Goal: Task Accomplishment & Management: Manage account settings

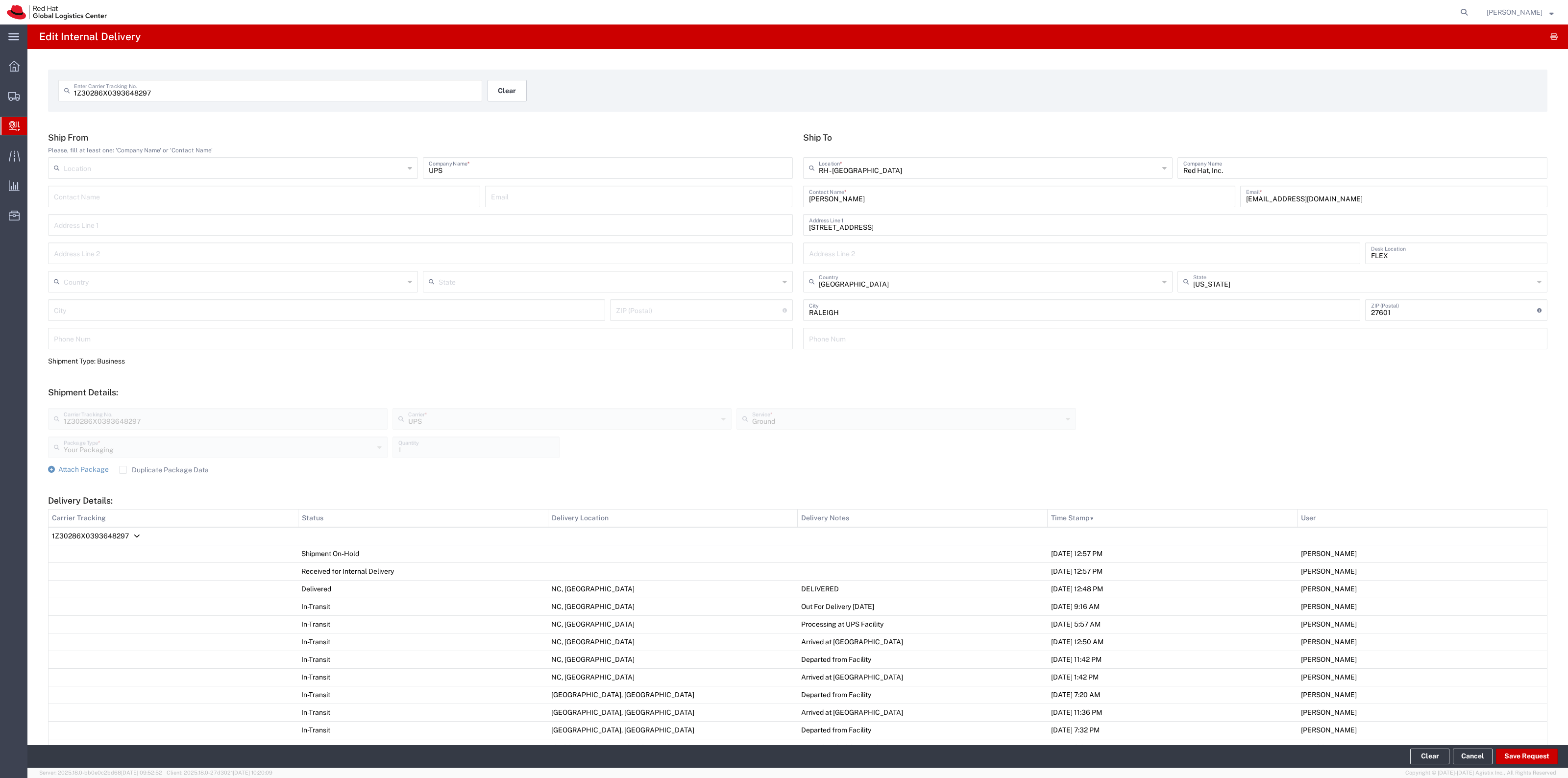
click at [508, 85] on button "Clear" at bounding box center [507, 90] width 39 height 21
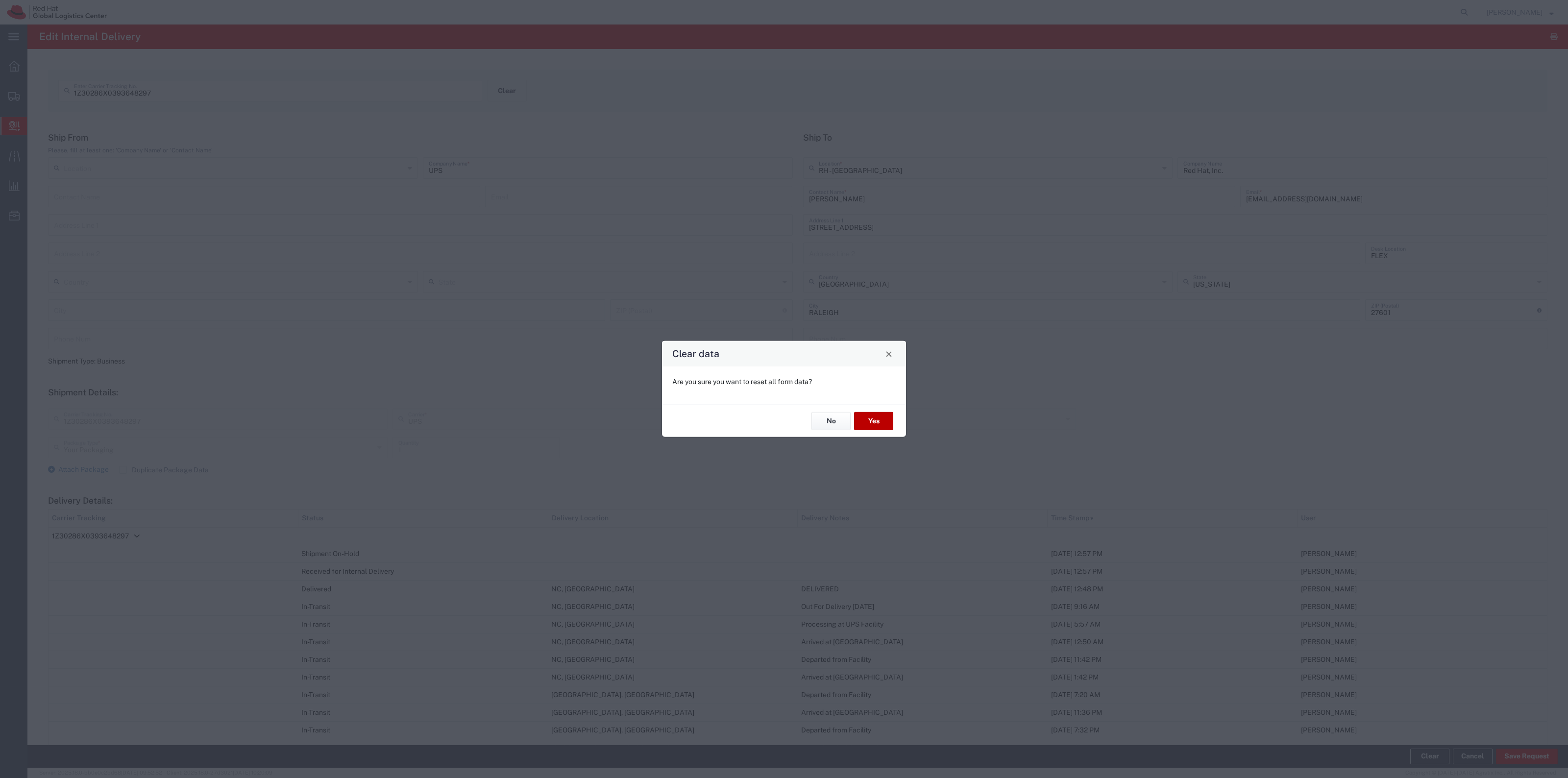
click at [875, 422] on button "Yes" at bounding box center [873, 421] width 39 height 18
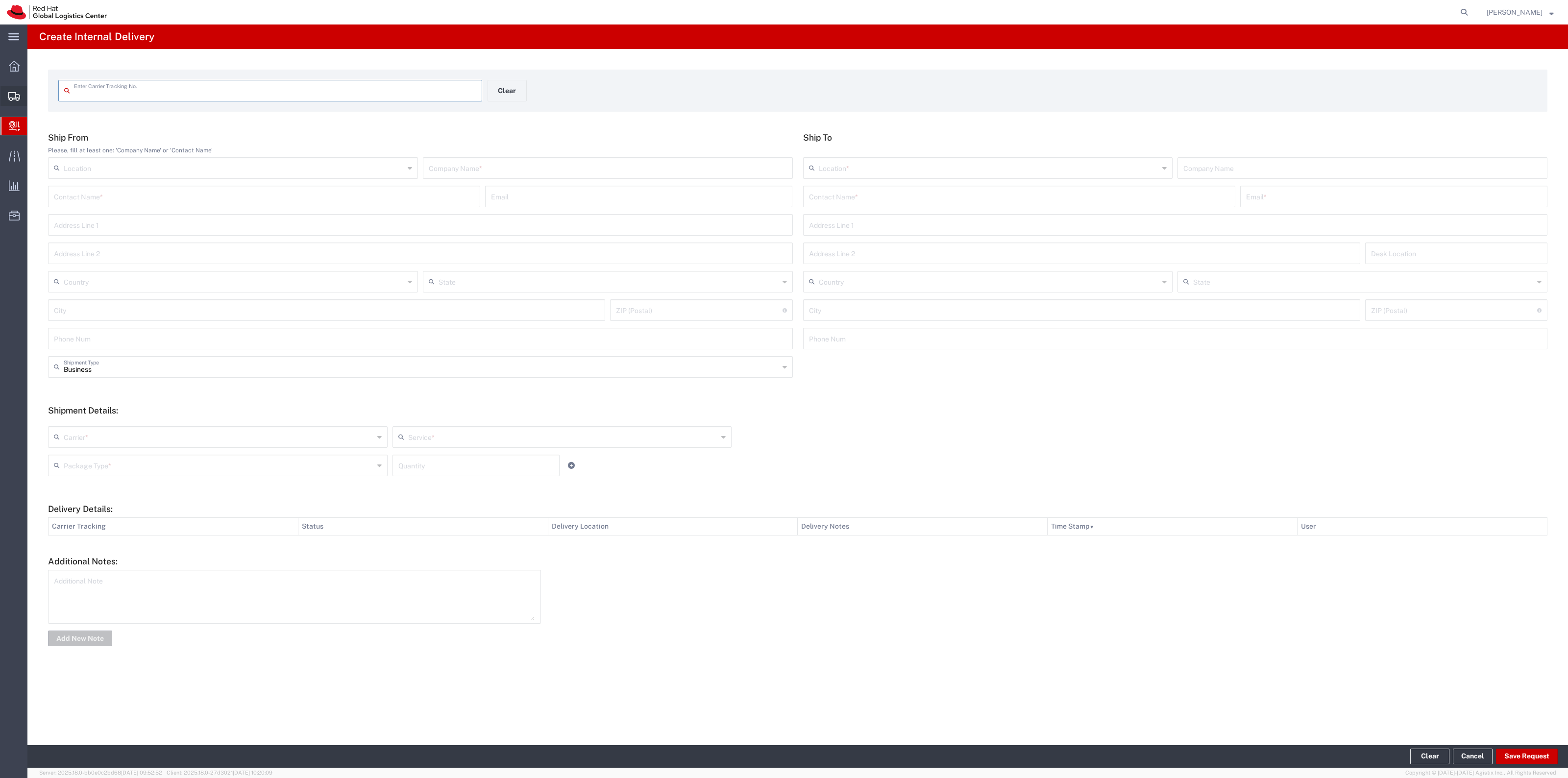
click at [0, 0] on span "Shipment Manager" at bounding box center [0, 0] width 0 height 0
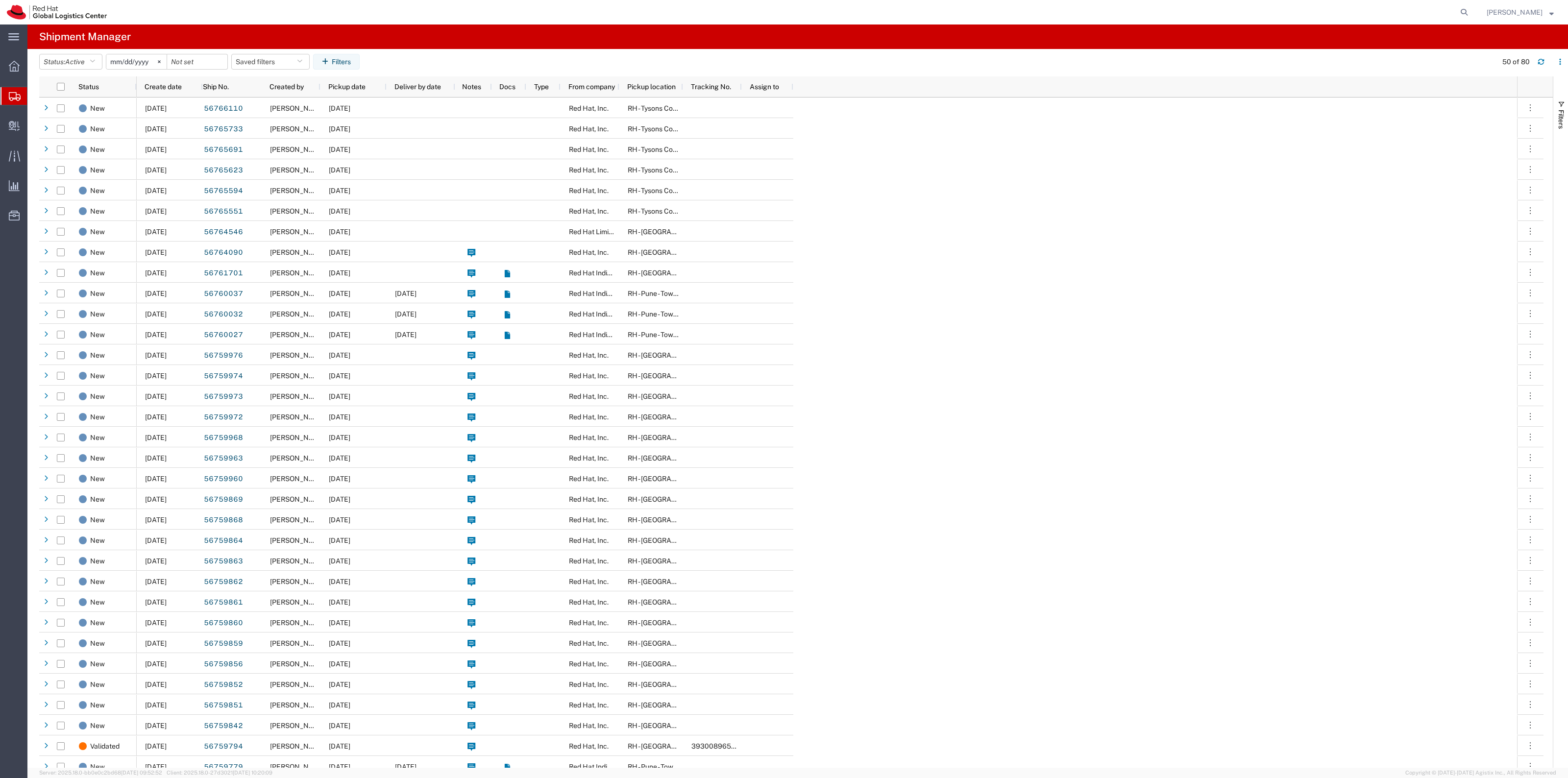
click at [0, 0] on span "Create Shipment" at bounding box center [0, 0] width 0 height 0
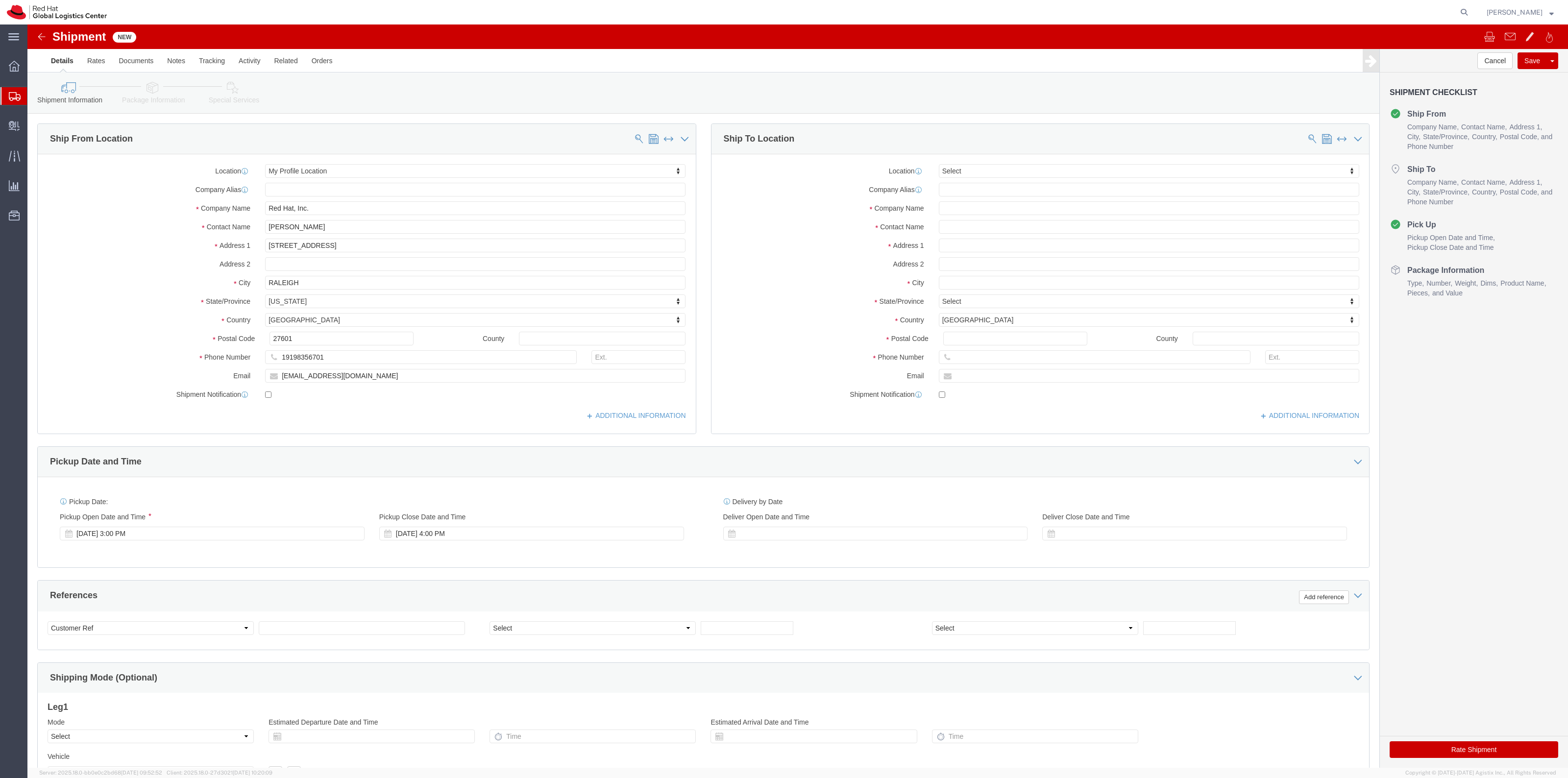
select select
click input "text"
click icon
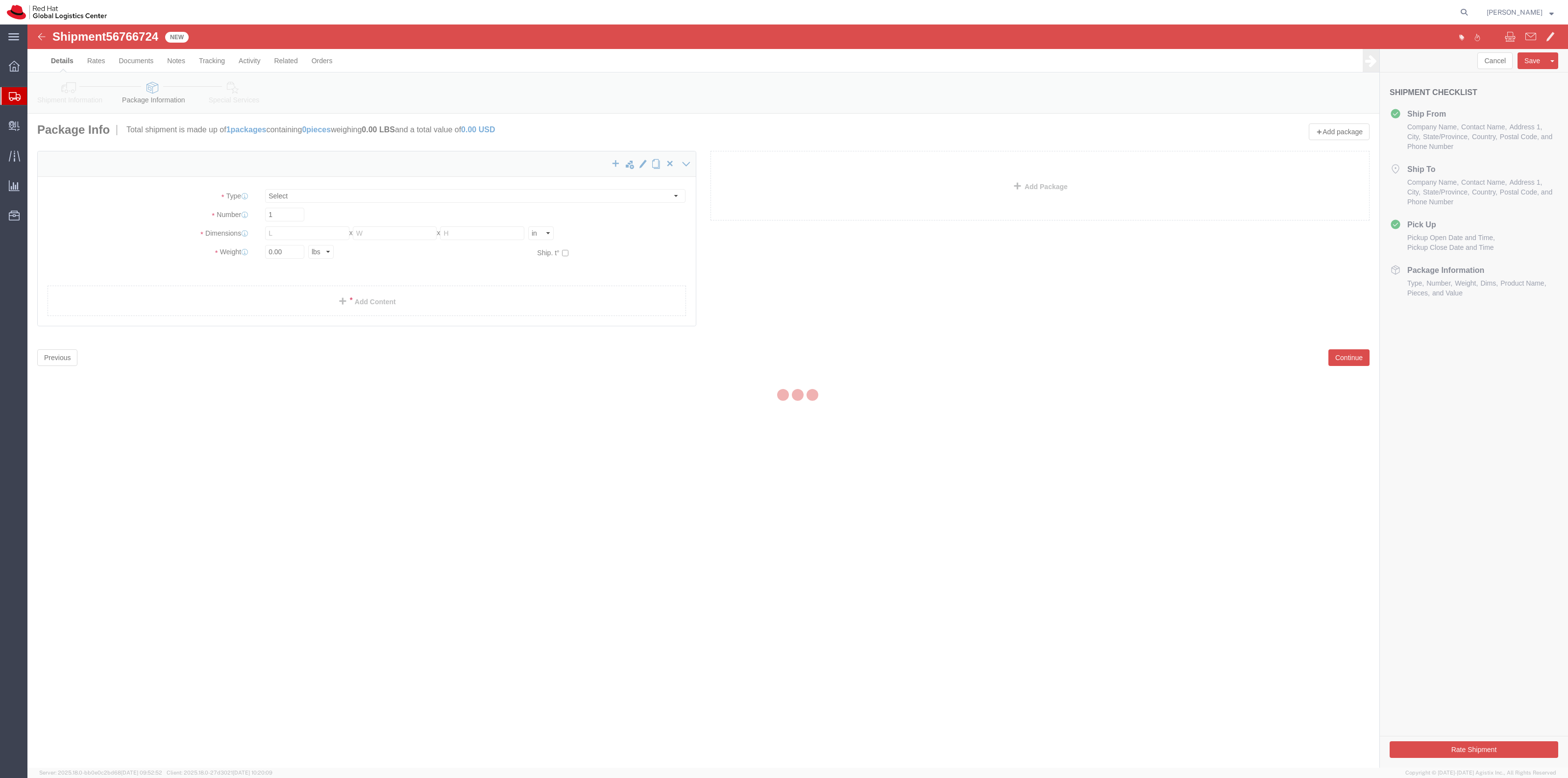
click at [352, 199] on div at bounding box center [797, 396] width 1541 height 743
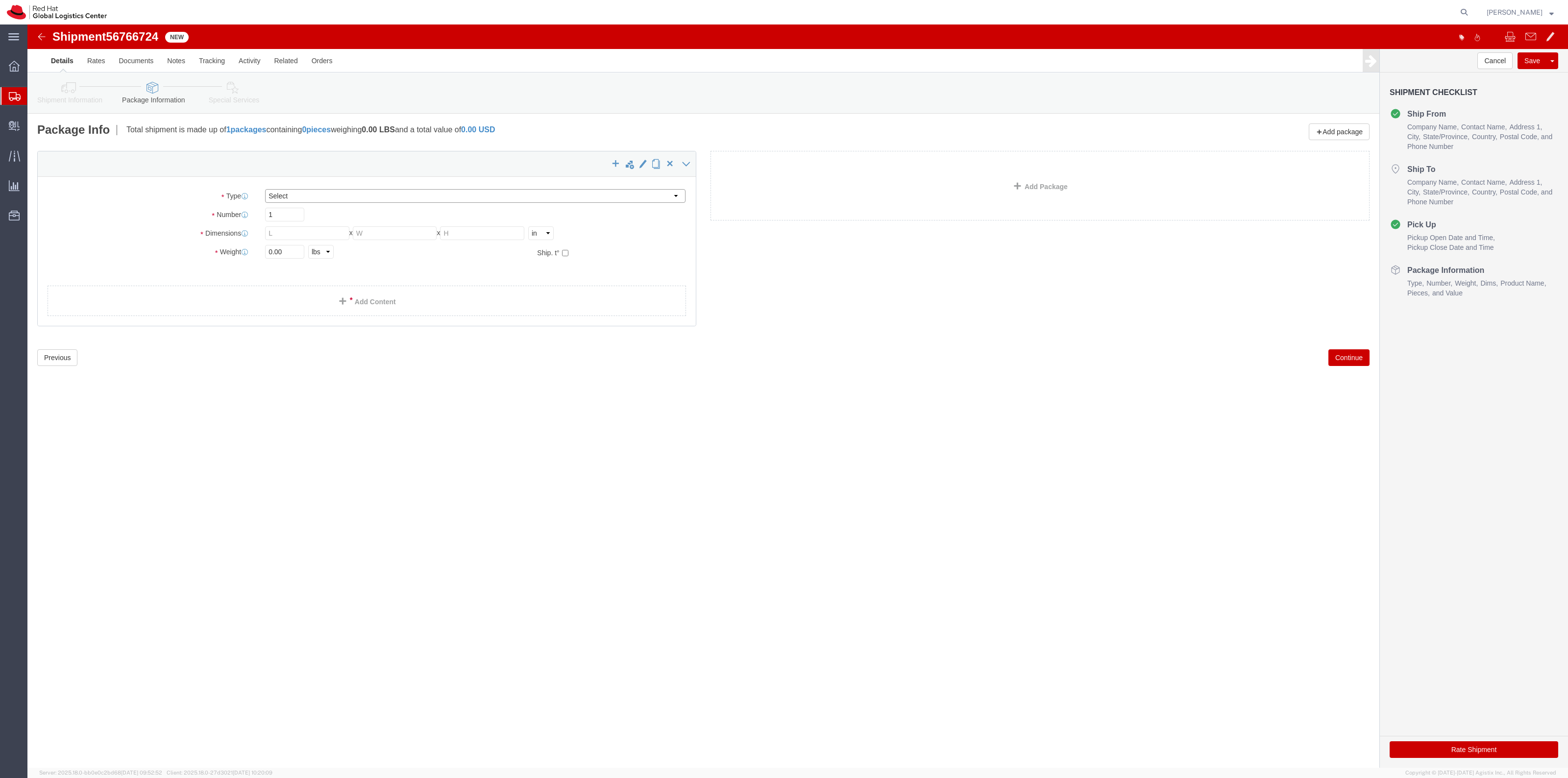
drag, startPoint x: 352, startPoint y: 199, endPoint x: 324, endPoint y: 175, distance: 36.9
click select "Select Case(s) Crate(s) Envelope Large Box Medium Box PAK Skid(s) Small Box Sma…"
select select "ENV"
click select "Select Case(s) Crate(s) Envelope Large Box Medium Box PAK Skid(s) Small Box Sma…"
type input "9.50"
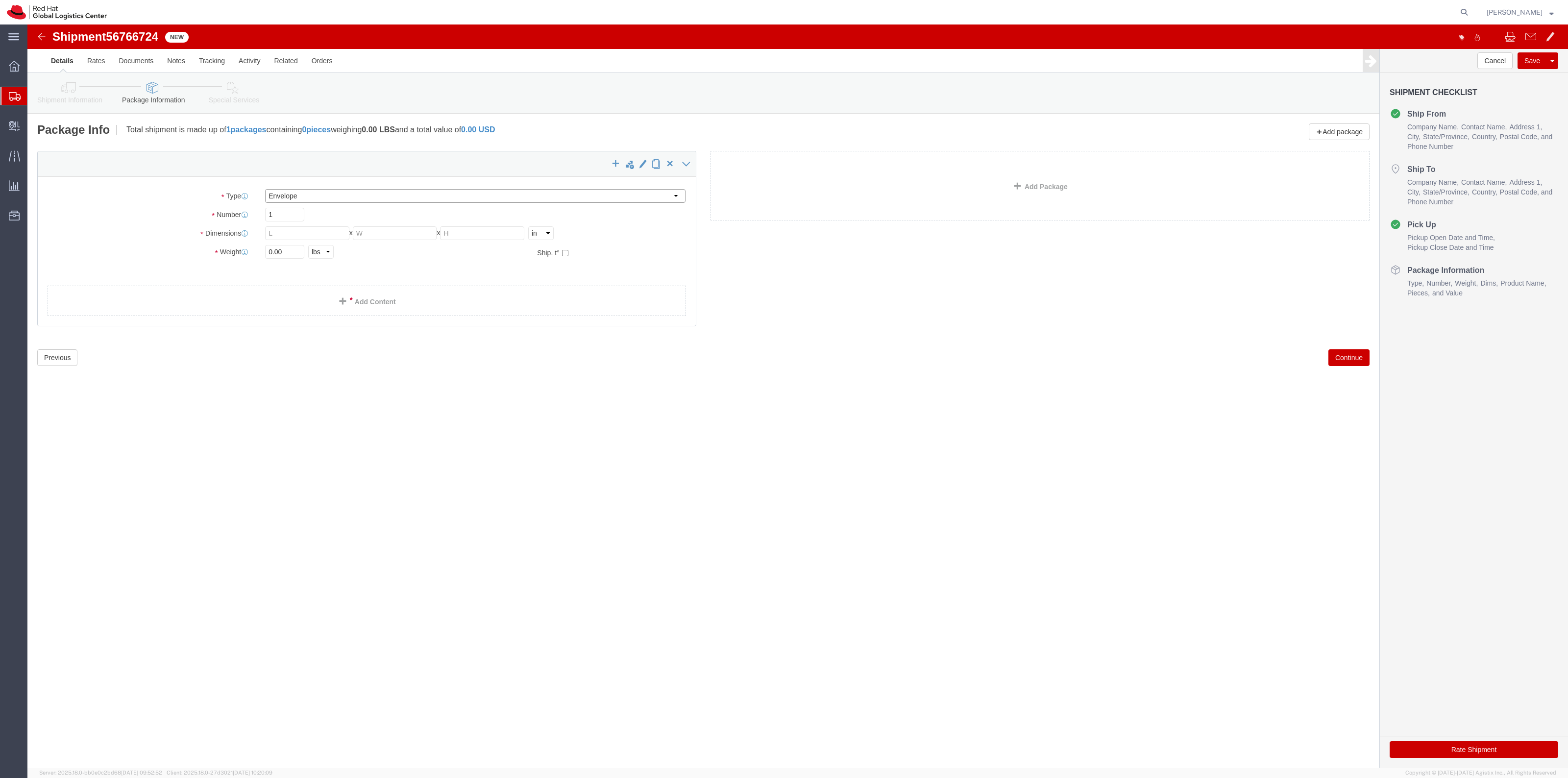
type input "12.50"
type input "0.25"
type input "1"
click link "Add Content"
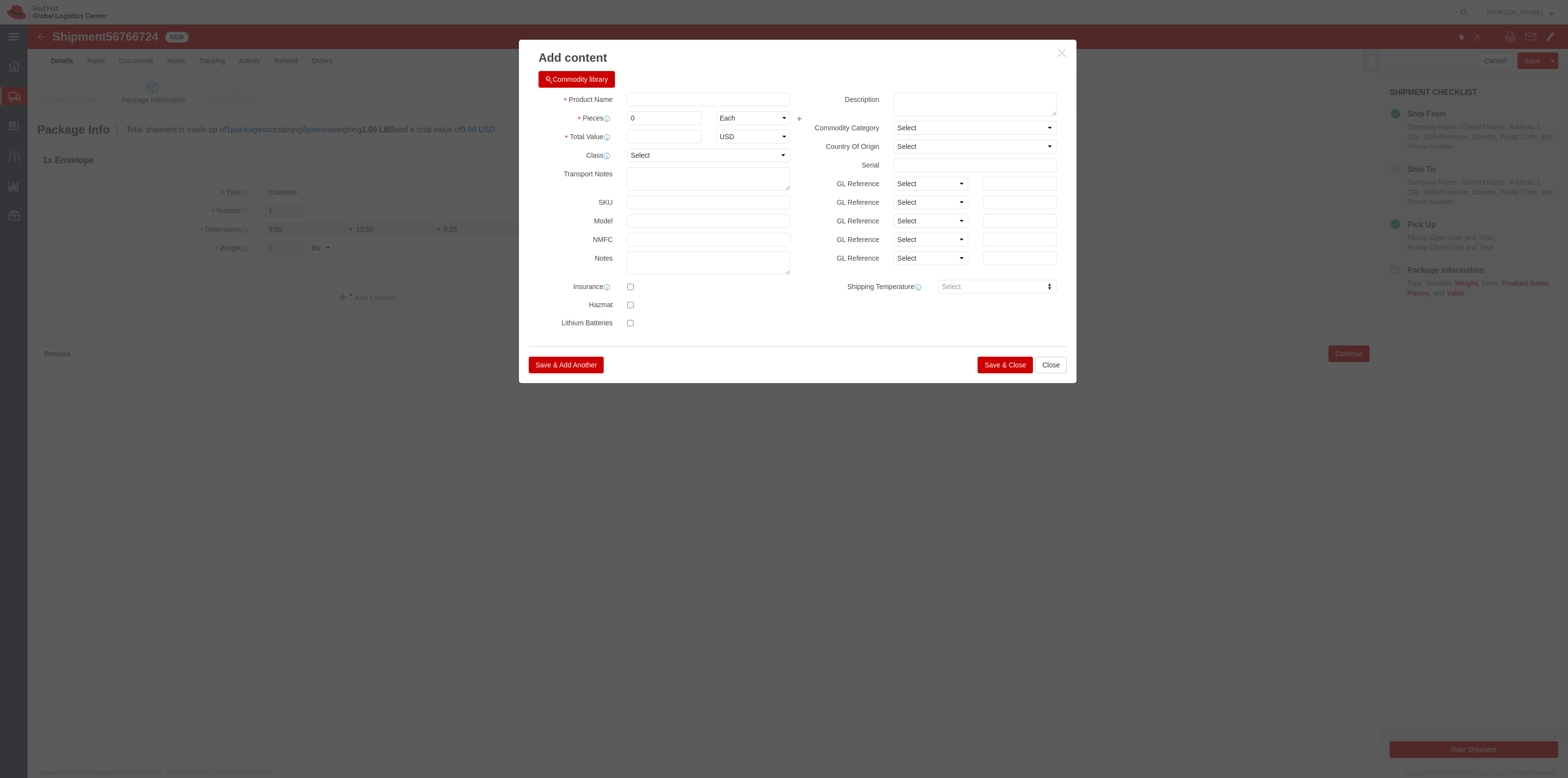
click div "Product Name Pieces 0 Select Bag Barrels 100Board Feet Bottle Box Blister Pack …"
click input "text"
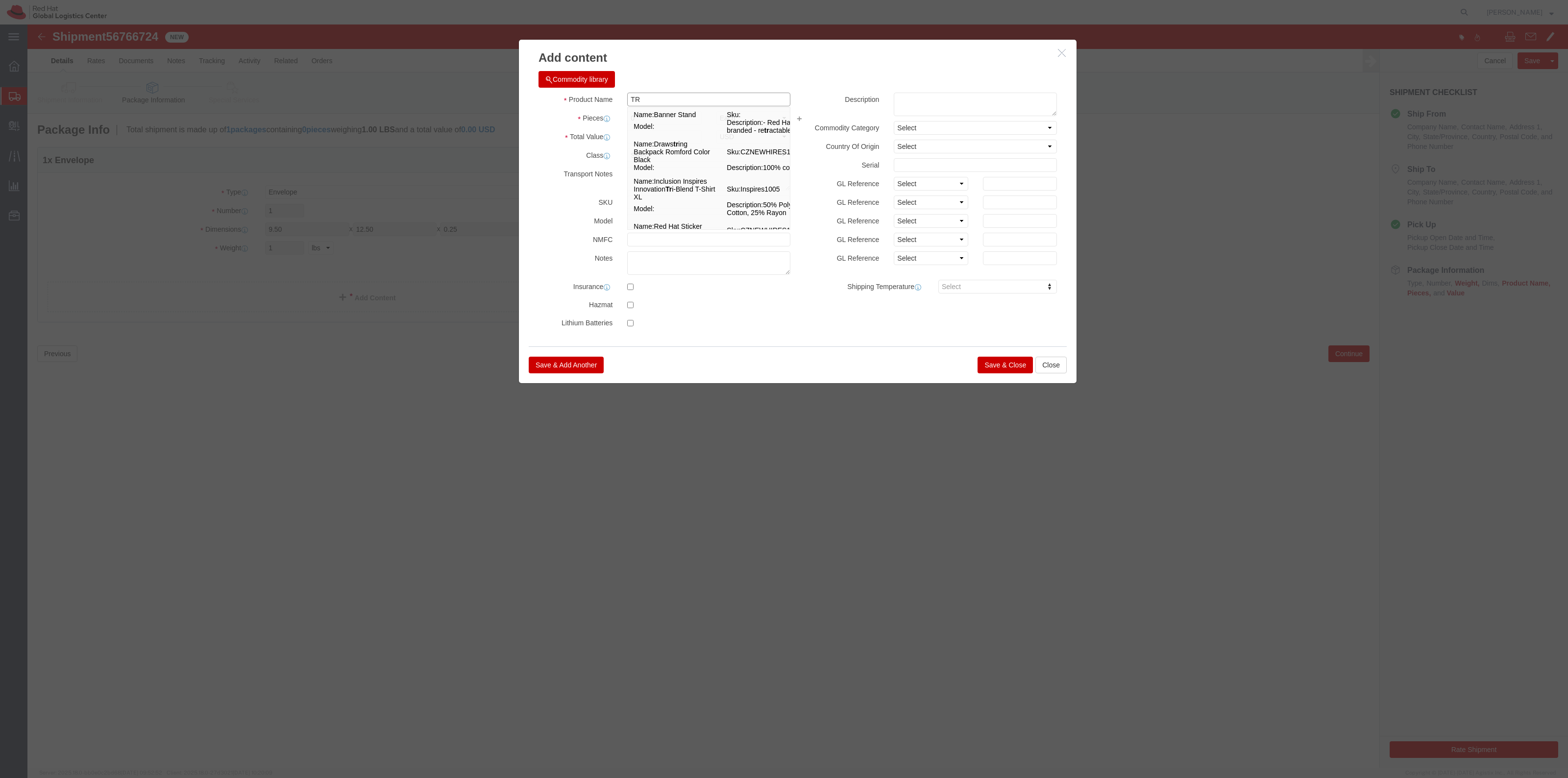
type input "T"
type input "T-Shirt"
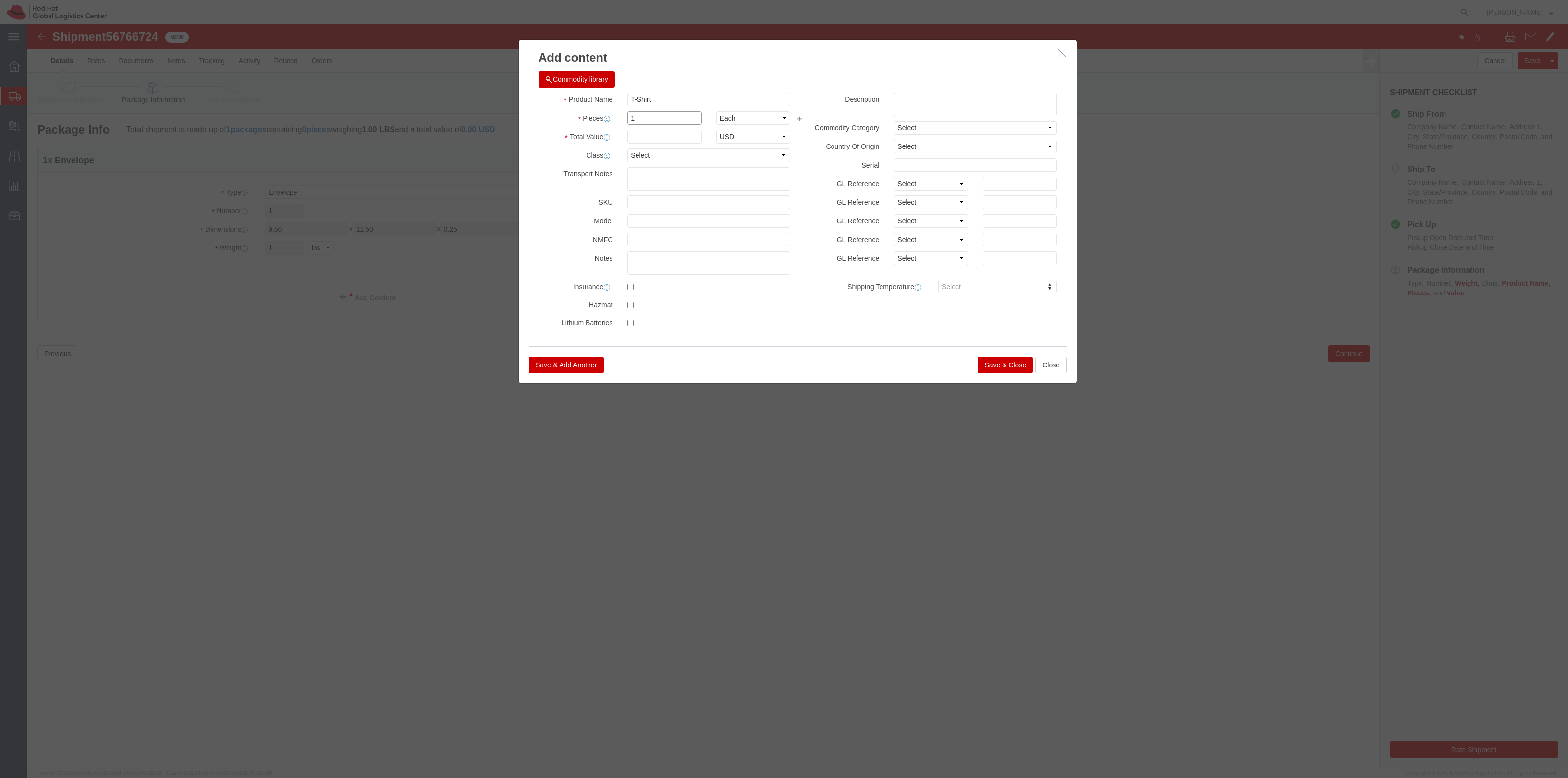
type input "1"
type input "9.90"
click textarea
click select "Select Afghanistan Åland Islands Albania Algeria American Samoa Andorra Angola …"
select select "NI"
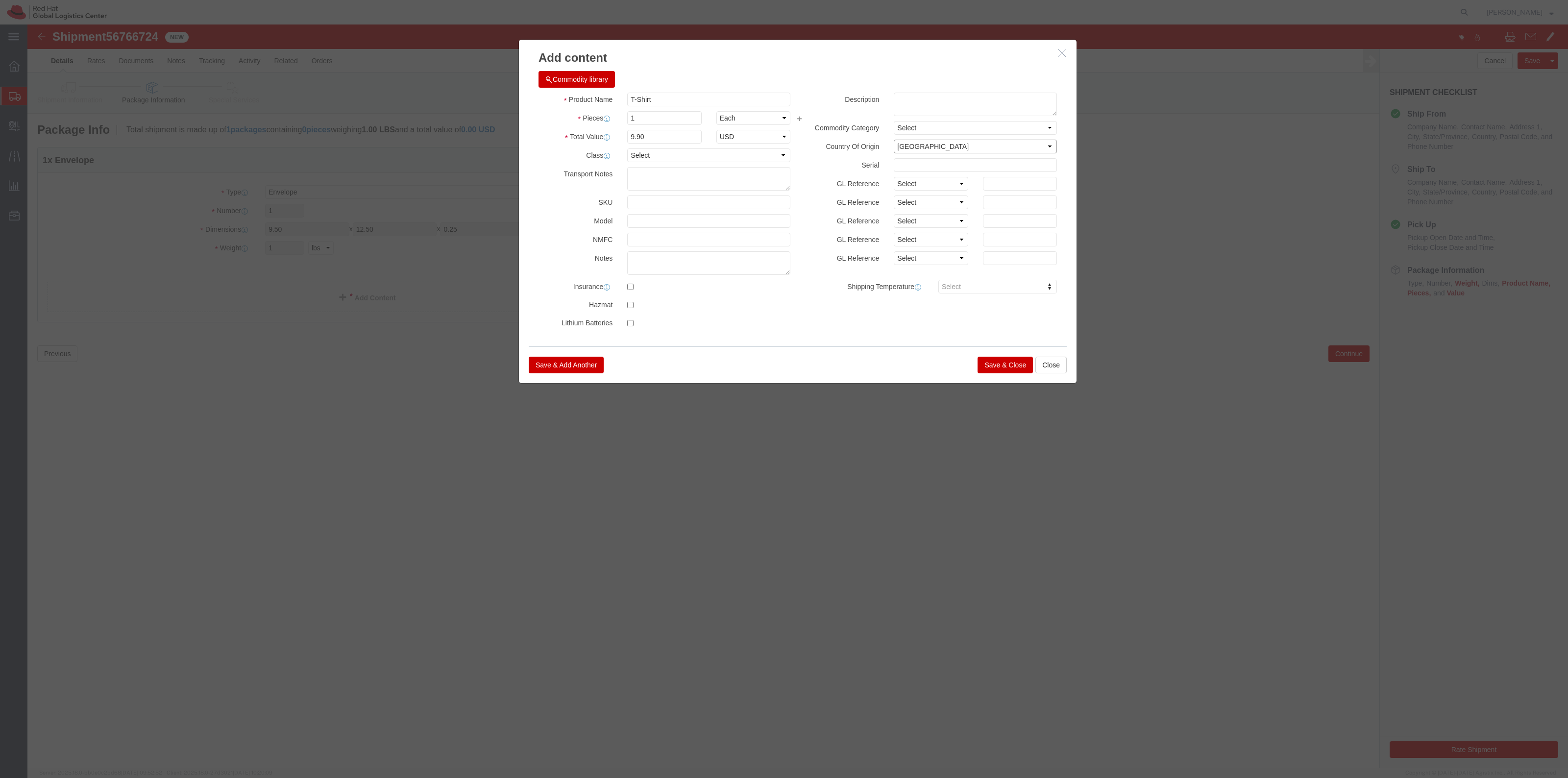
click select "Select Afghanistan Åland Islands Albania Algeria American Samoa Andorra Angola …"
click textarea
type textarea "100% Cotton"
click button "Save & Close"
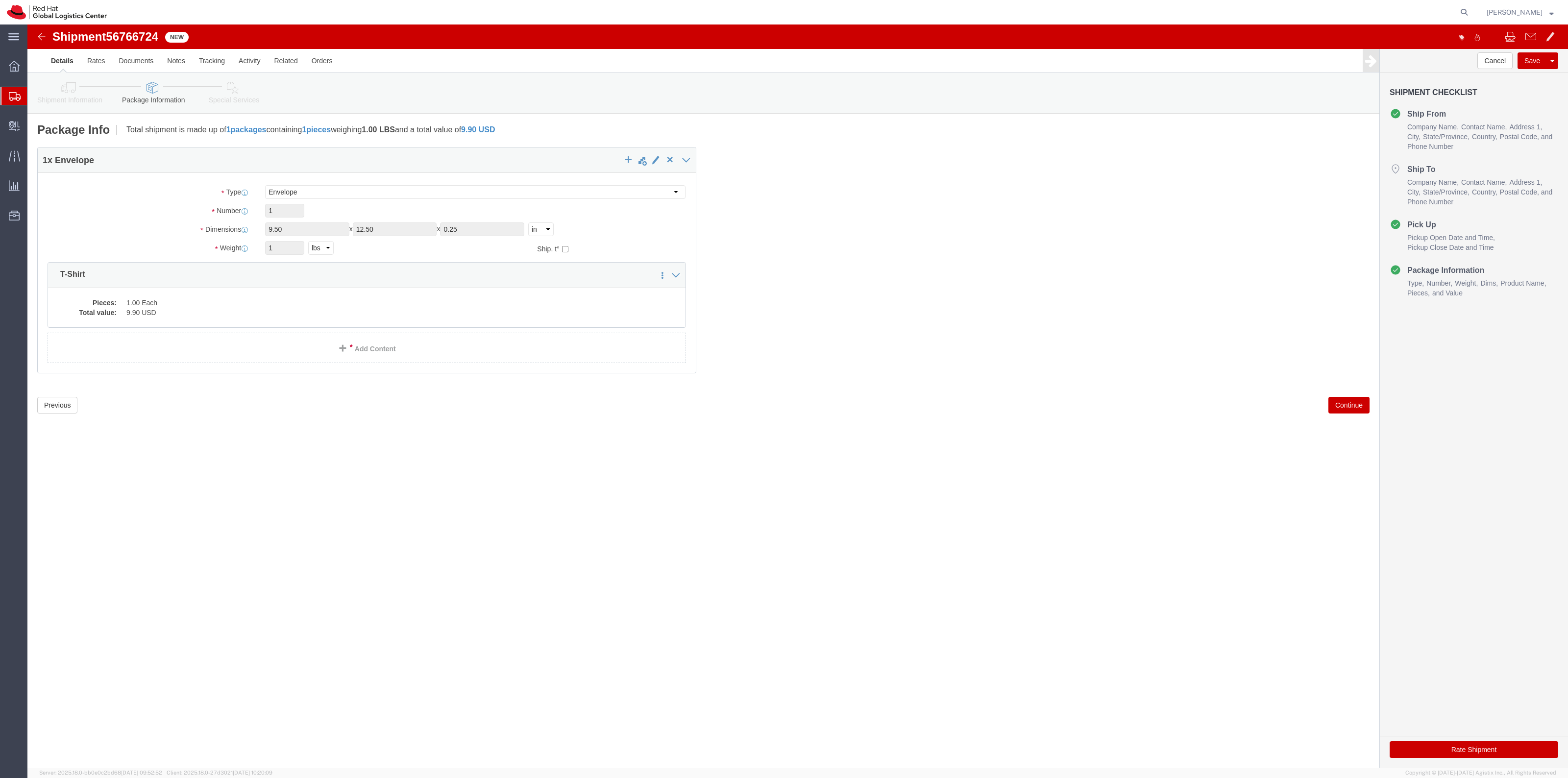
click link "Special Services"
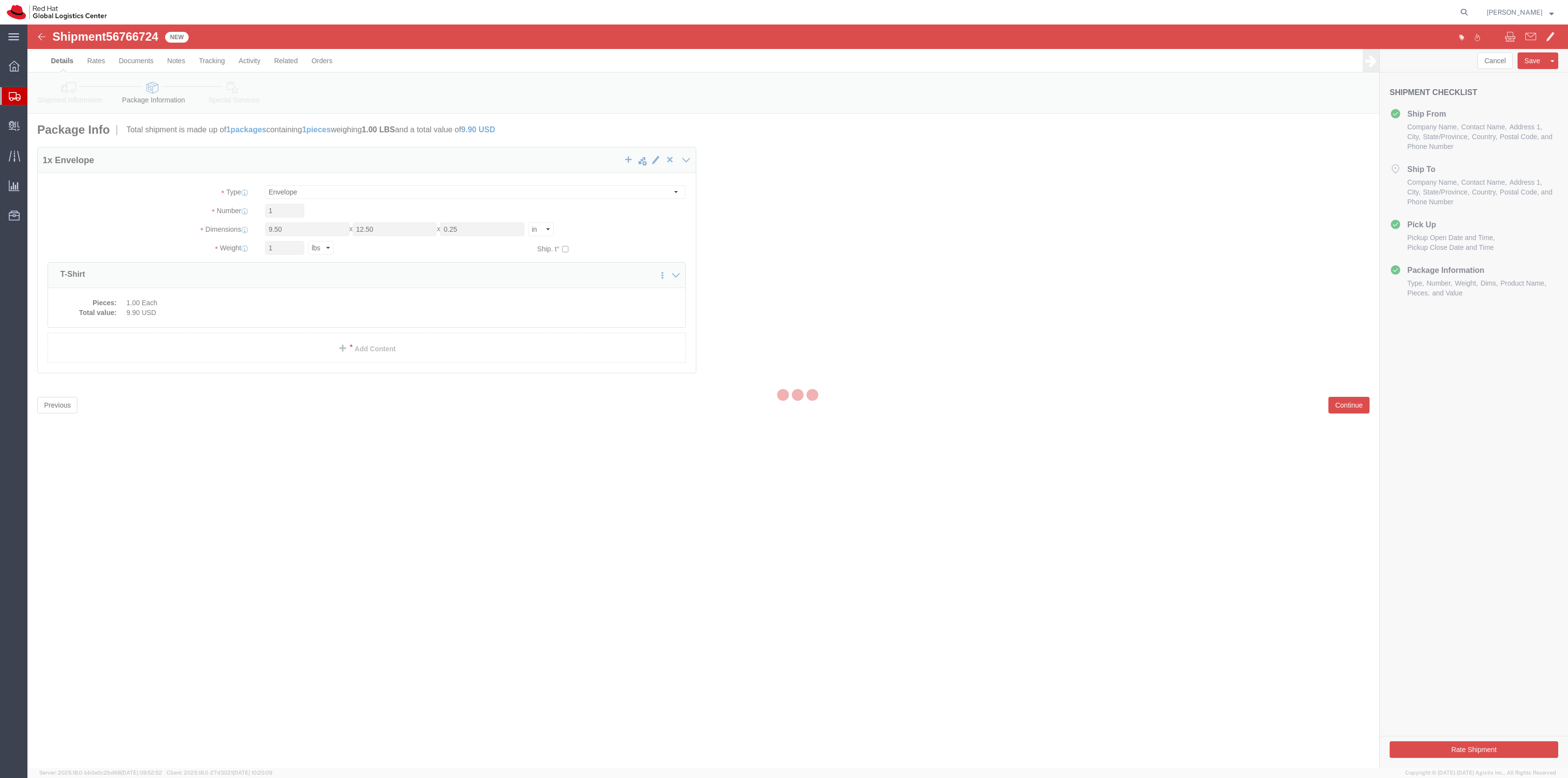
select select
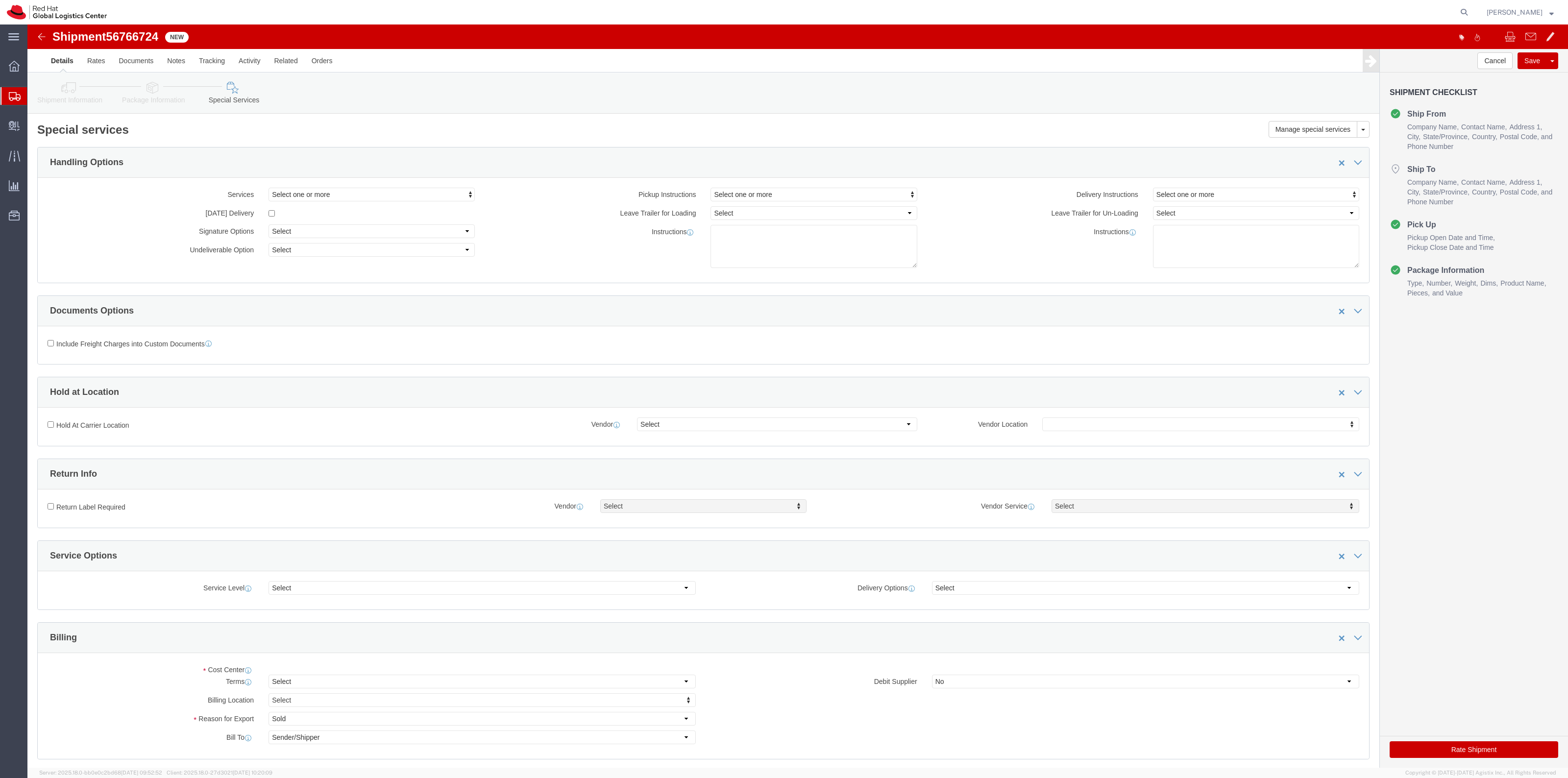
select select "COSTCENTER"
type input "553"
click icon
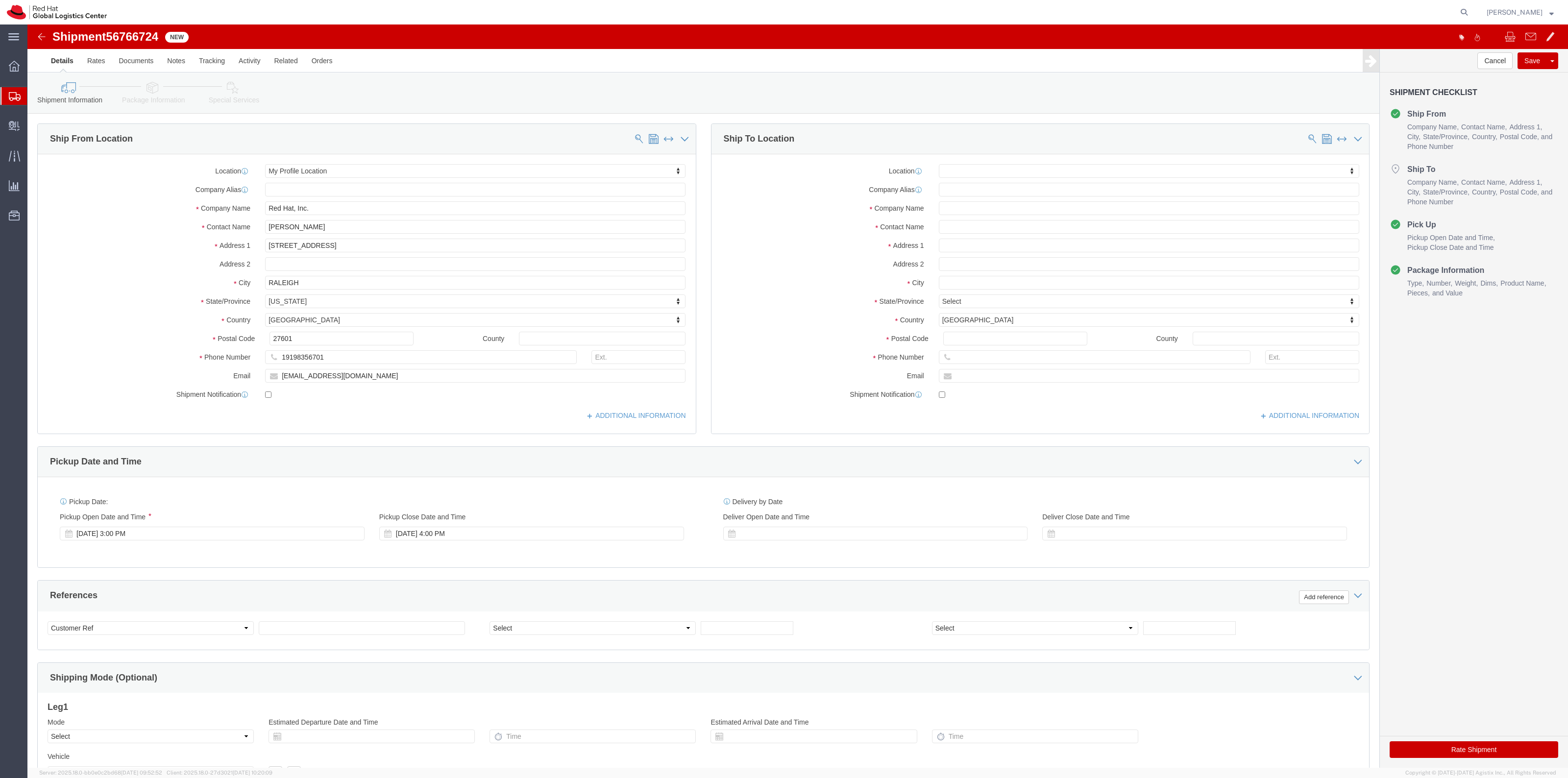
click div "Location My Profile Location RH - Amsterdam - MSO RH - Amsterdam Data Center RH…"
click input "text"
type input "Red Hat"
paste input "Codrin Bucur"
type input "Codrin Bucur"
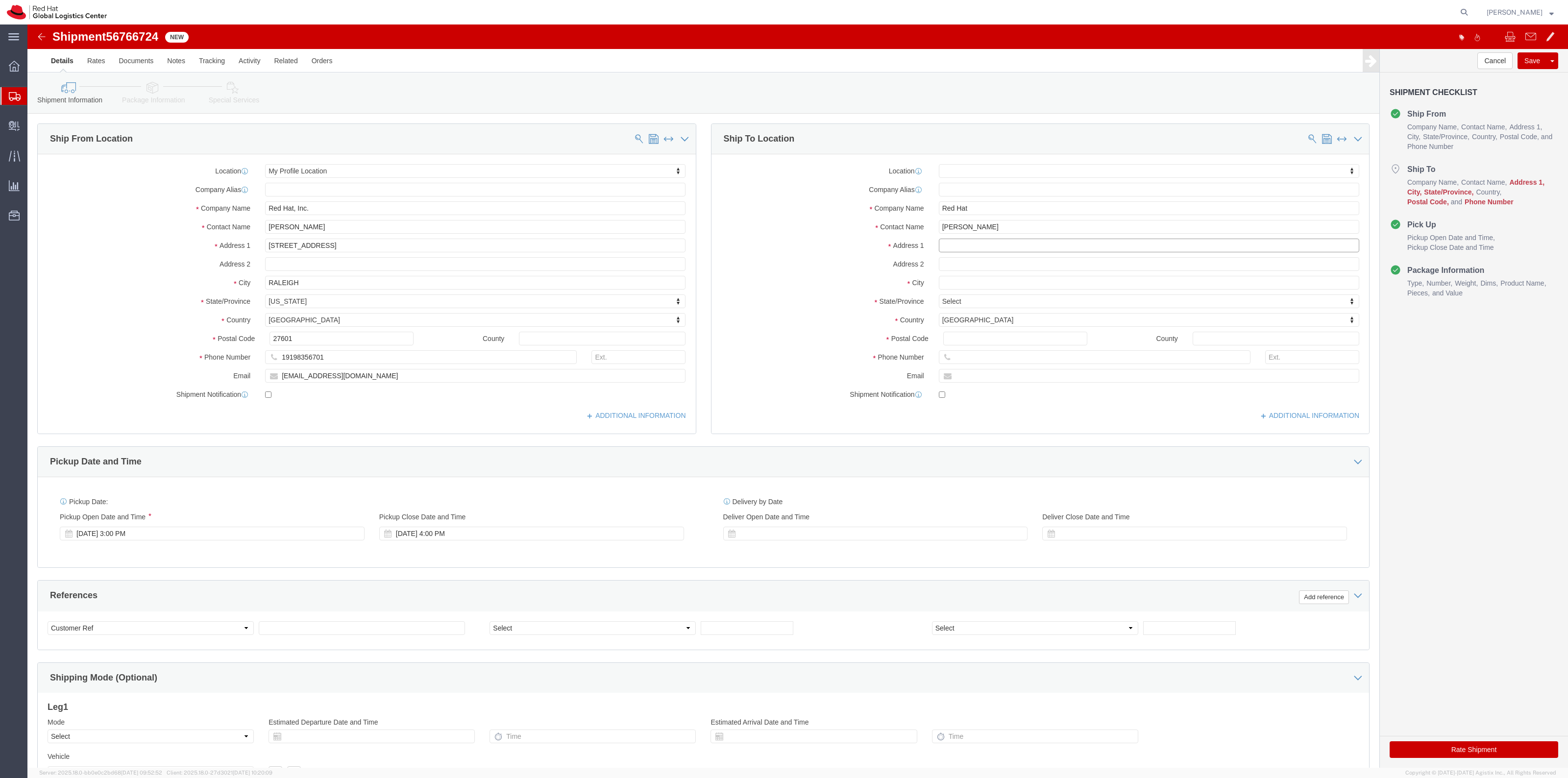
click input "text"
paste input "41763440282"
type input "41763440282"
click input "text"
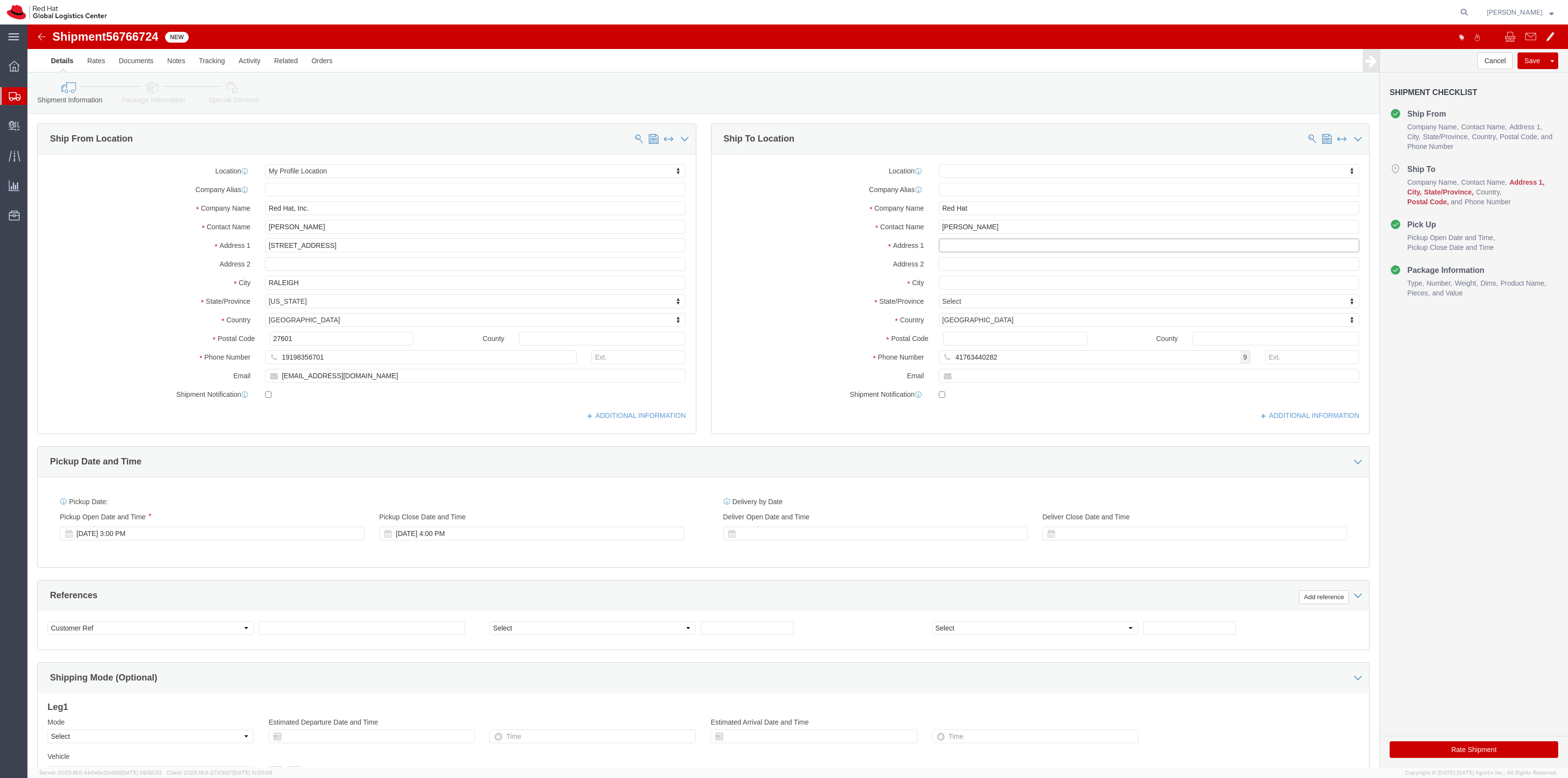
paste input "Gruthweg 18c"
type input "Gruthweg 18c"
click input "text"
paste input "cbucur@redhat.com"
type input "cbucur@redhat.com"
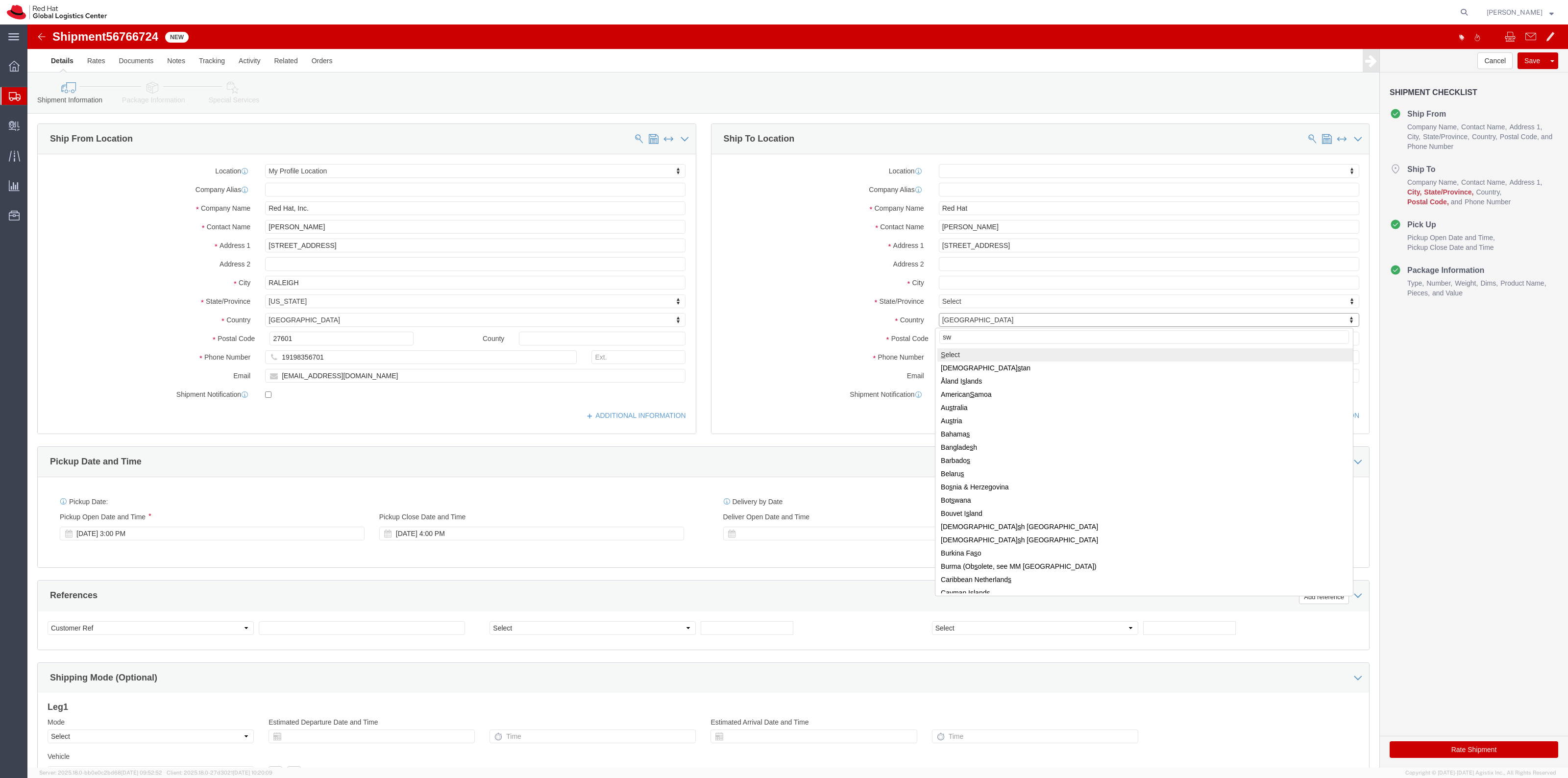
type input "swi"
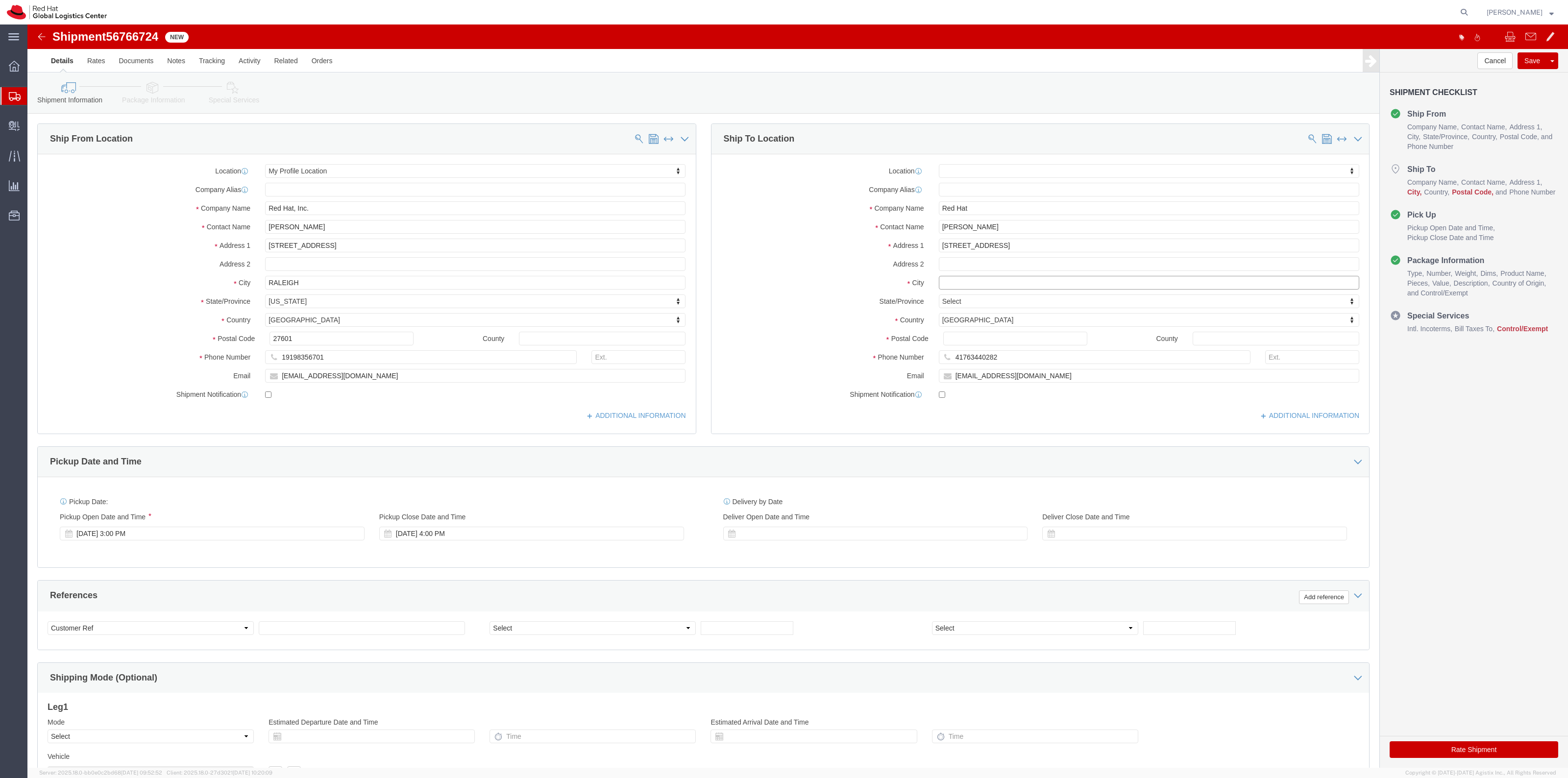
click input "text"
paste input "BaselLand"
type input "BaselLand"
click div "Location My Profile Location RH - Amsterdam - MSO RH - Amsterdam Data Center RH…"
click input "text"
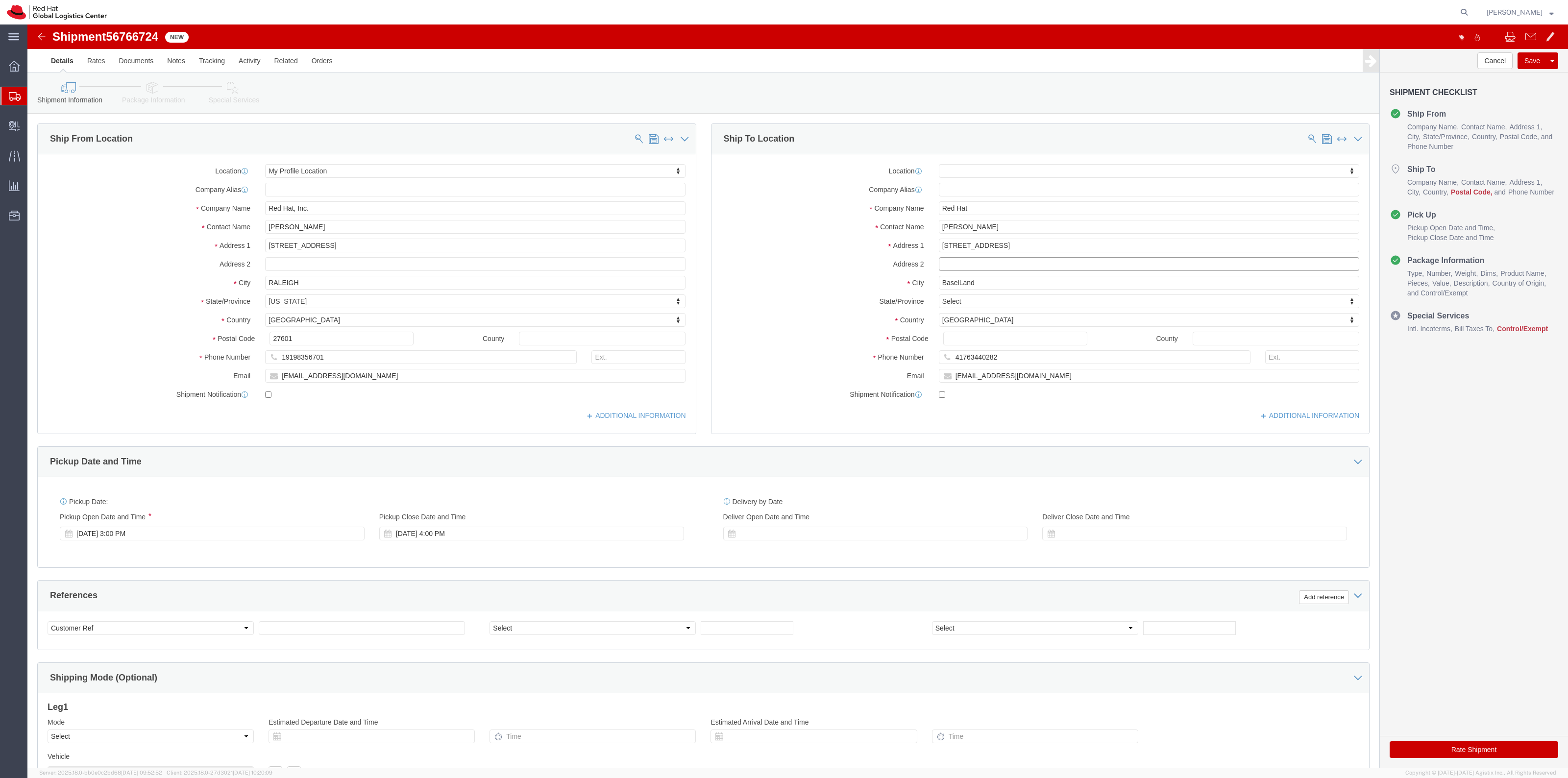
paste input "4142 Münchenstein"
type input "4142 Münchenstein"
click input "Gruthweg 18c"
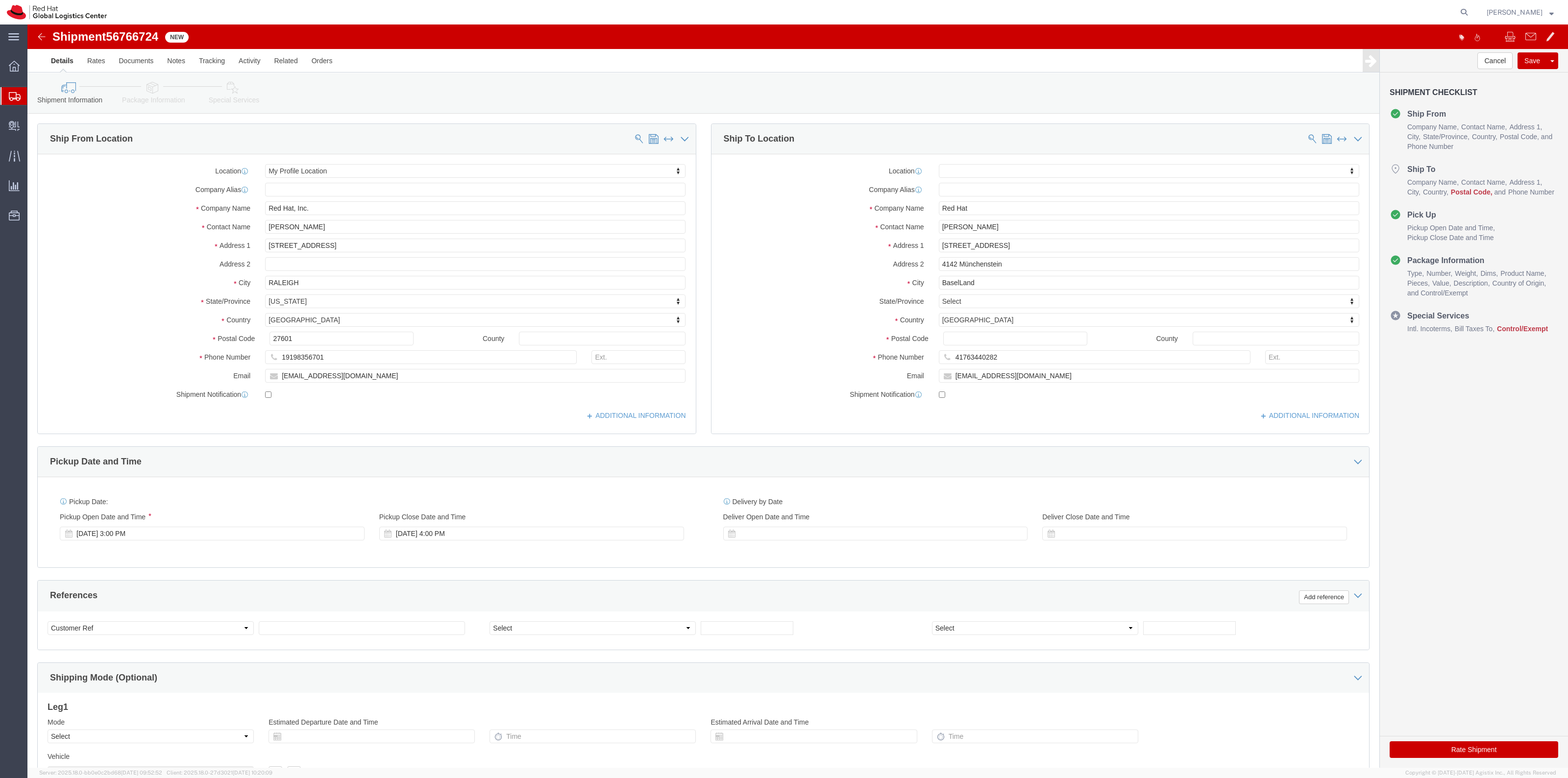
click div "Location My Profile Location RH - Amsterdam - MSO RH - Amsterdam Data Center RH…"
click input "4142 Münchenstein"
click input "BaselLand"
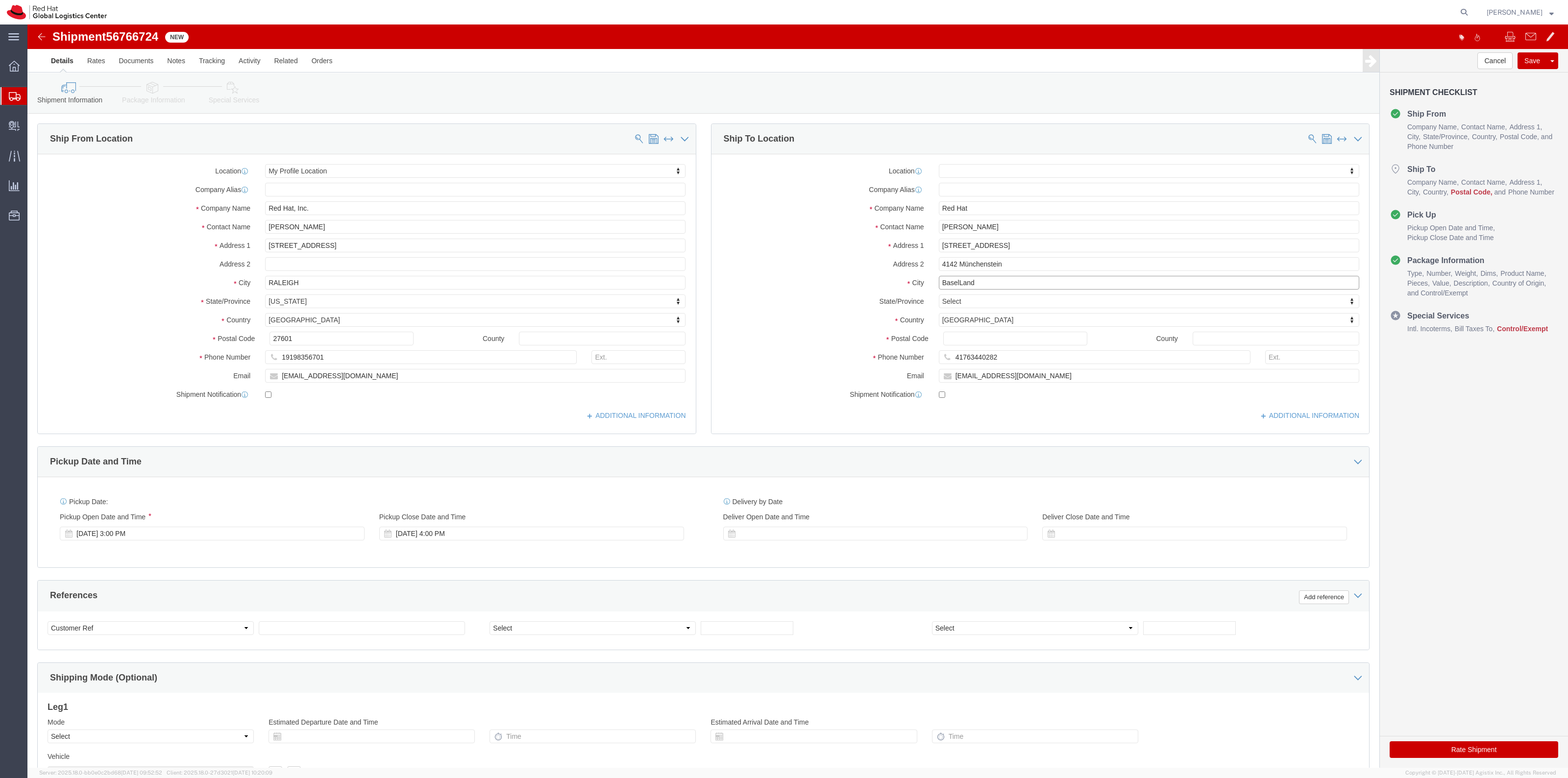
click input "BaselLand"
drag, startPoint x: 265, startPoint y: 202, endPoint x: 214, endPoint y: 195, distance: 51.5
click div "Contact Name Robert Lomax"
type input "Karl Eklund"
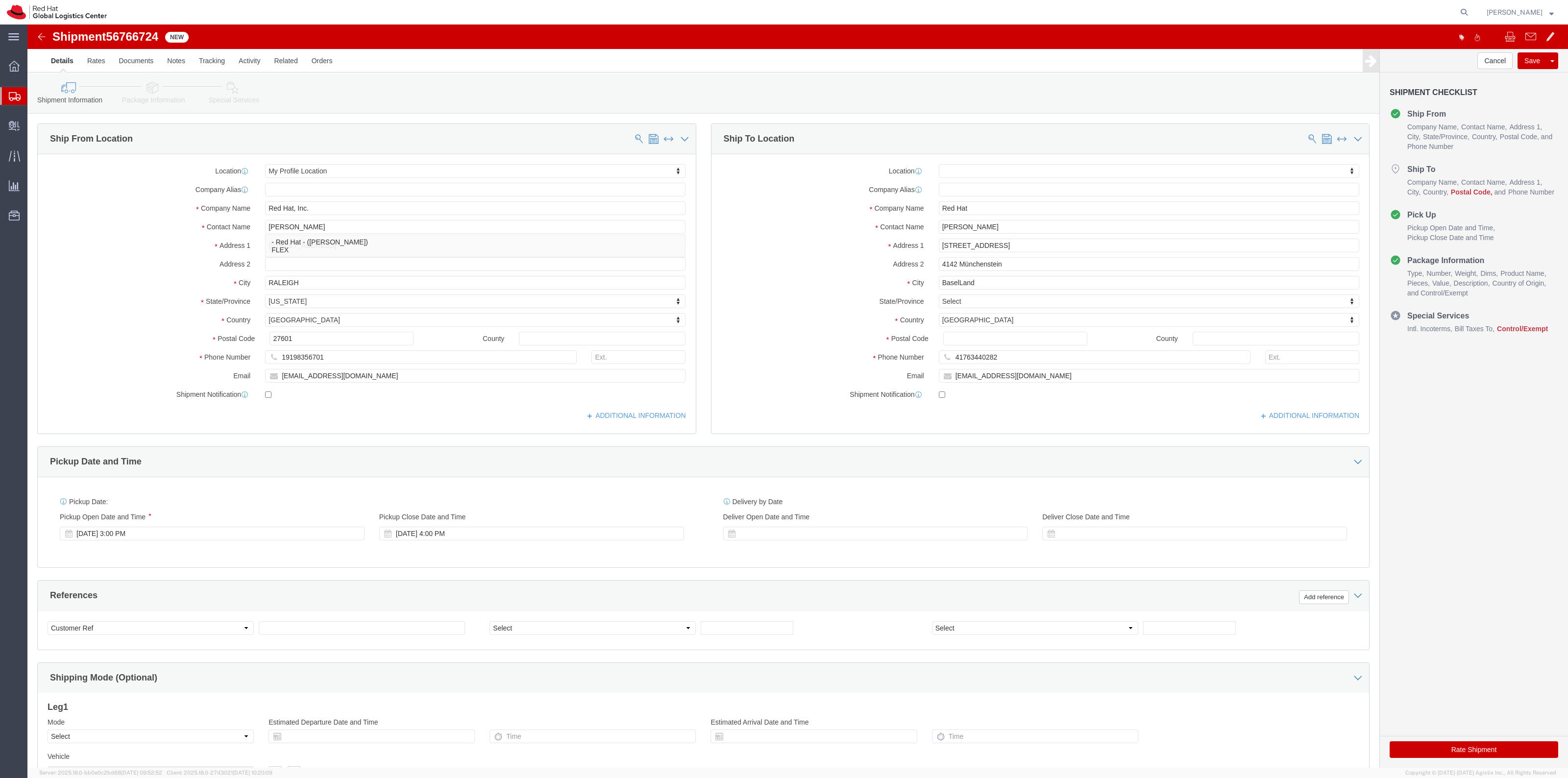
click div "Location My Profile Location My Profile Location RH - Amsterdam - MSO RH - Amst…"
drag, startPoint x: 324, startPoint y: 358, endPoint x: 191, endPoint y: 343, distance: 133.8
click div "Email rlomax@redhat.com"
paste input "keklund"
type input "keklund@redhat.com"
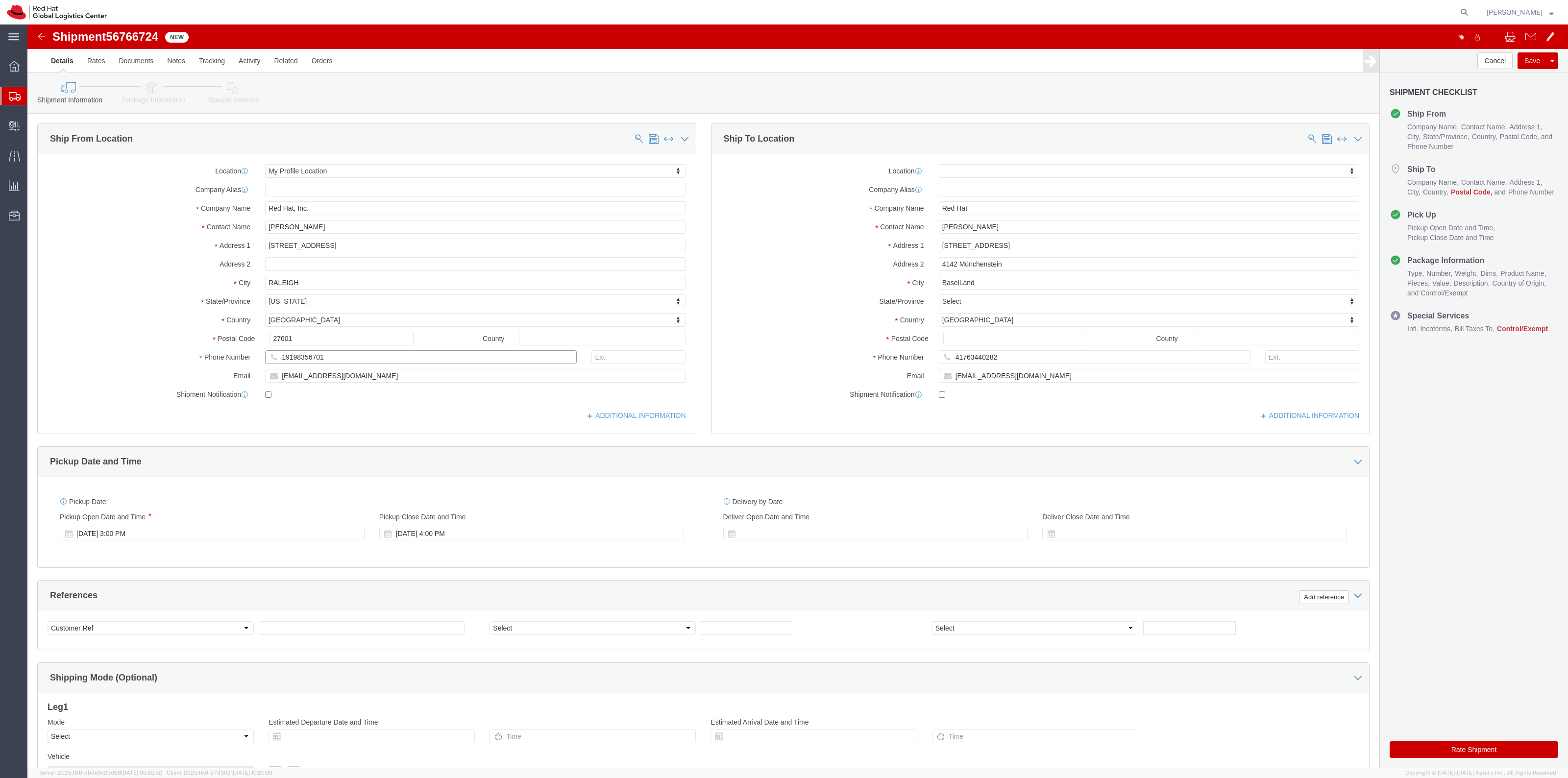
drag, startPoint x: 327, startPoint y: 334, endPoint x: 218, endPoint y: 323, distance: 109.6
click div "Location My Profile Location My Profile Location RH - Amsterdam - MSO RH - Amst…"
paste input "-9194281525"
type input "1-9194281525"
click input "Postal Code"
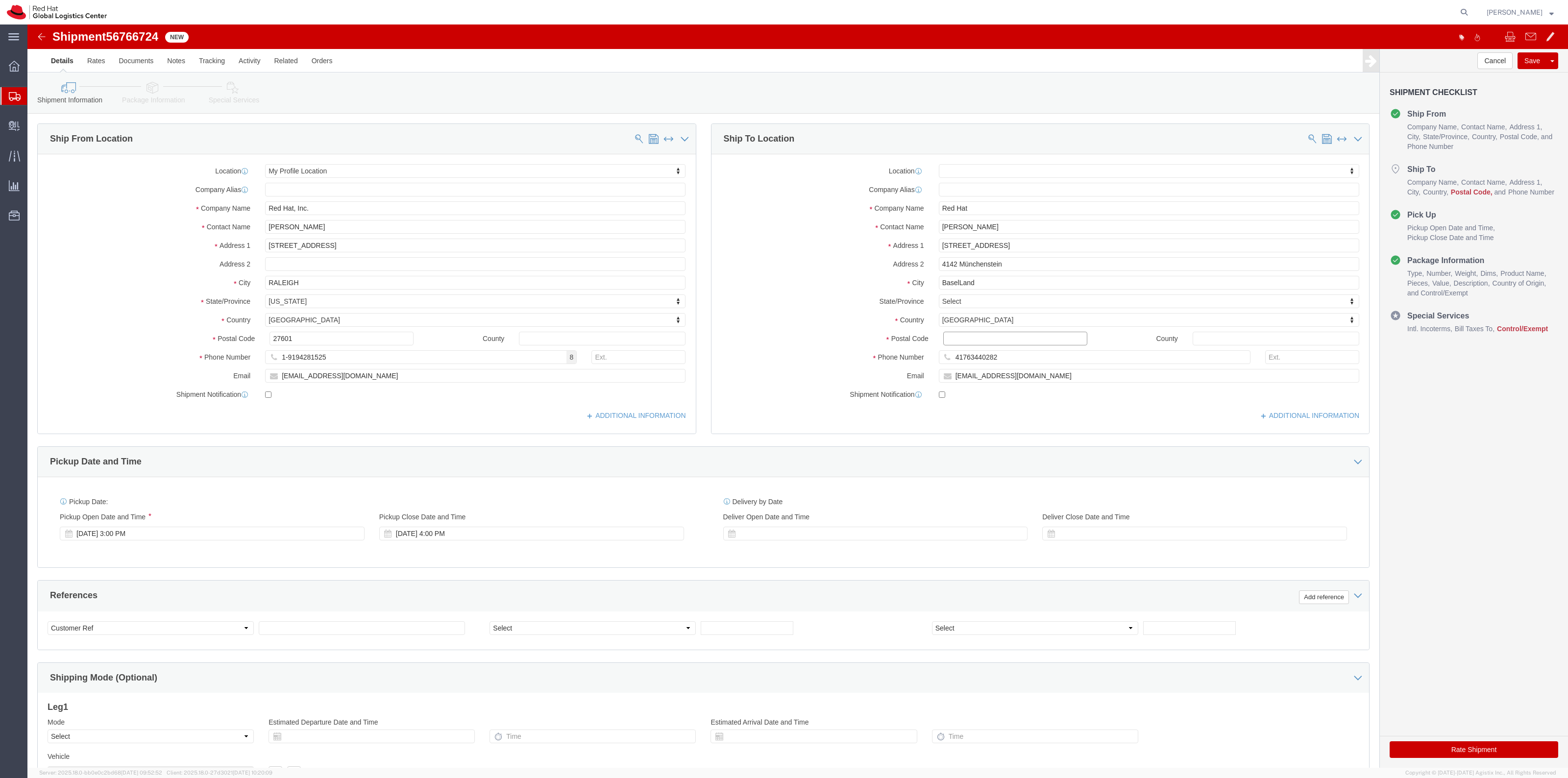
click input "Postal Code"
type input "4142"
click label "Contact Name"
click button "Save"
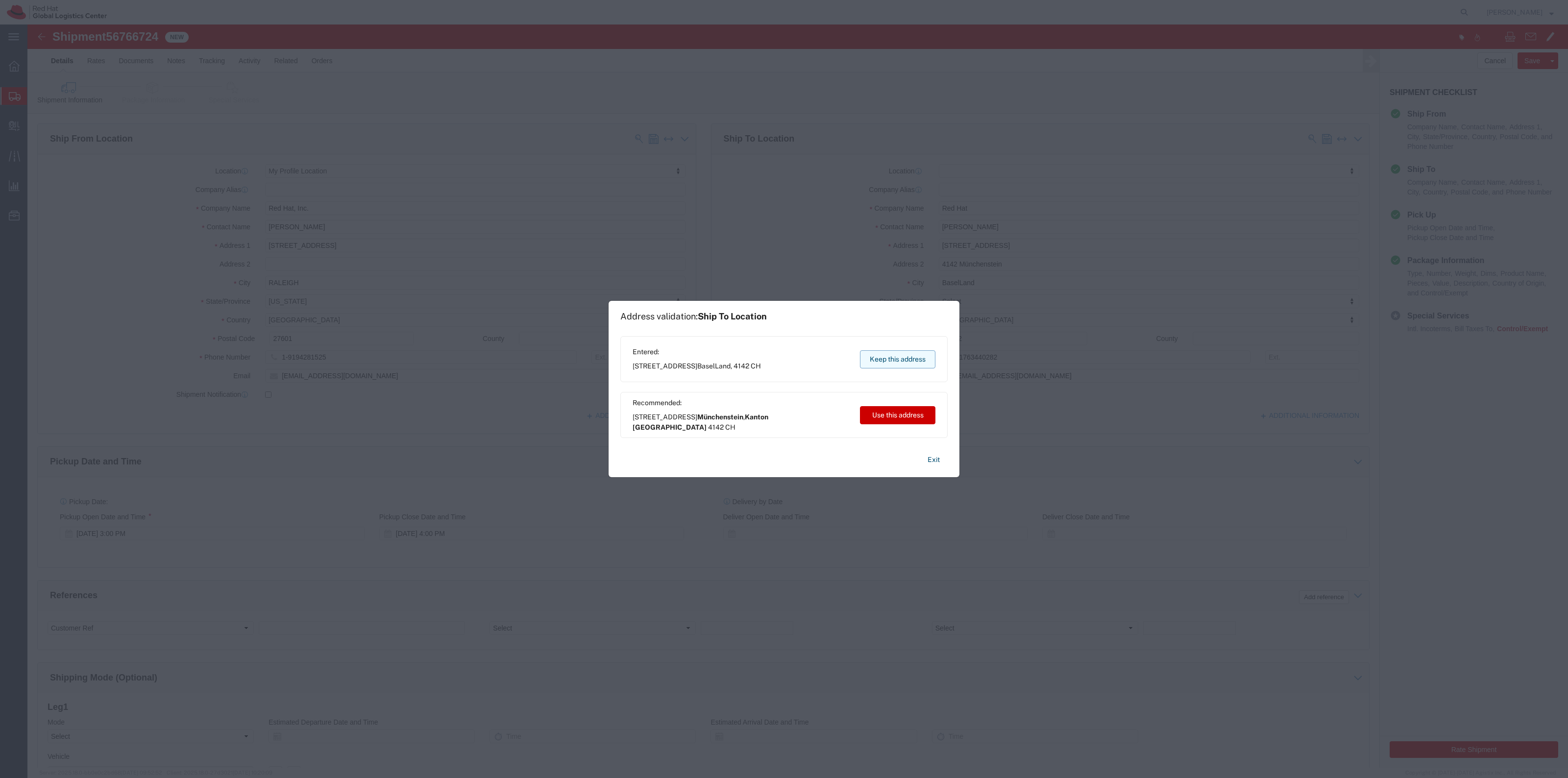
click at [915, 358] on button "Keep this address" at bounding box center [898, 360] width 75 height 18
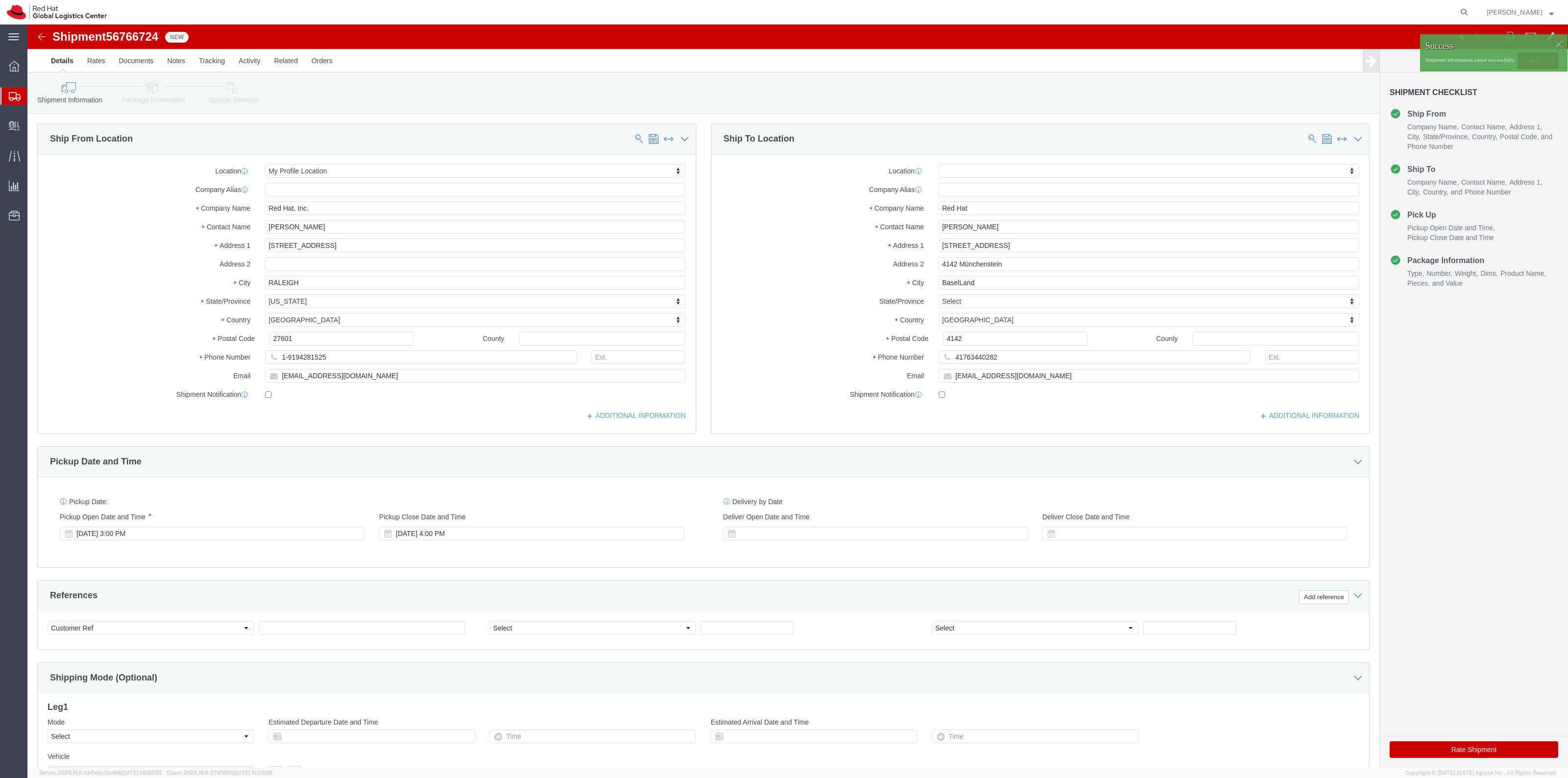
click div
click link "Assign To"
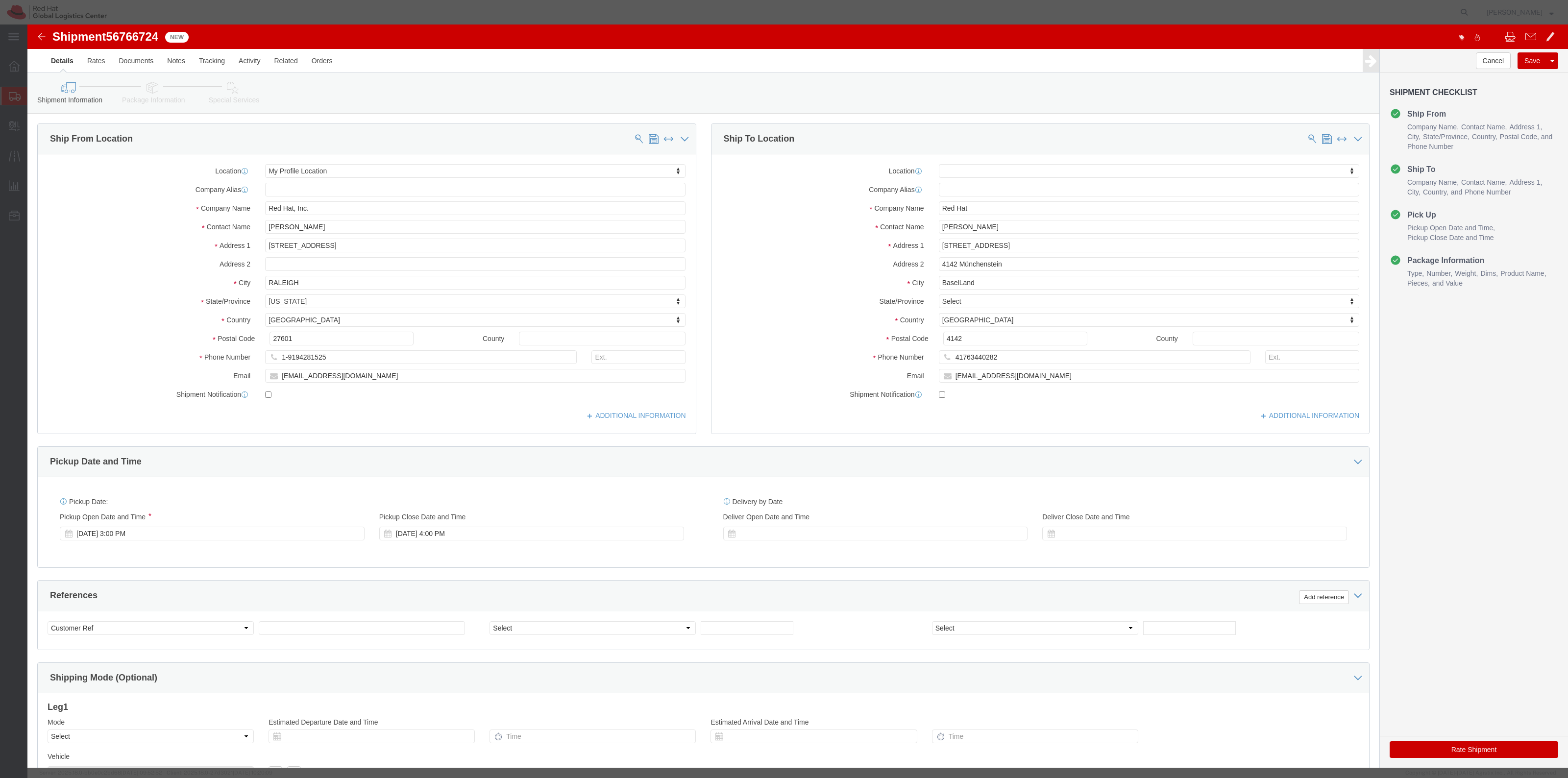
select select
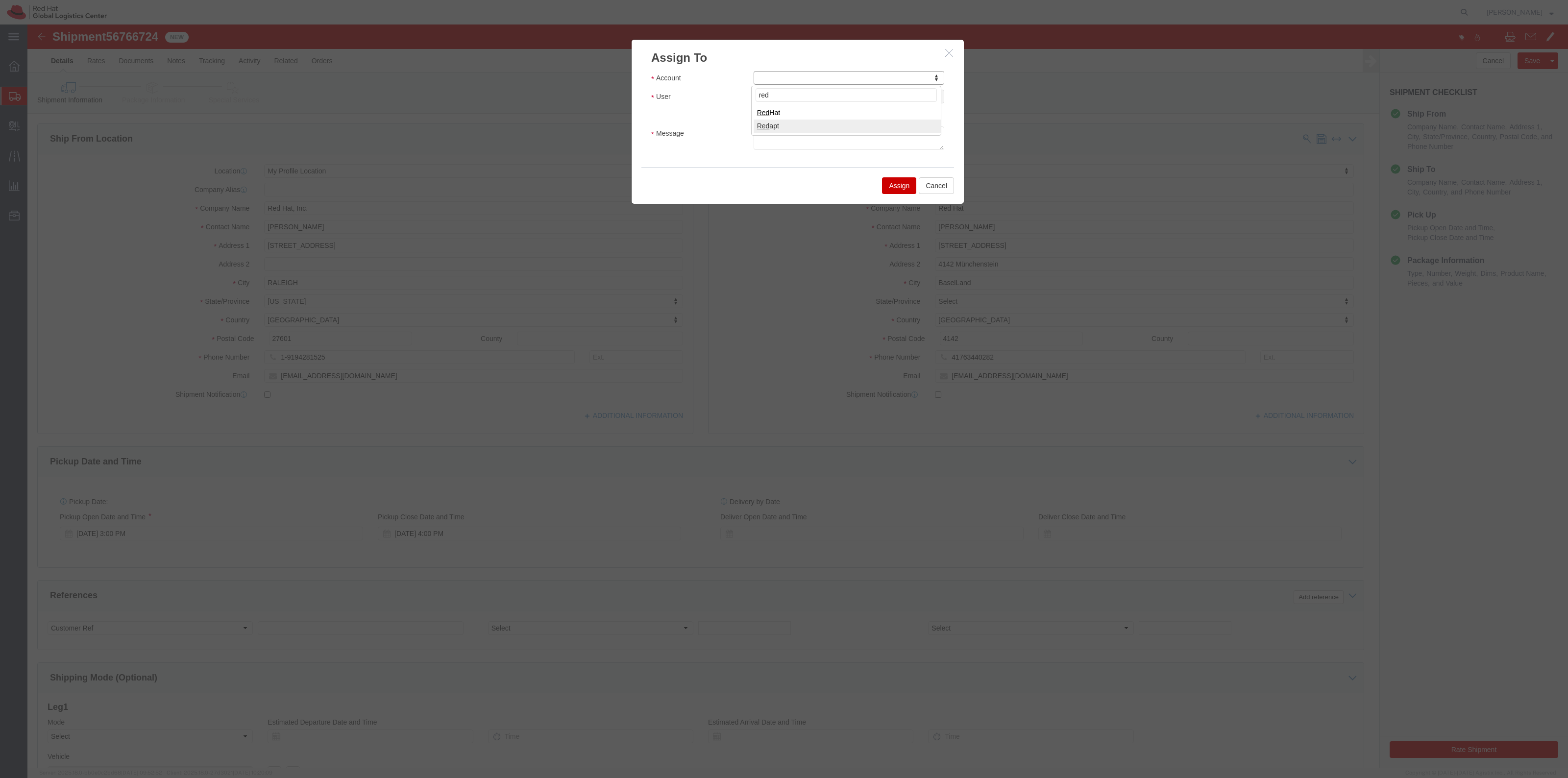
type input "red"
select select "104821"
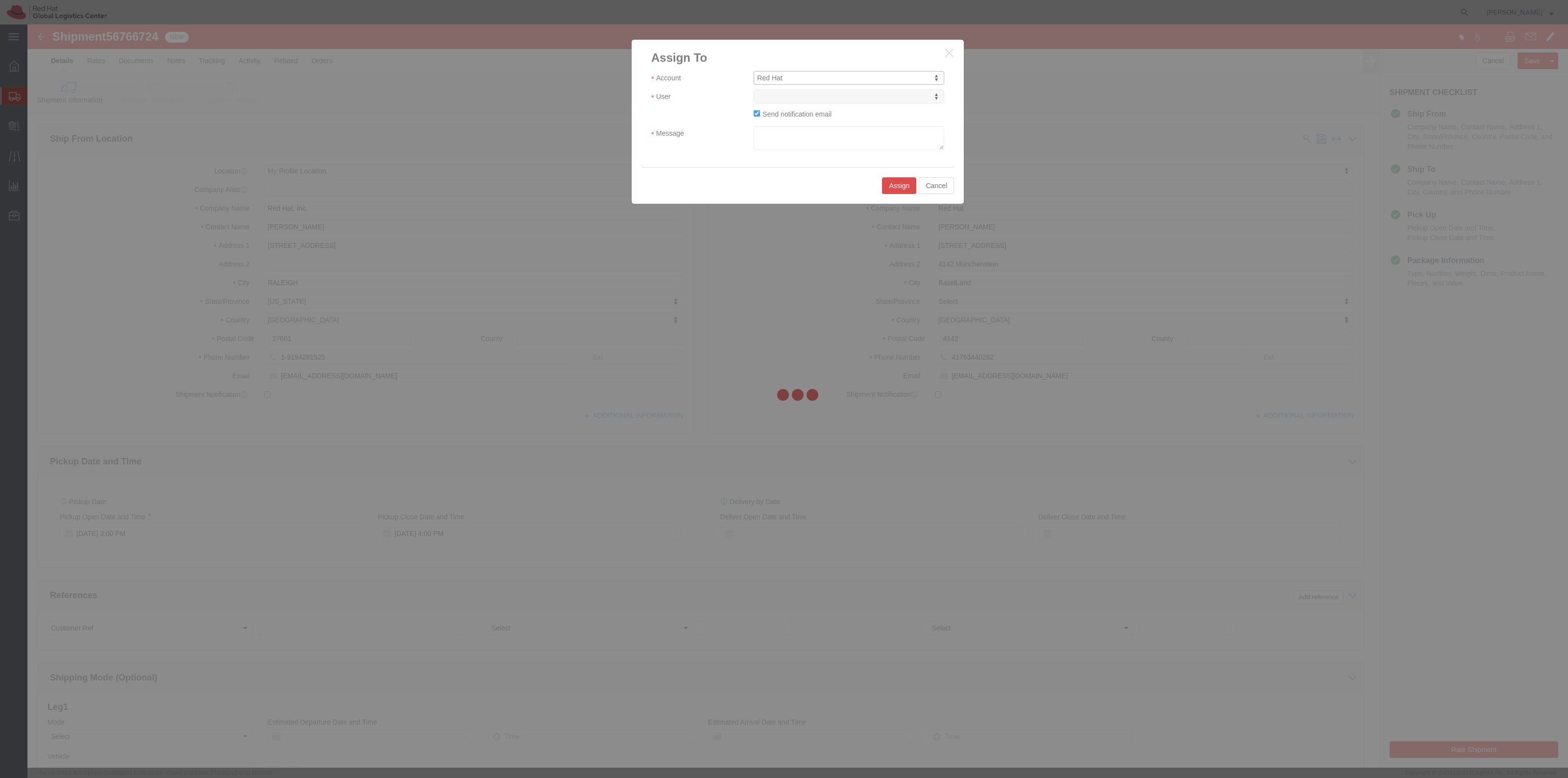
select select
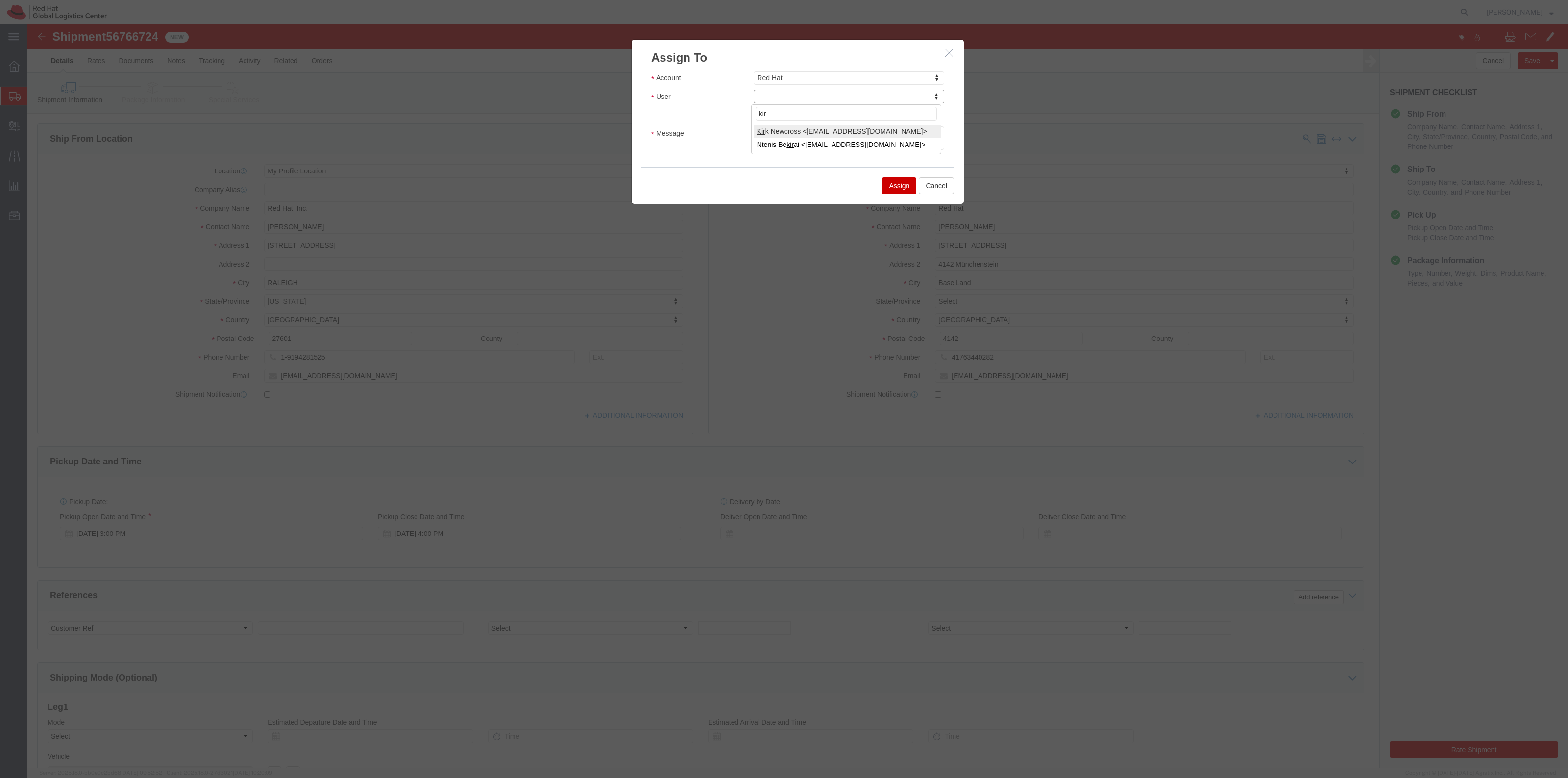
type input "kirk"
select select "17189"
type textarea "request, no rush"
click button "Assign"
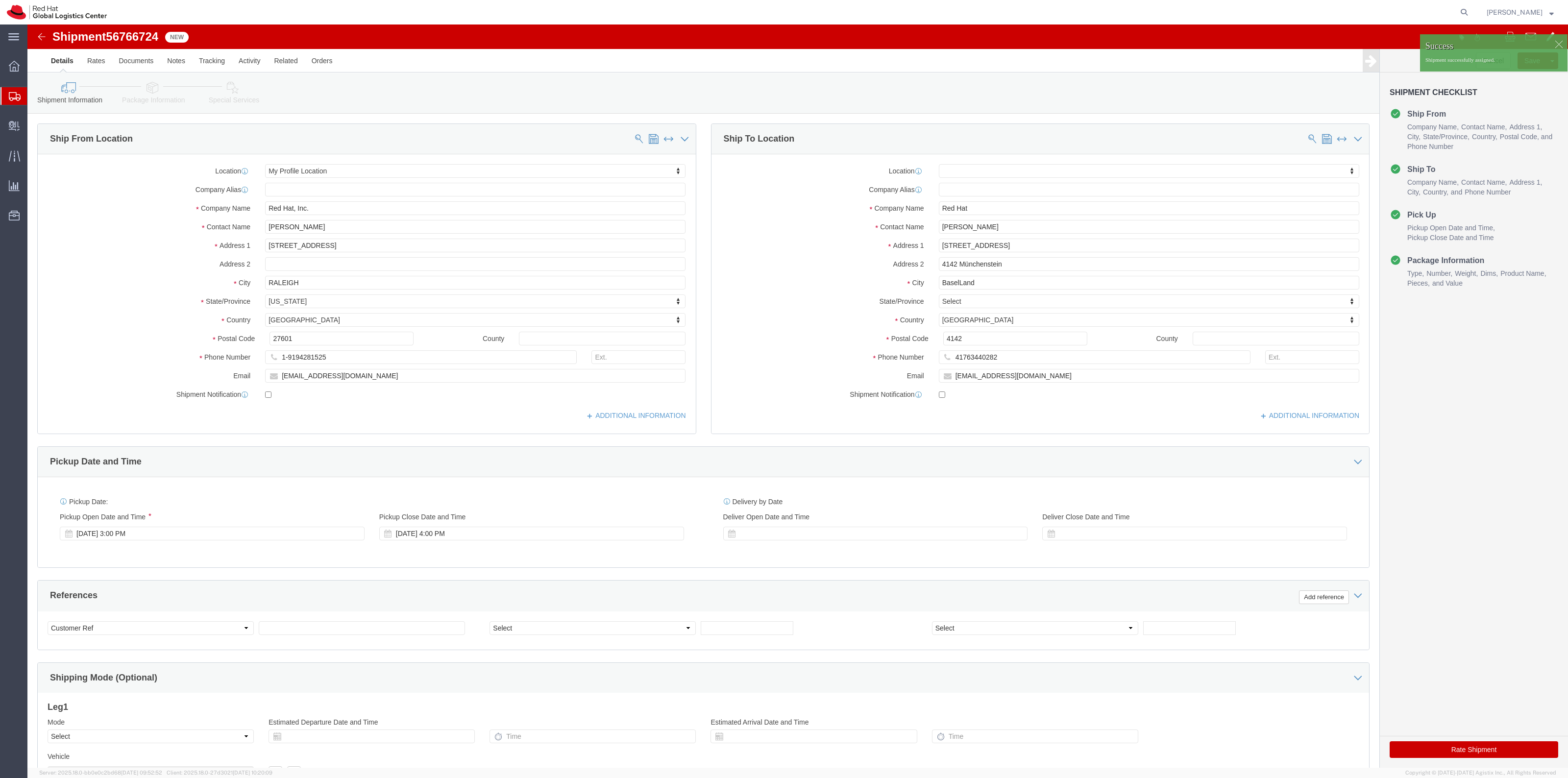
click div
click link "Clone Shipment"
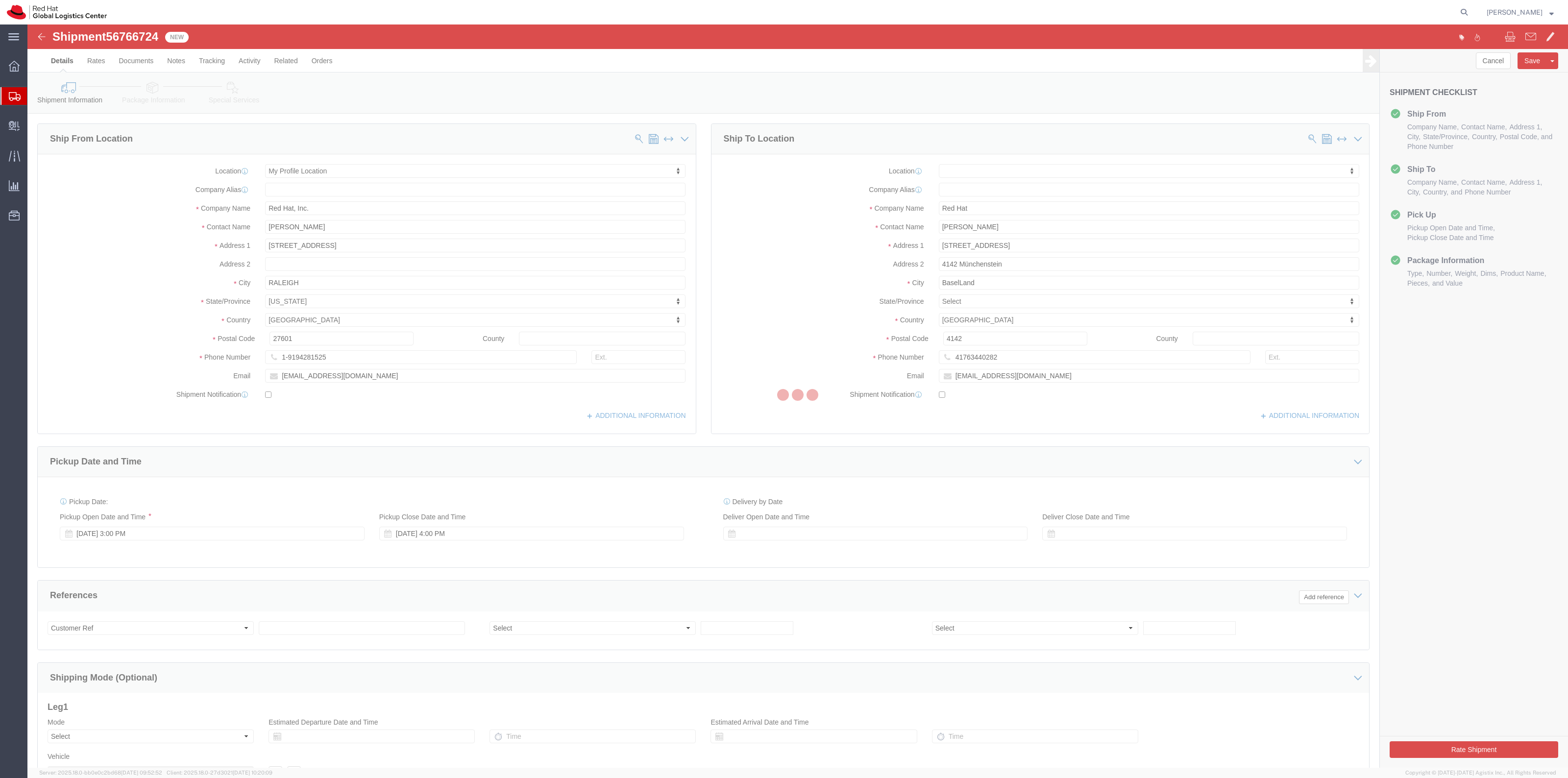
select select "38014"
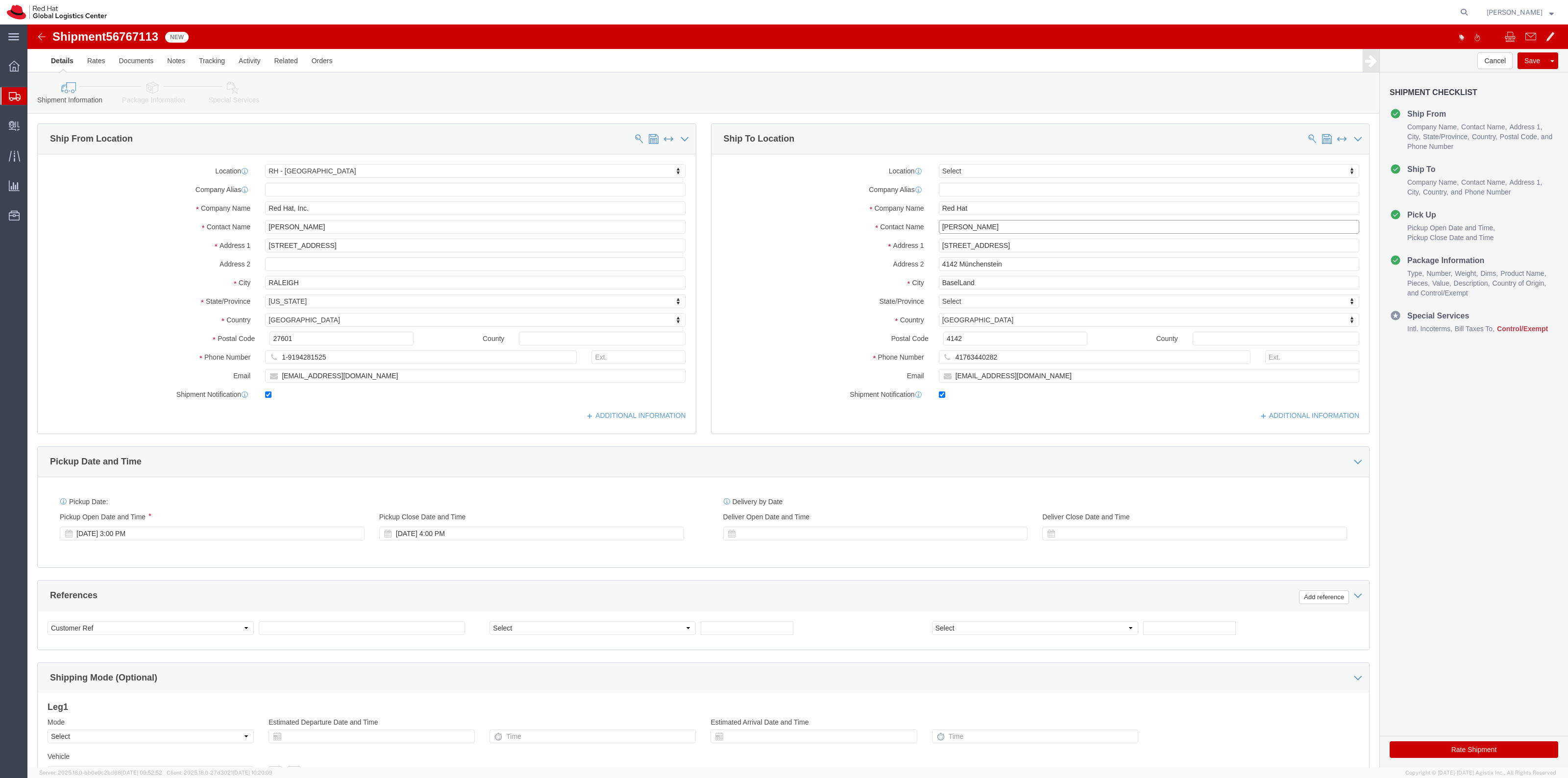
click input "Codrin Bucur"
drag, startPoint x: 979, startPoint y: 205, endPoint x: 885, endPoint y: 202, distance: 94.0
click div "Contact Name Codrin Bucur"
paste input "Sheryl Wang"
type input "Sheryl Wang"
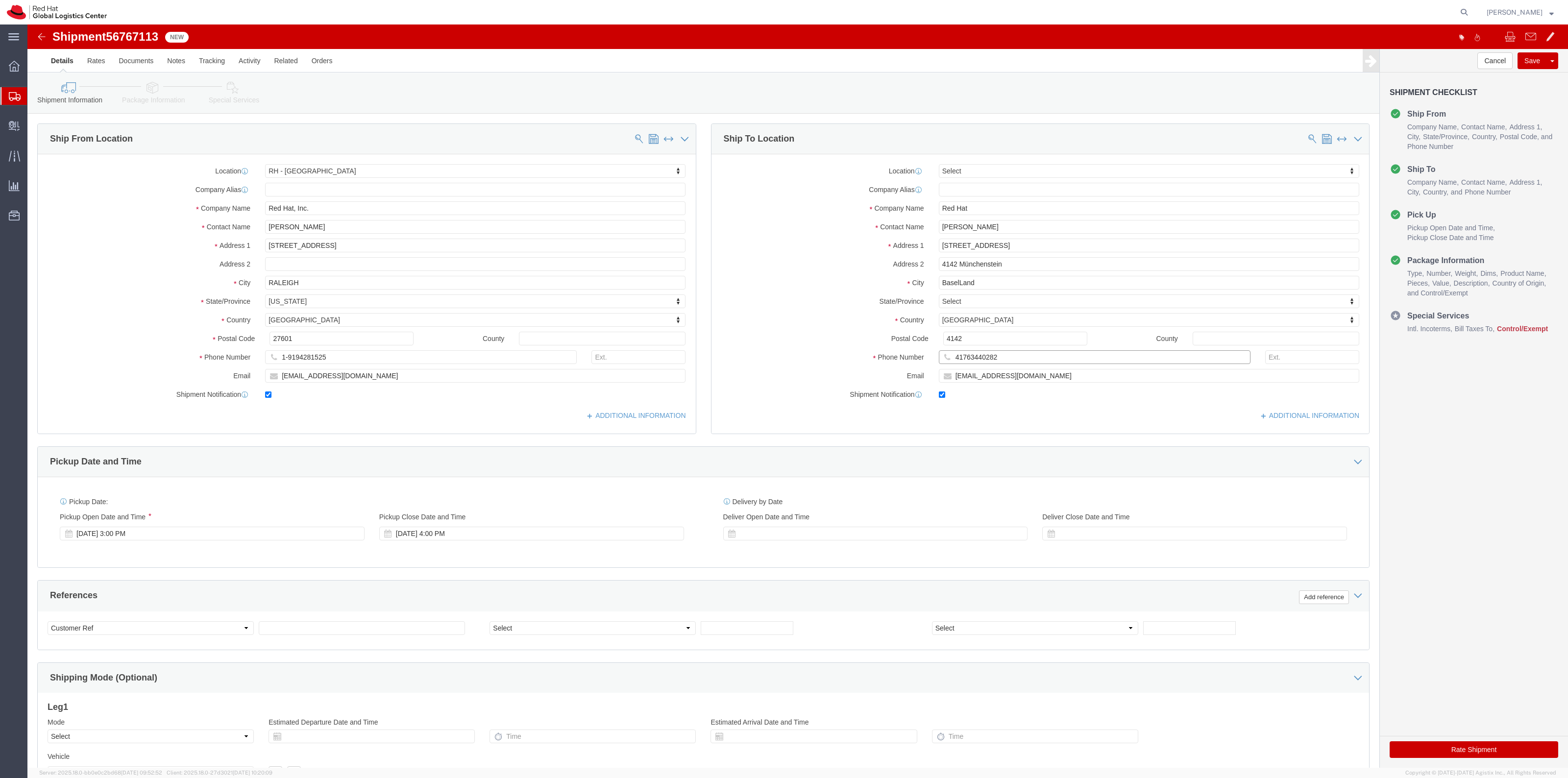
click input "41763440282"
drag, startPoint x: 975, startPoint y: 331, endPoint x: 894, endPoint y: 327, distance: 81.1
click div "Phone Number 41763440282"
paste input "724675236"
type input "724675236"
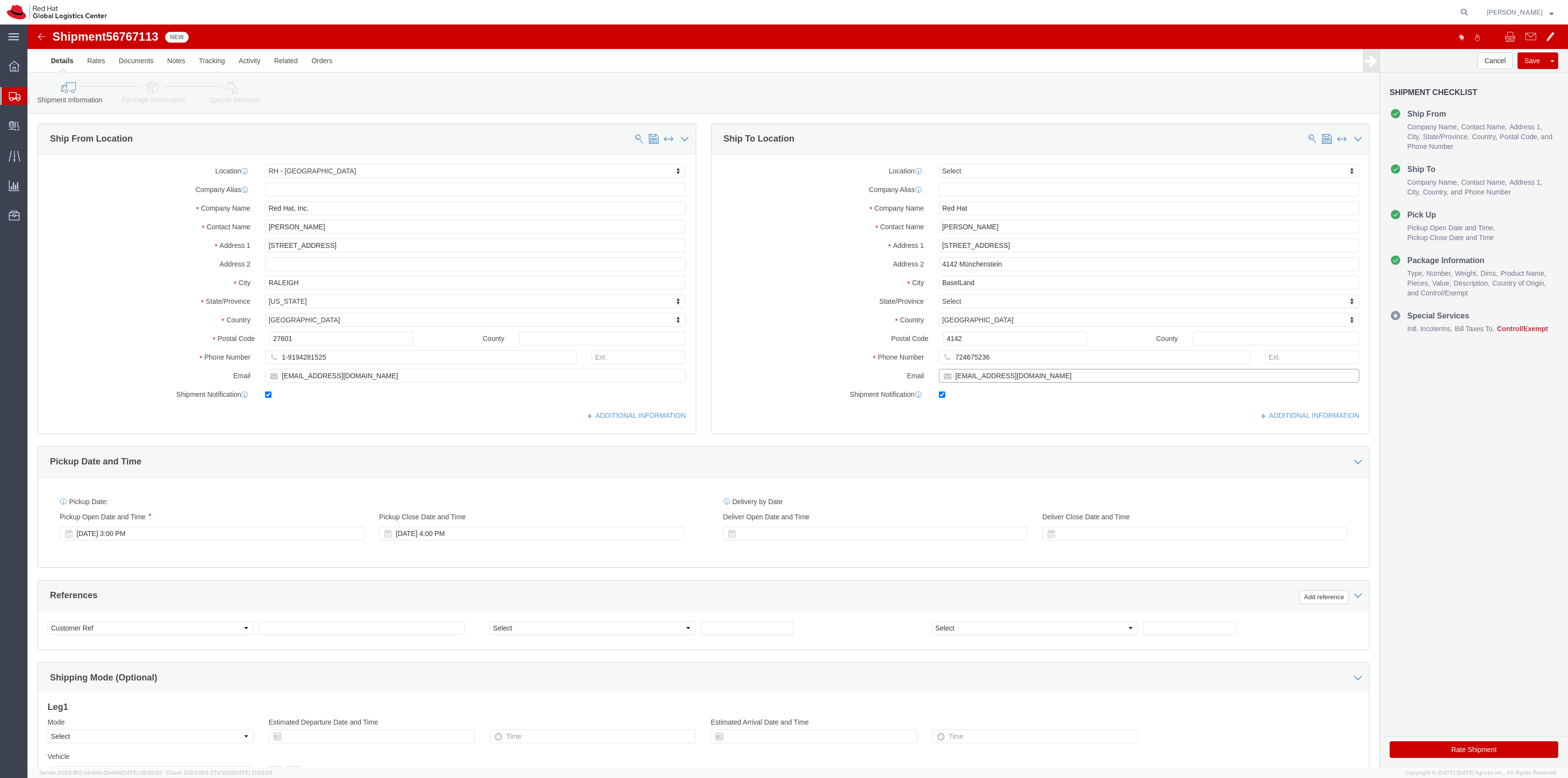
drag, startPoint x: 995, startPoint y: 349, endPoint x: 906, endPoint y: 351, distance: 89.0
click div "cbucur@redhat.com"
paste input "sherwang"
type input "sherwang@redhat.com"
drag, startPoint x: 975, startPoint y: 221, endPoint x: 880, endPoint y: 211, distance: 95.5
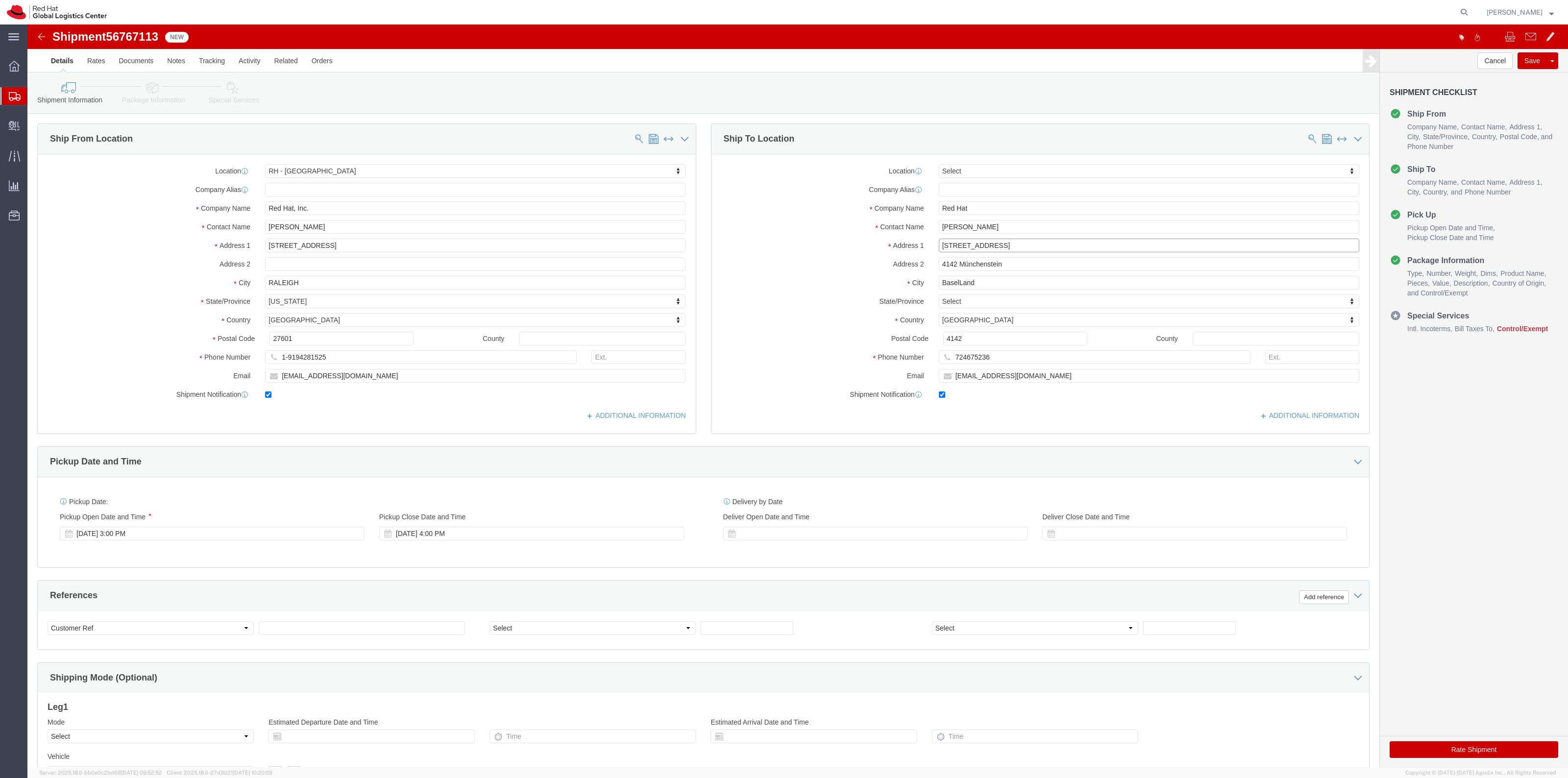
click div "Location Select Select My Profile Location RH - Amsterdam - MSO RH - Amsterdam …"
paste input "Färögatan 33"
type input "Färögatan 33"
drag, startPoint x: 977, startPoint y: 238, endPoint x: 858, endPoint y: 239, distance: 119.0
click div "Address 2 4142 Münchenstein"
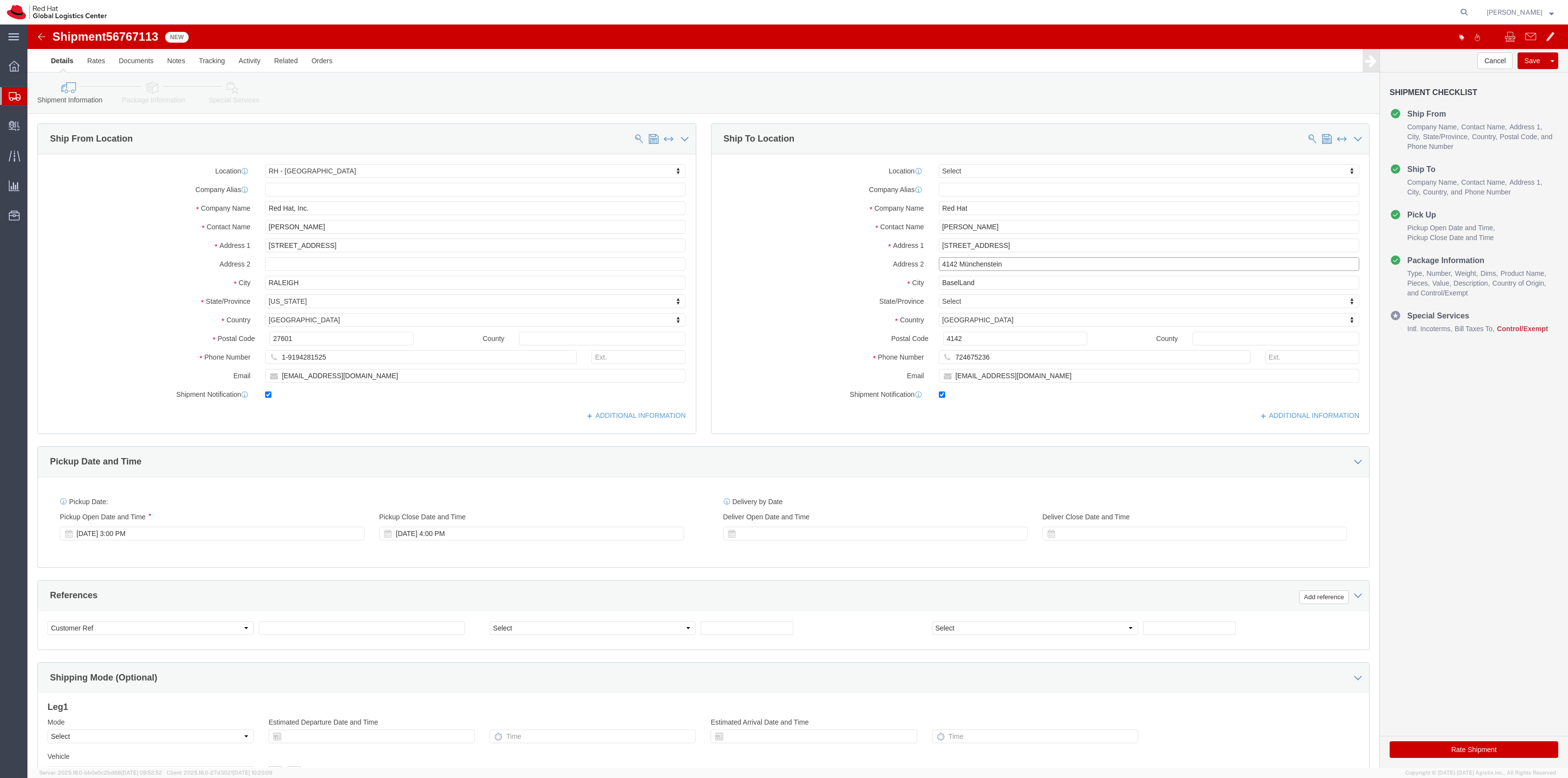
paste input "164 51 Kista"
type input "164 51 Kista"
click input "BaselLand"
drag, startPoint x: 953, startPoint y: 261, endPoint x: 889, endPoint y: 255, distance: 64.3
click div "City BaselLand"
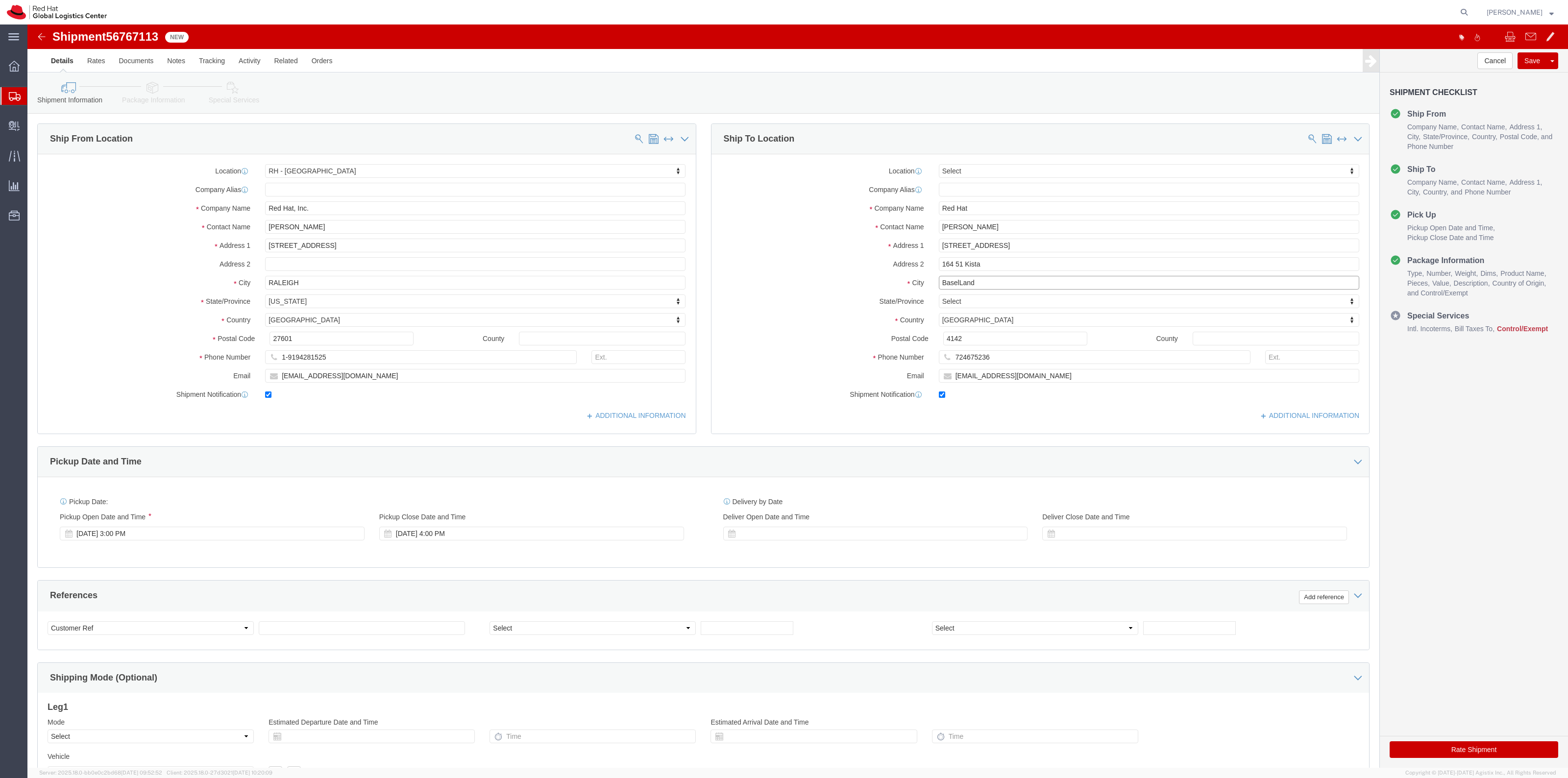
paste input "Stockholm"
type input "Stockholm"
type input "swed"
select select "SE"
drag, startPoint x: 975, startPoint y: 225, endPoint x: 846, endPoint y: 205, distance: 130.5
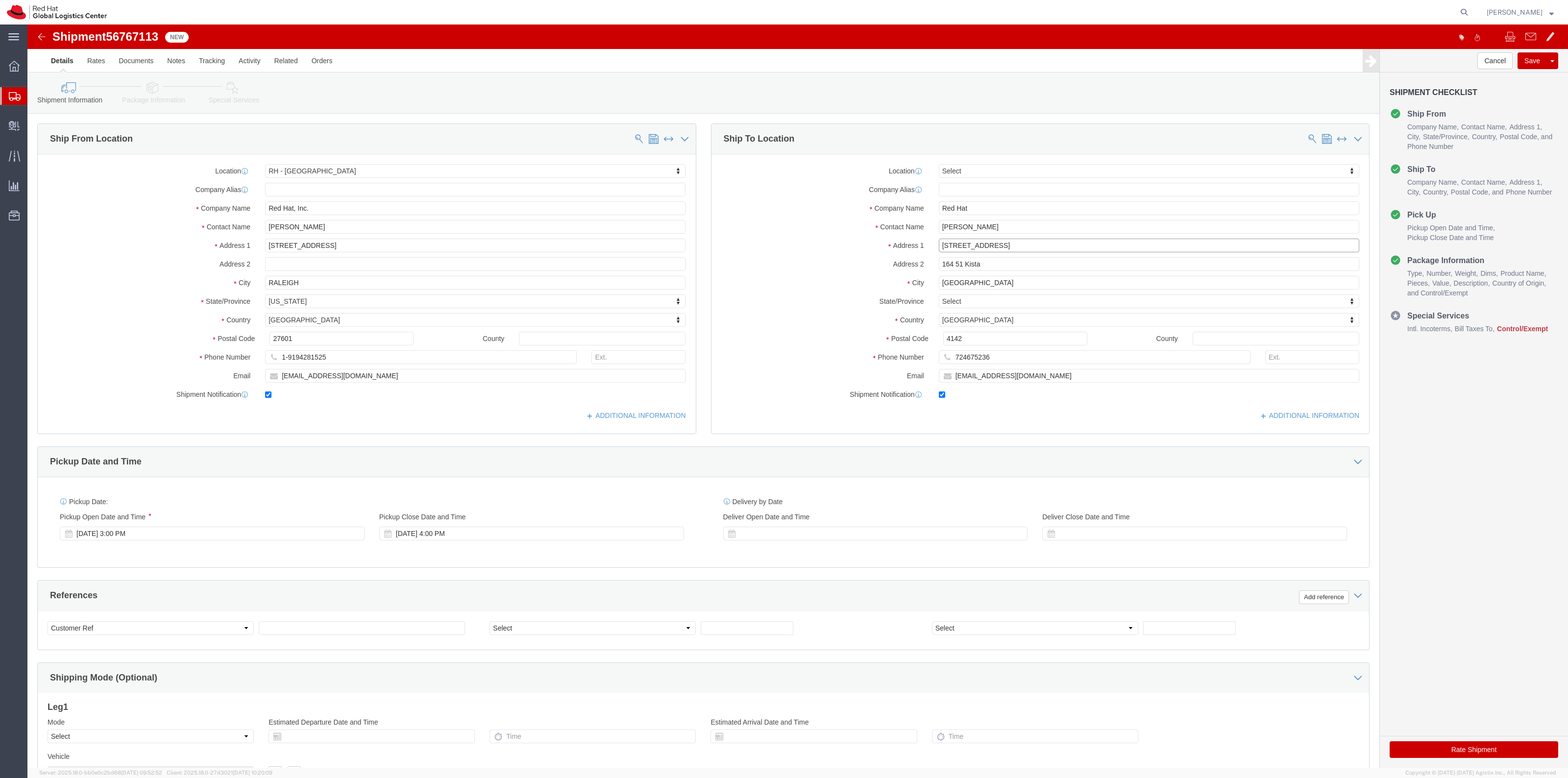
click div "Location Select Select My Profile Location RH - Amsterdam - MSO RH - Amsterdam …"
drag, startPoint x: 939, startPoint y: 310, endPoint x: 911, endPoint y: 306, distance: 28.3
click div "Location Select Select My Profile Location RH - Amsterdam - MSO RH - Amsterdam …"
type input "164 51"
click button "Save"
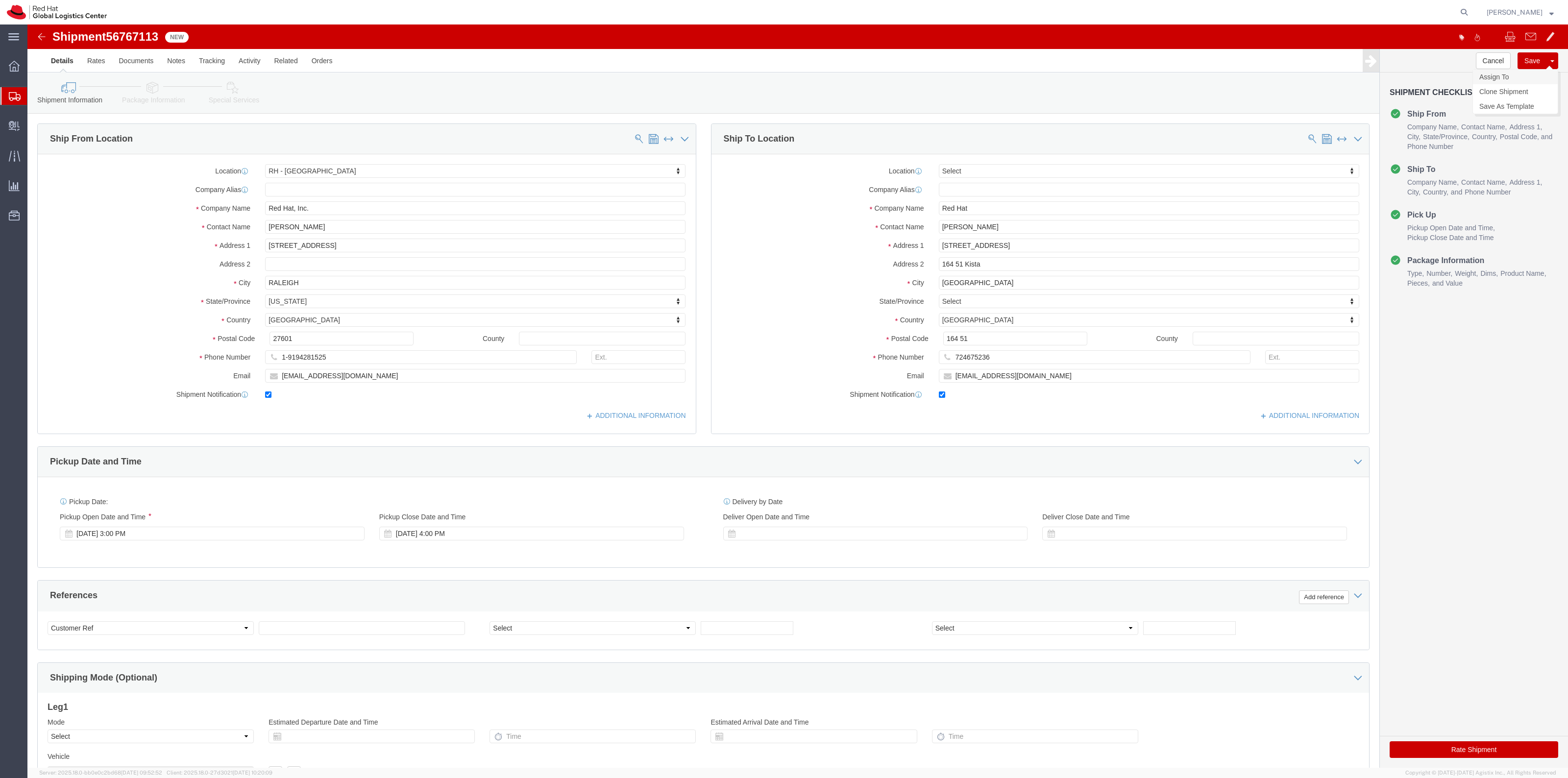
click link "Assign To"
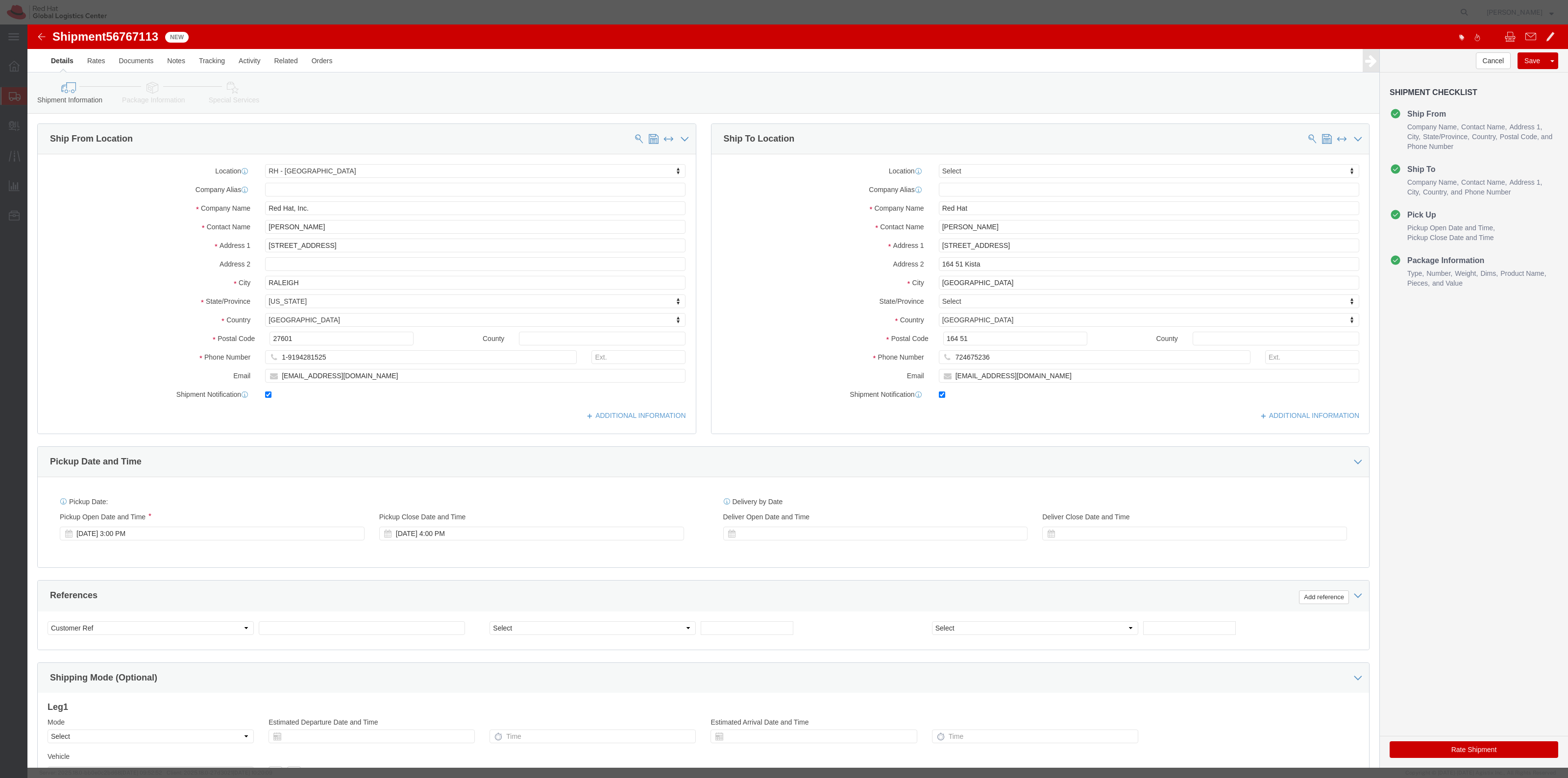
select select
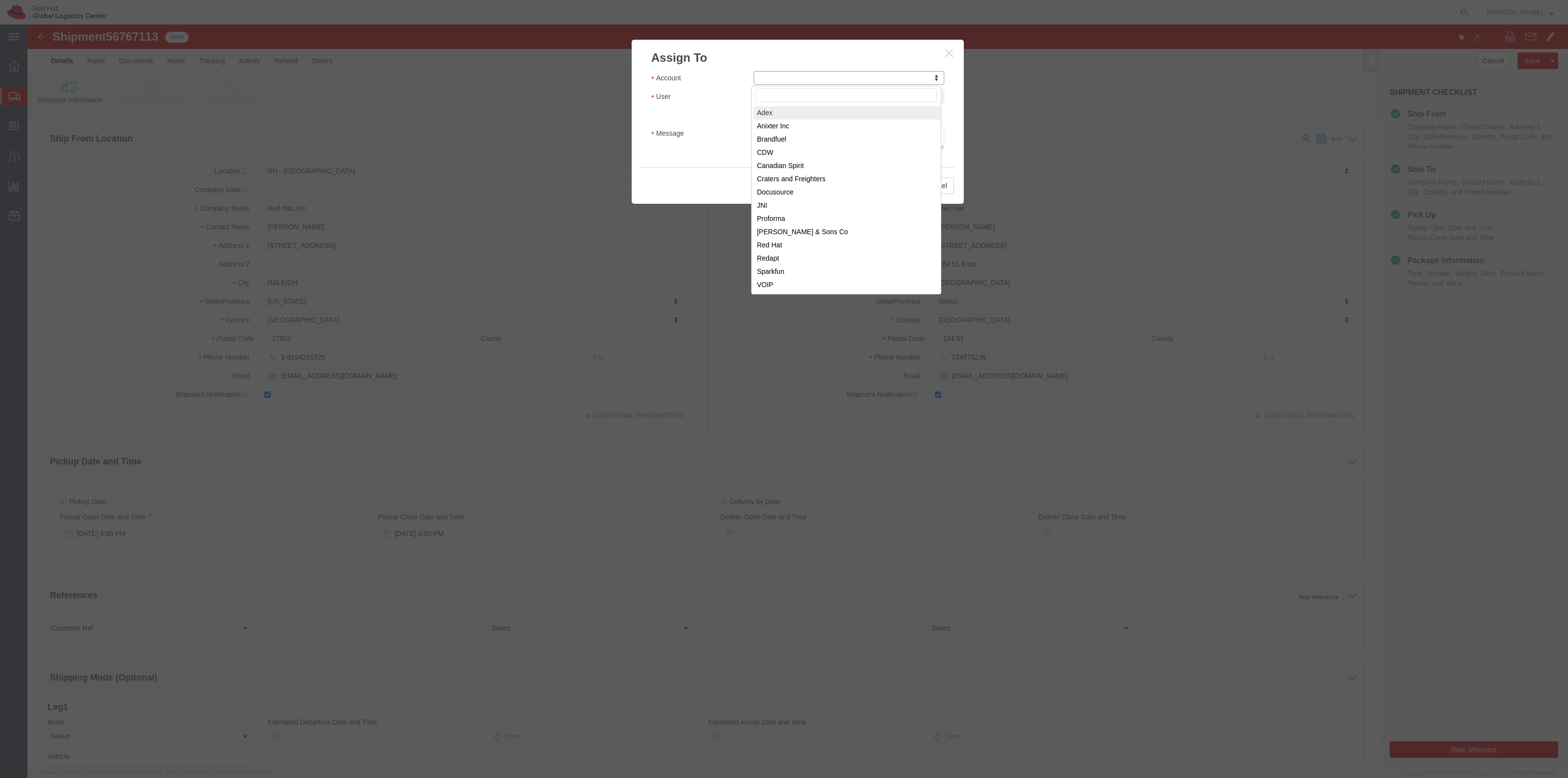
drag, startPoint x: 863, startPoint y: 52, endPoint x: 858, endPoint y: 59, distance: 8.6
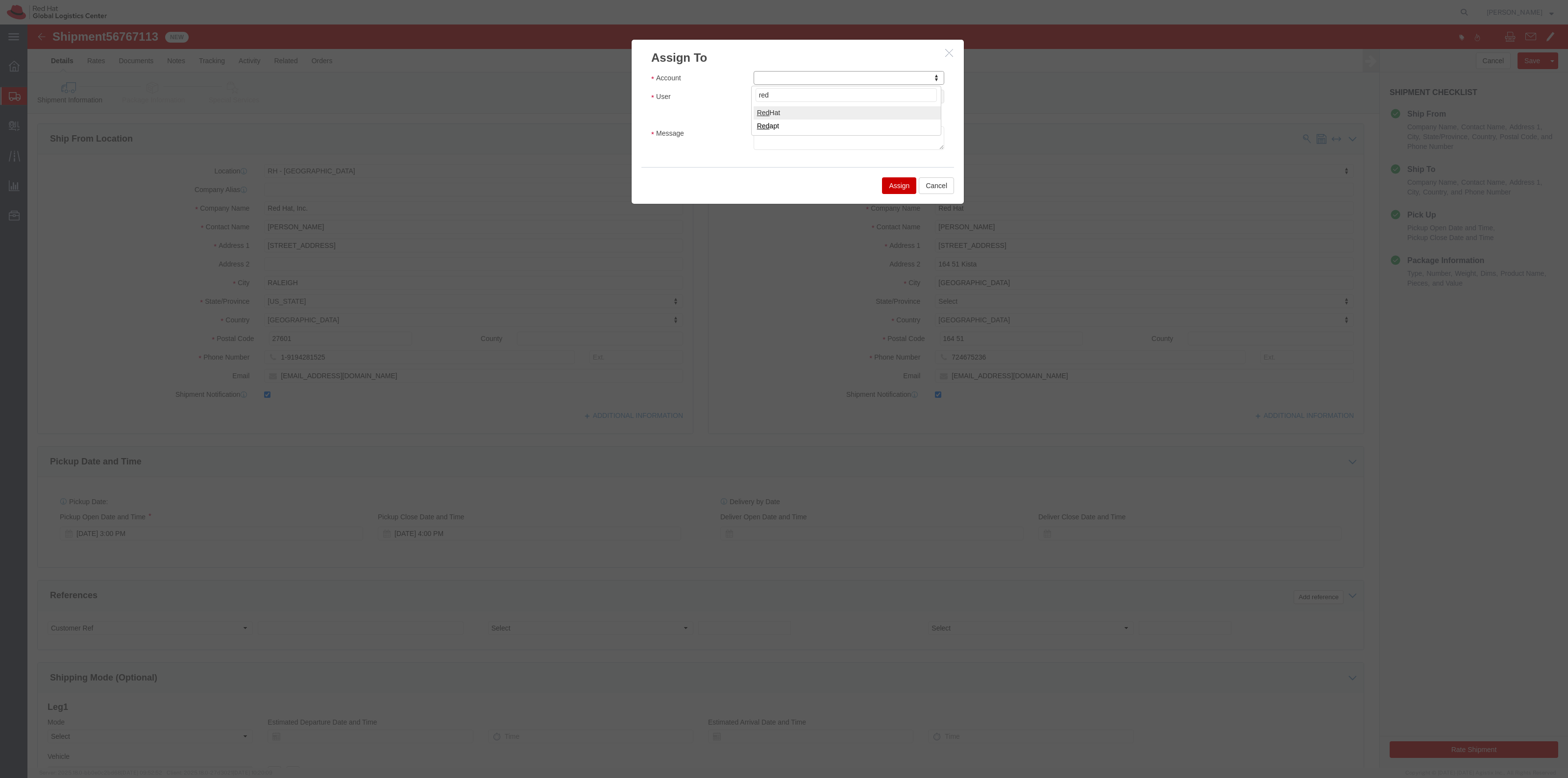
type input "red"
select select "104821"
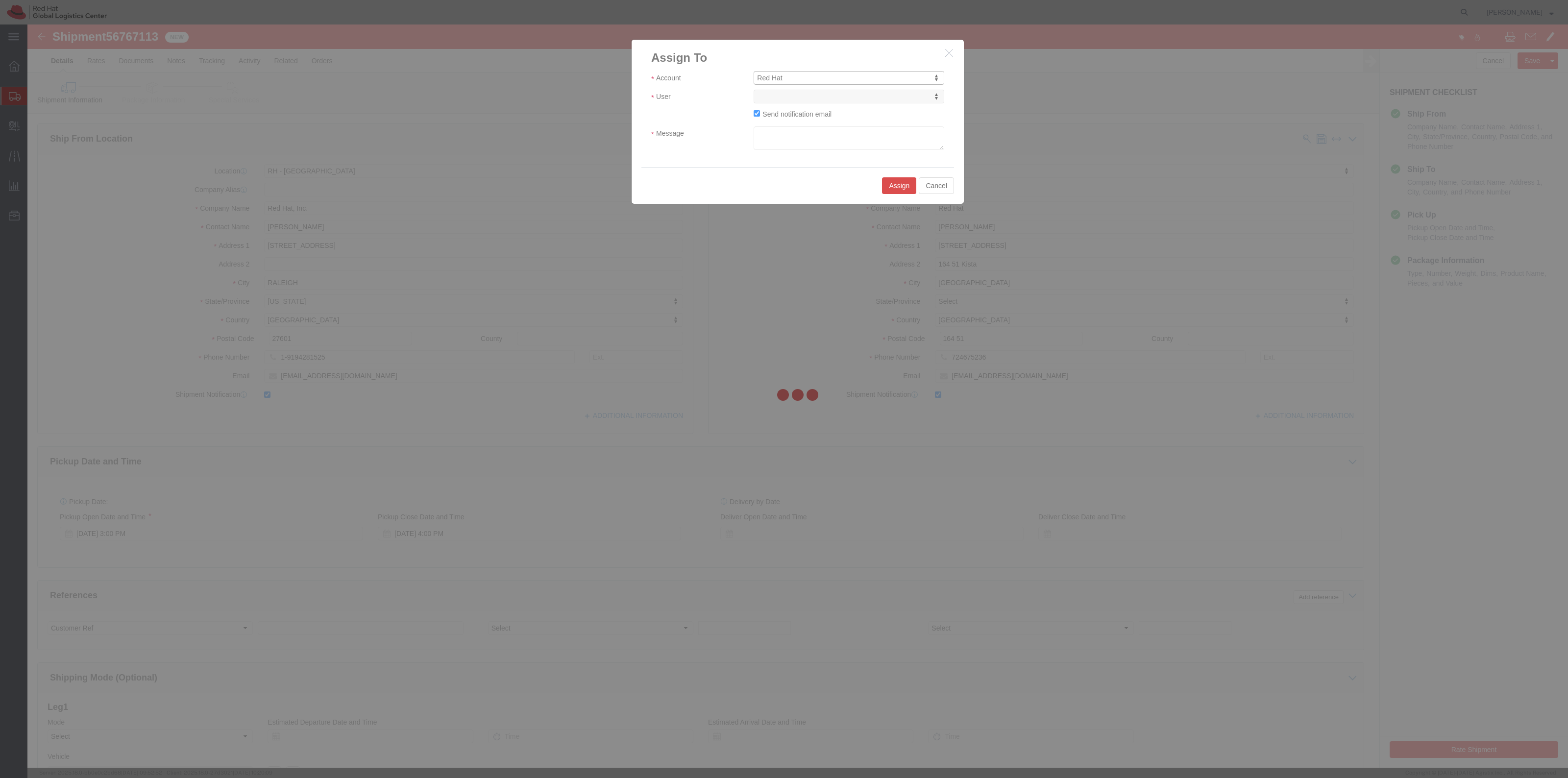
select select
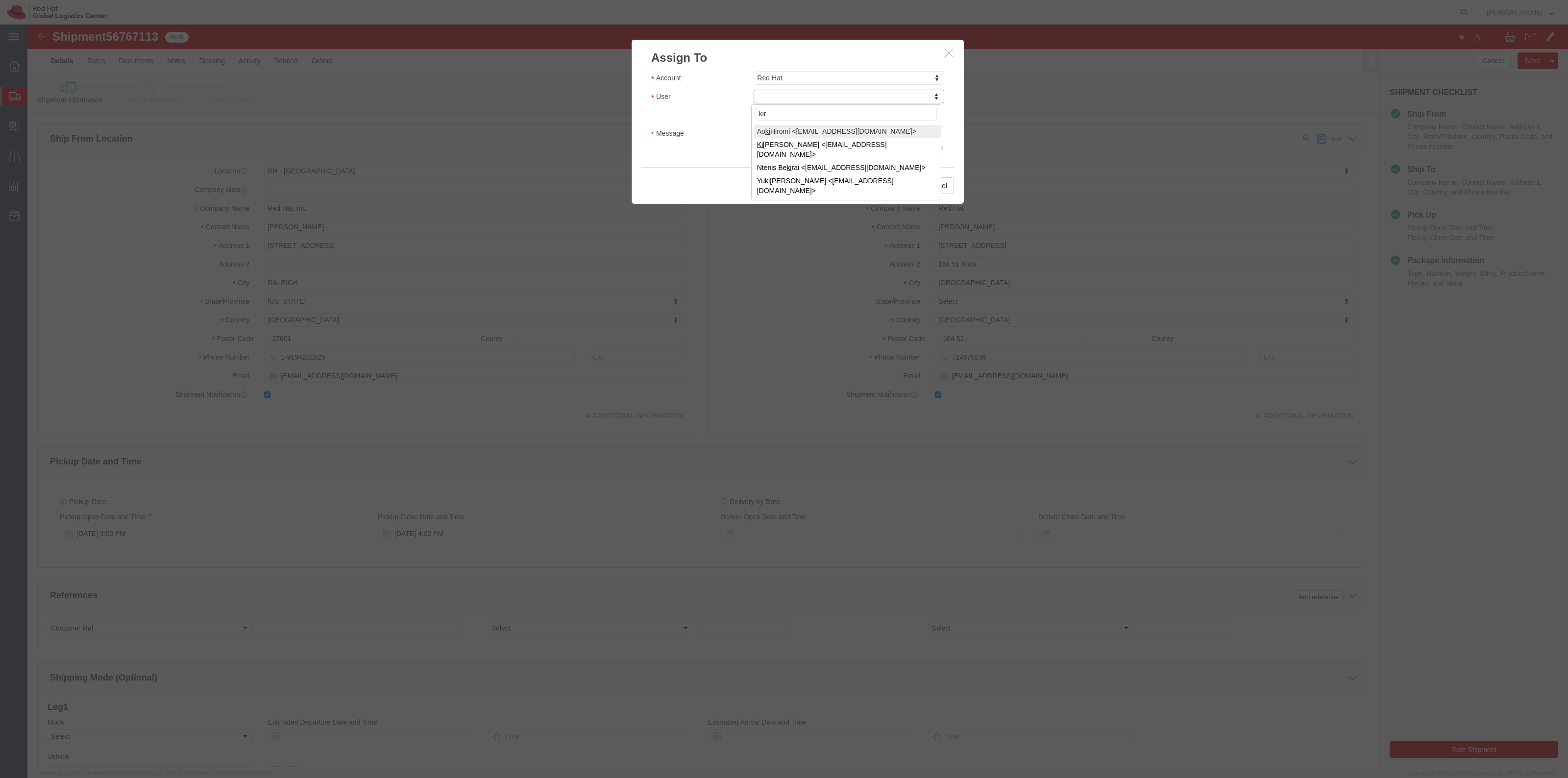
type input "kirk"
select select "17189"
click textarea "Message"
type textarea "Request, no rush"
click button "Assign"
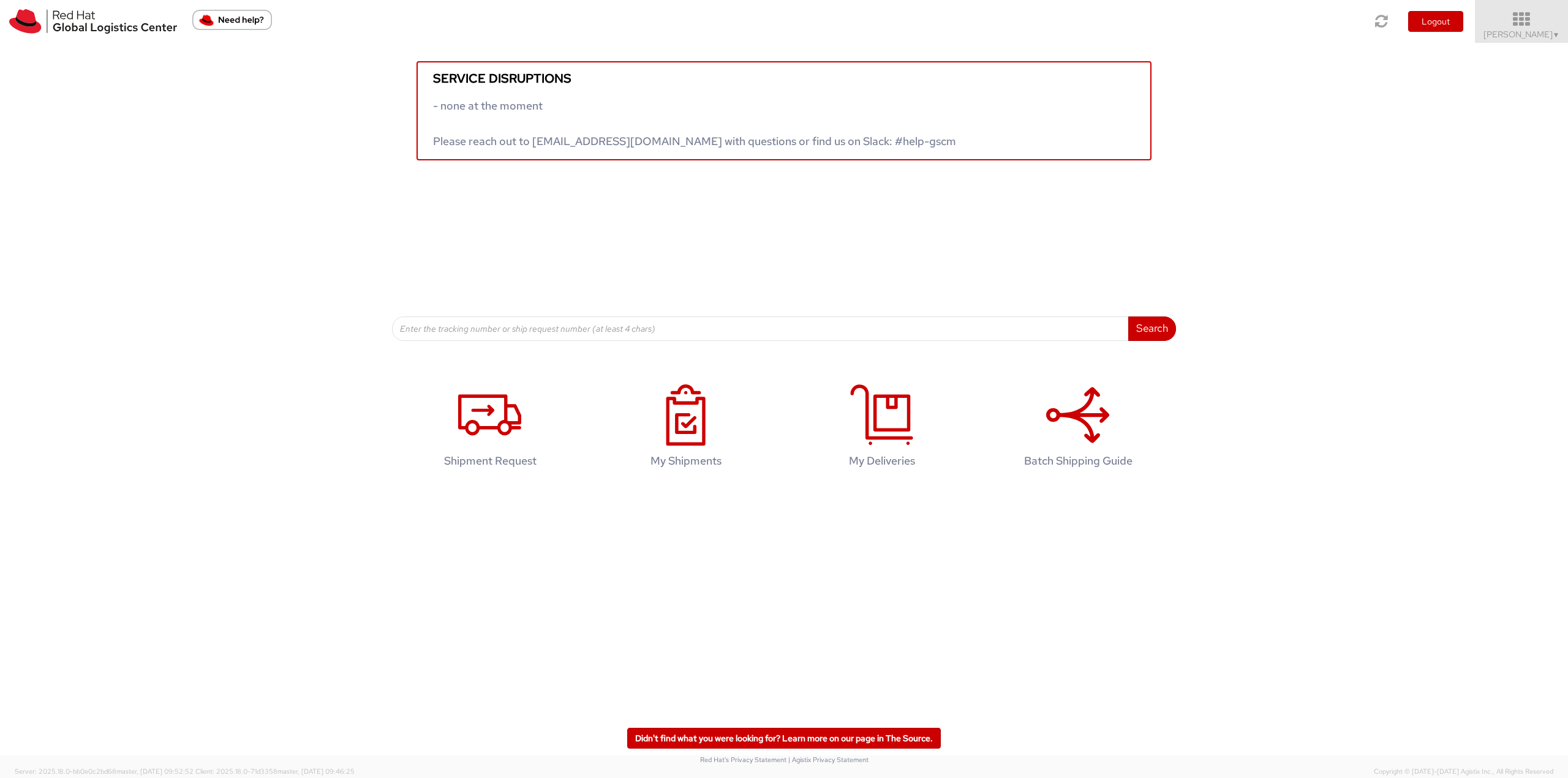
click at [1553, 19] on icon at bounding box center [1522, 19] width 107 height 17
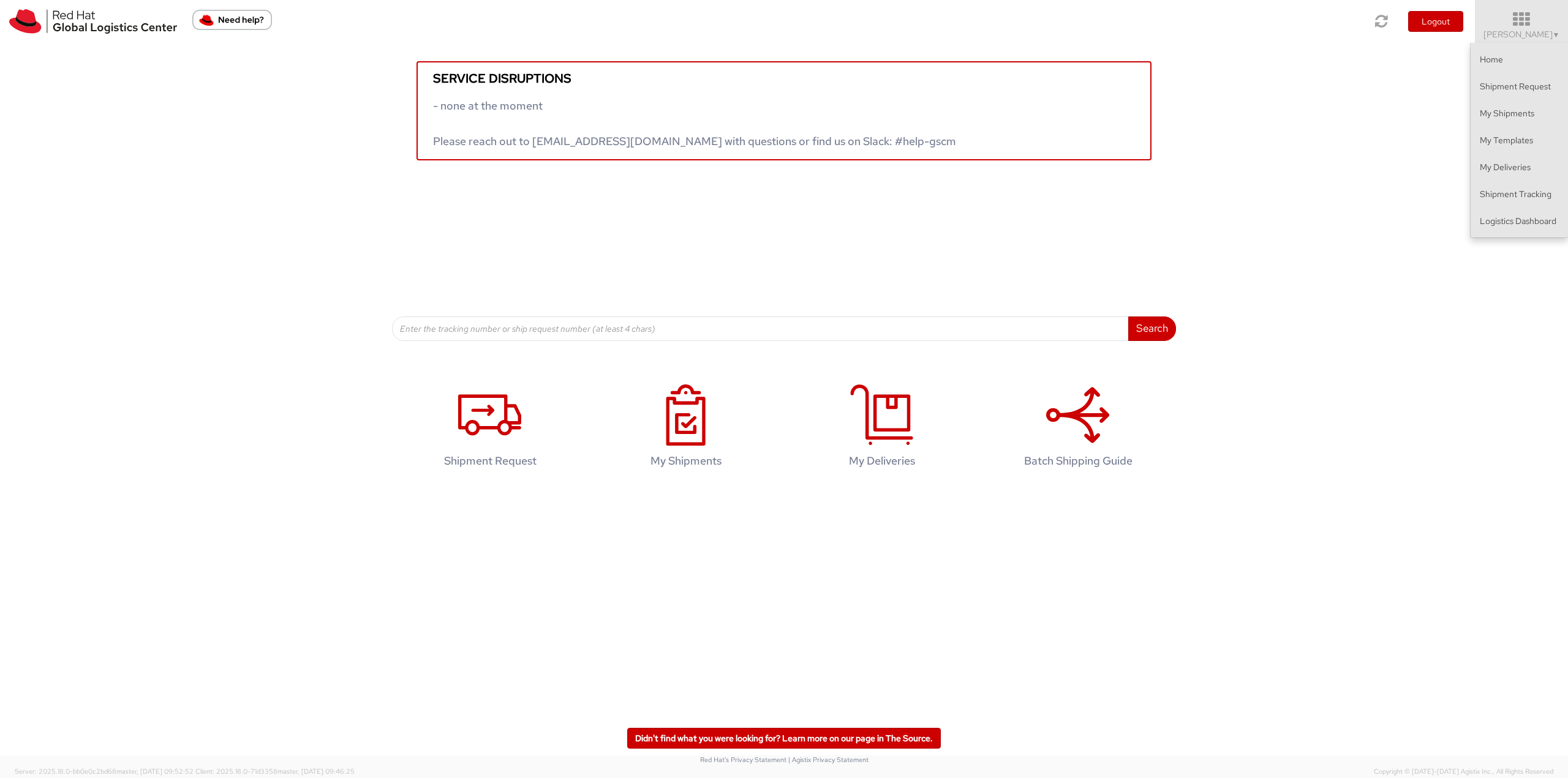
click at [1516, 237] on ul "Home Shipment Request My Shipments My Templates My Deliveries Shipment Tracking…" at bounding box center [1519, 140] width 98 height 195
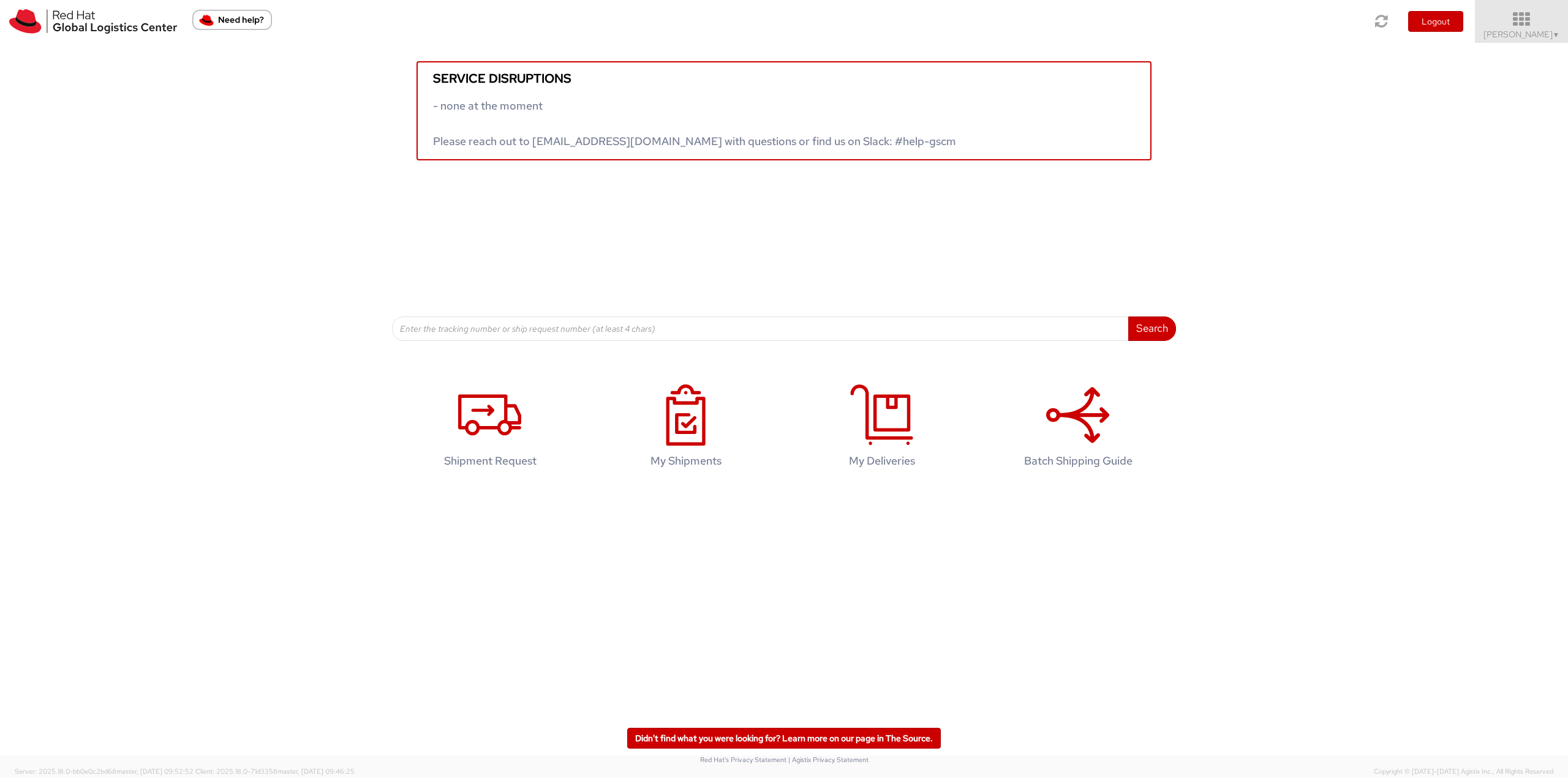
click at [1538, 32] on span "Robert Lomax ▼" at bounding box center [1522, 34] width 77 height 11
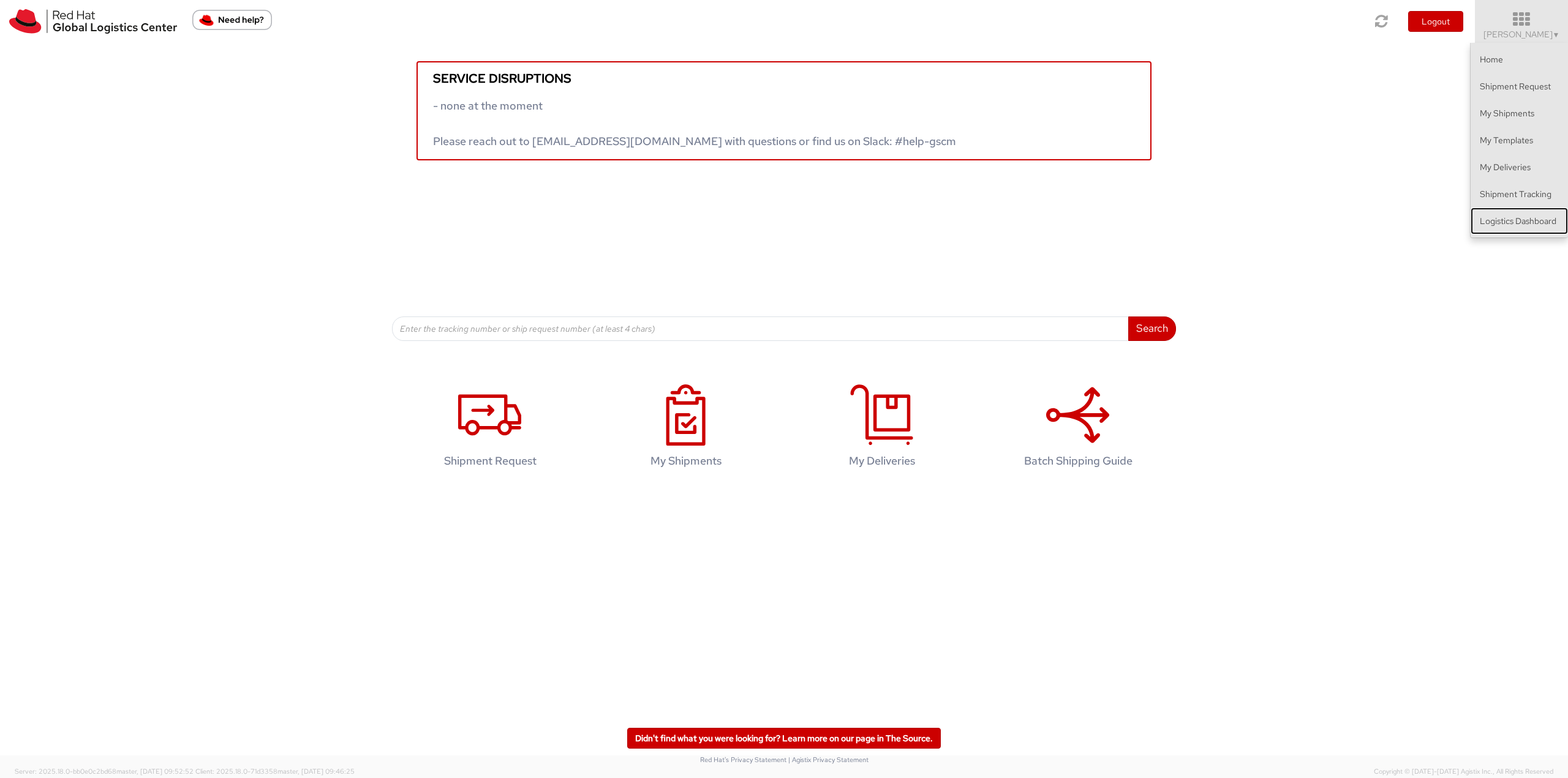
click at [1517, 213] on link "Logistics Dashboard" at bounding box center [1519, 221] width 97 height 27
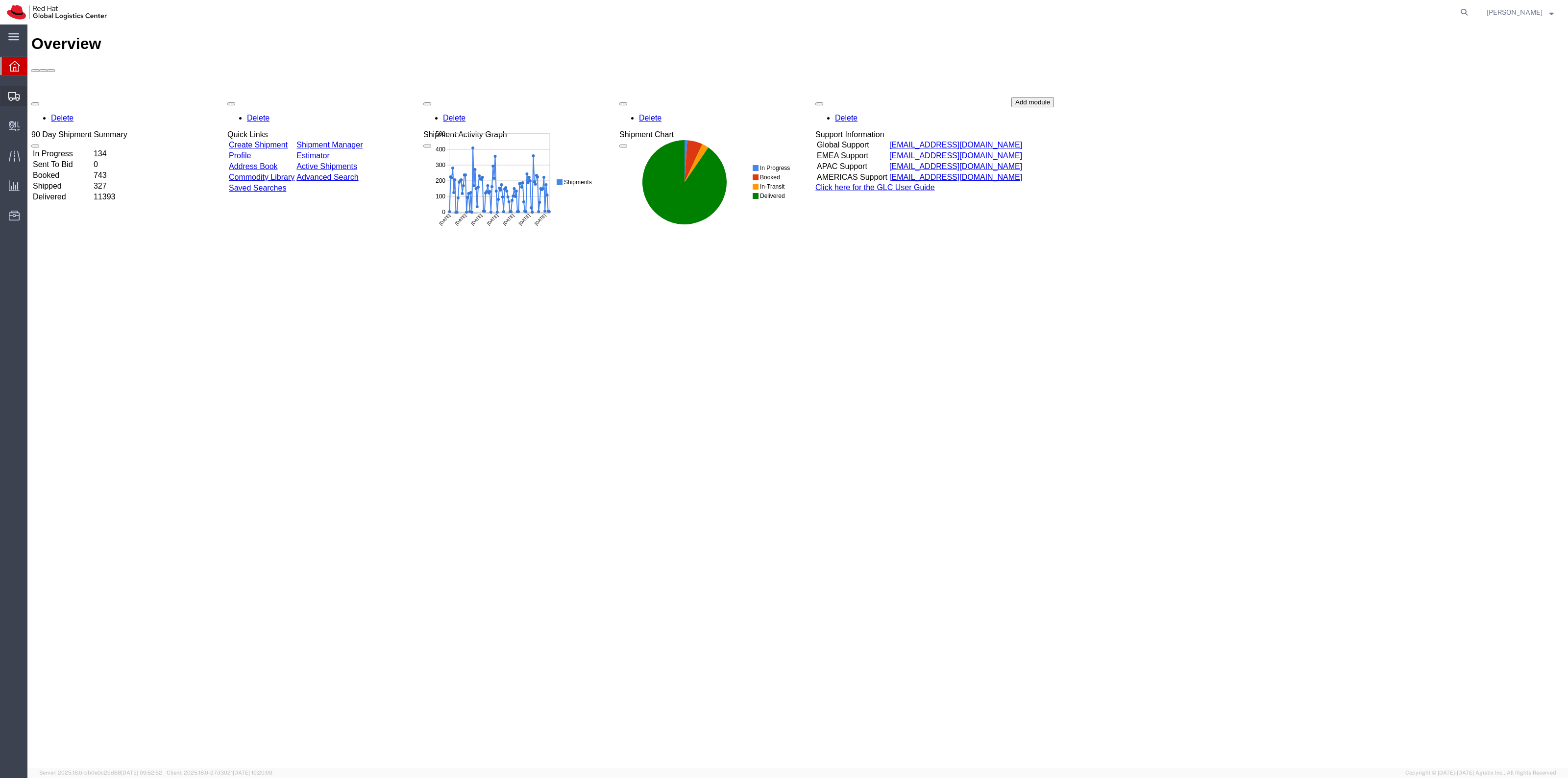
click at [0, 0] on span "Shipment Manager" at bounding box center [0, 0] width 0 height 0
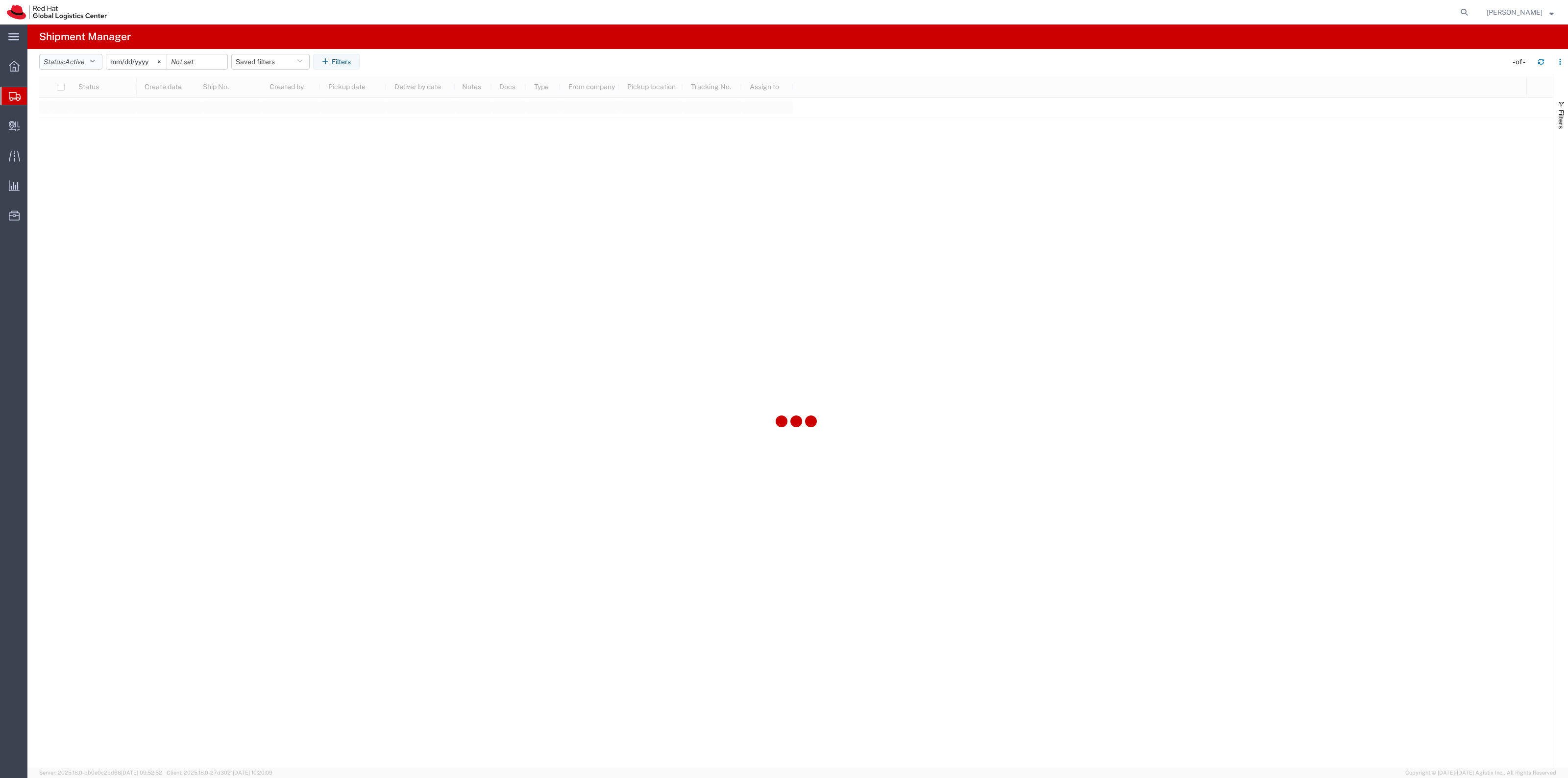
click at [85, 60] on span "Active" at bounding box center [75, 61] width 19 height 8
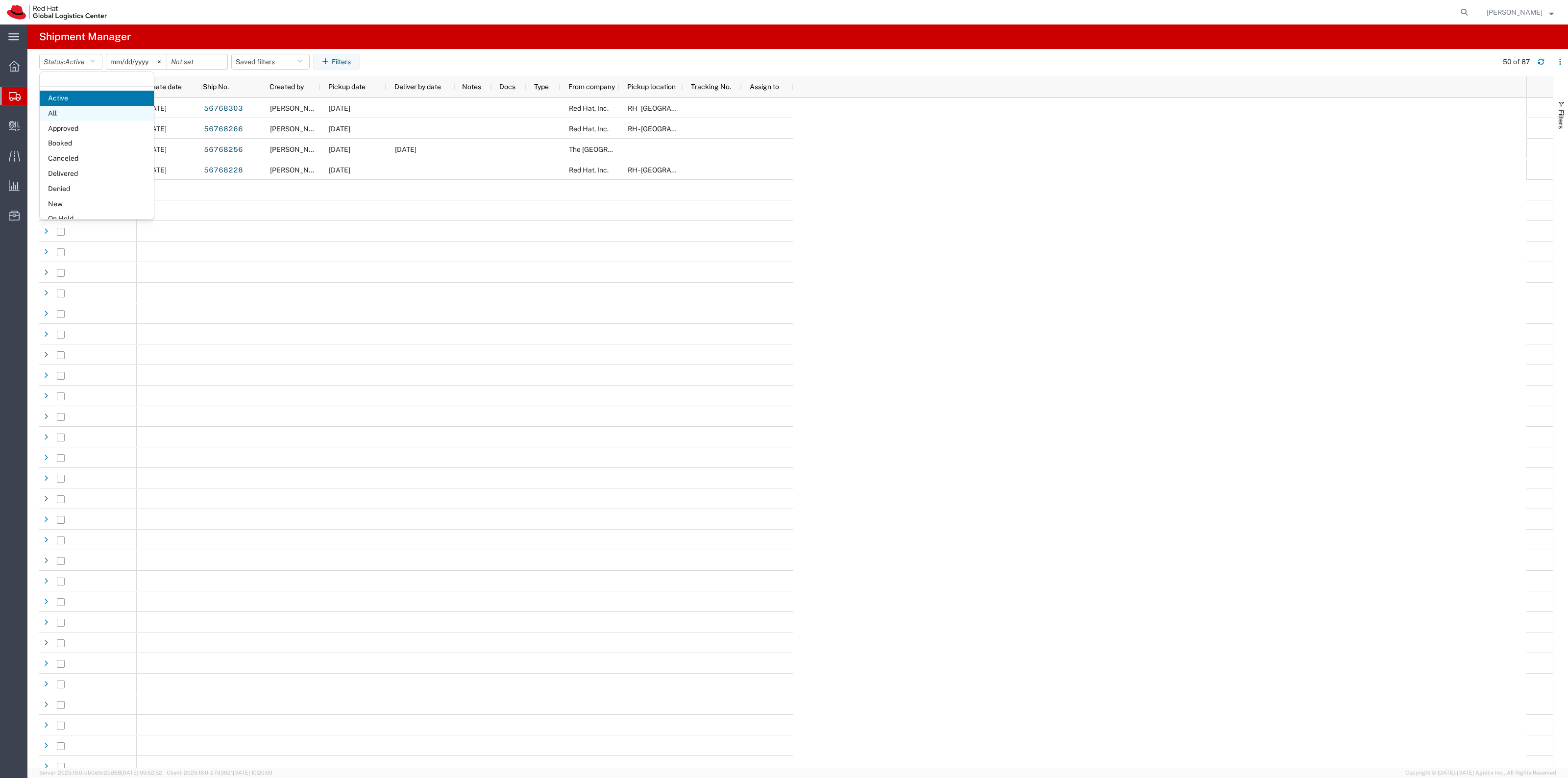
click at [94, 113] on span "All" at bounding box center [97, 113] width 114 height 15
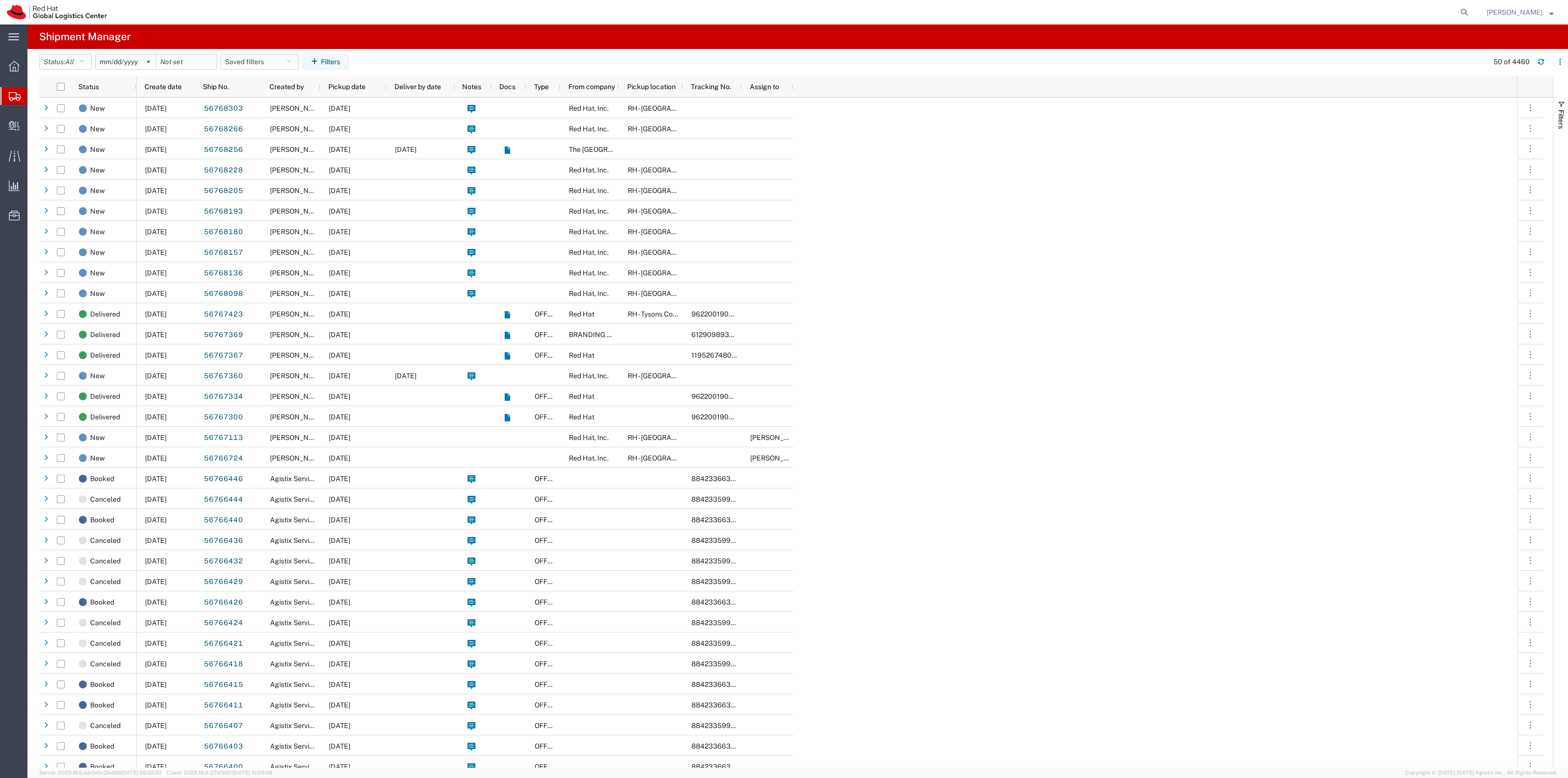
click at [130, 60] on input "[DATE]" at bounding box center [125, 61] width 60 height 15
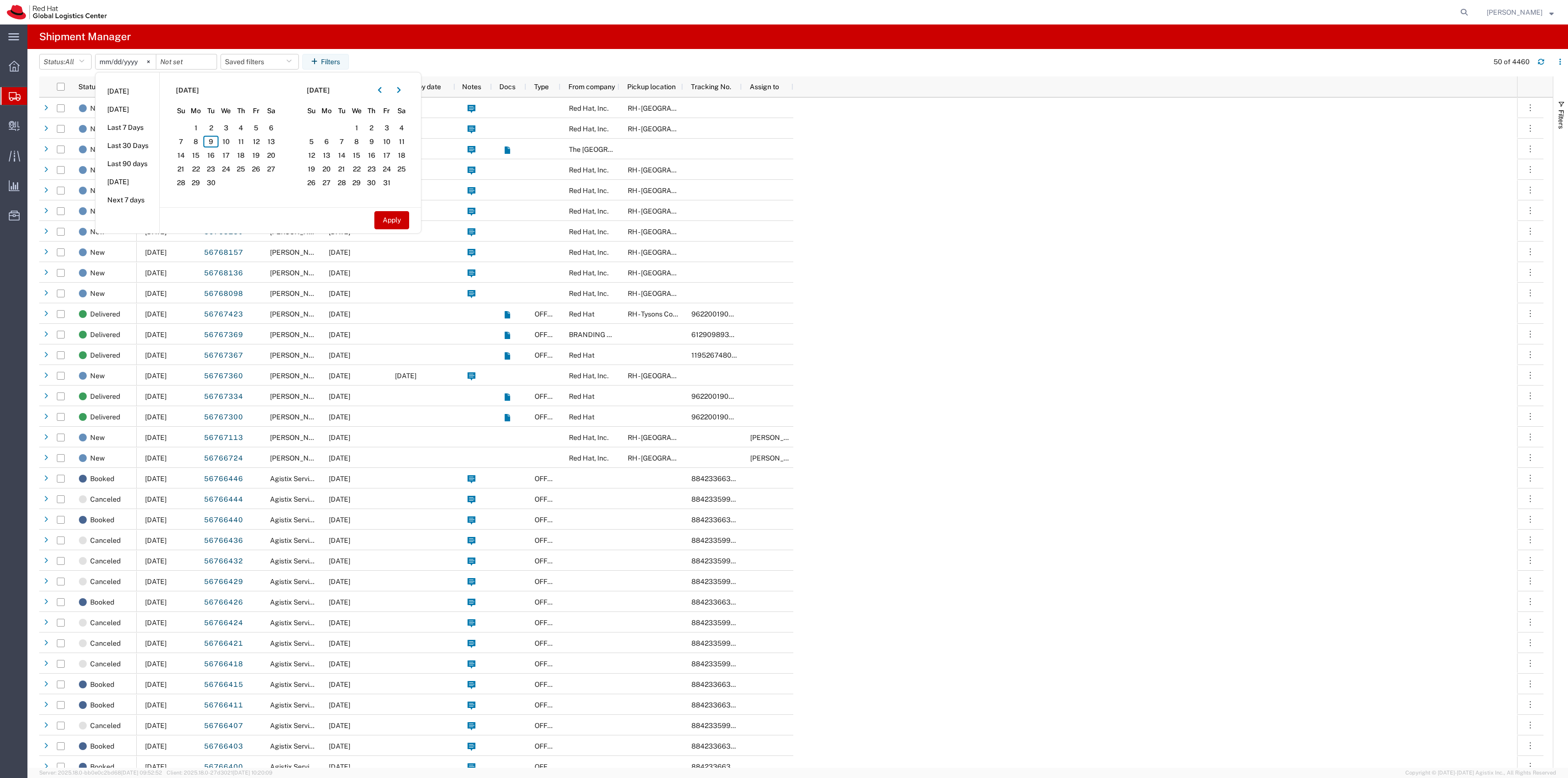
click at [199, 89] on span "[DATE]" at bounding box center [187, 90] width 23 height 10
click at [376, 88] on button "button" at bounding box center [380, 90] width 16 height 16
click at [257, 128] on span "1" at bounding box center [256, 127] width 15 height 12
click at [257, 187] on span "29" at bounding box center [256, 183] width 15 height 12
click at [381, 224] on button "Apply" at bounding box center [391, 220] width 35 height 18
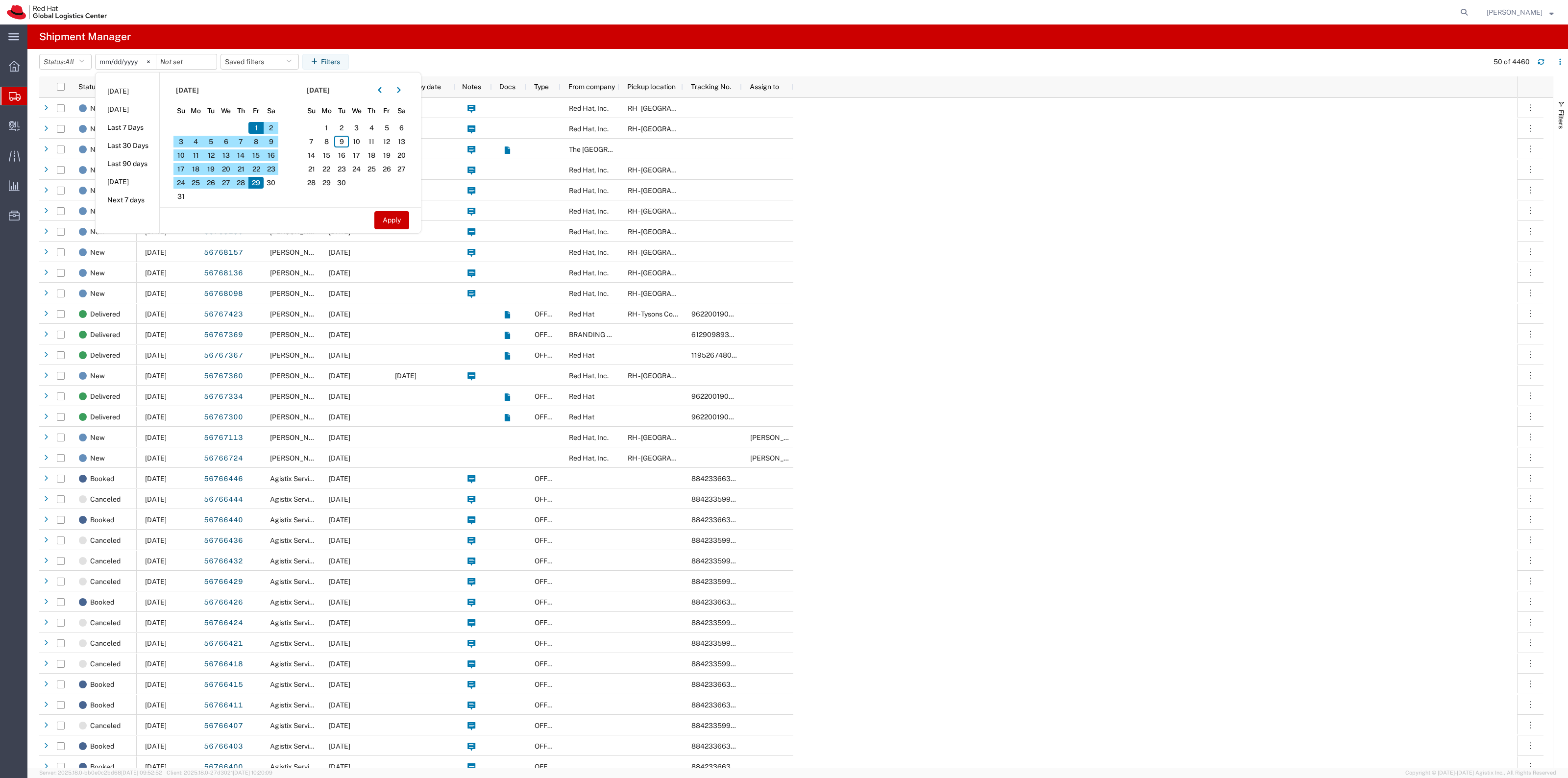
type input "[DATE]"
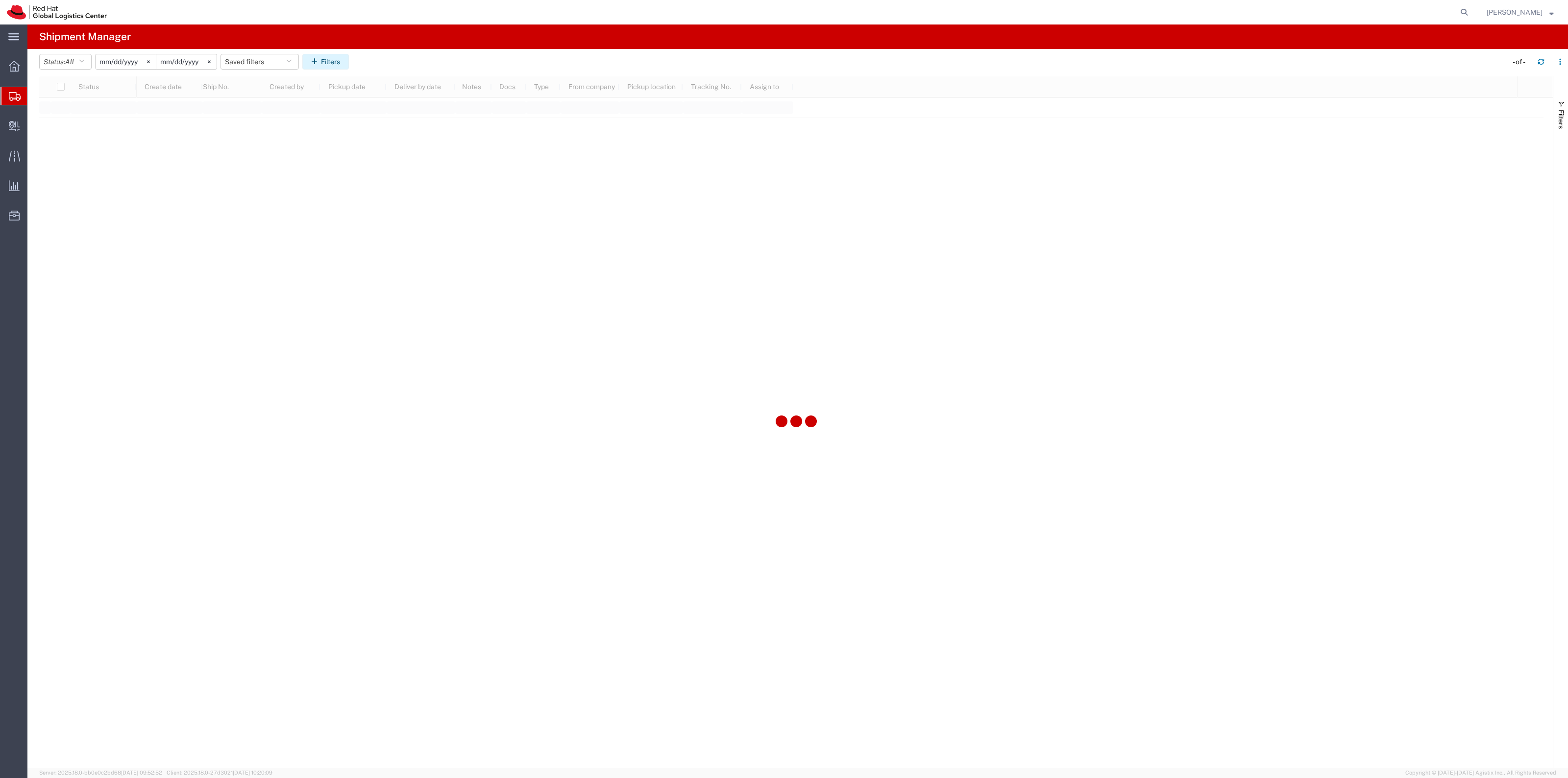
click at [315, 64] on button "Filters" at bounding box center [326, 62] width 46 height 16
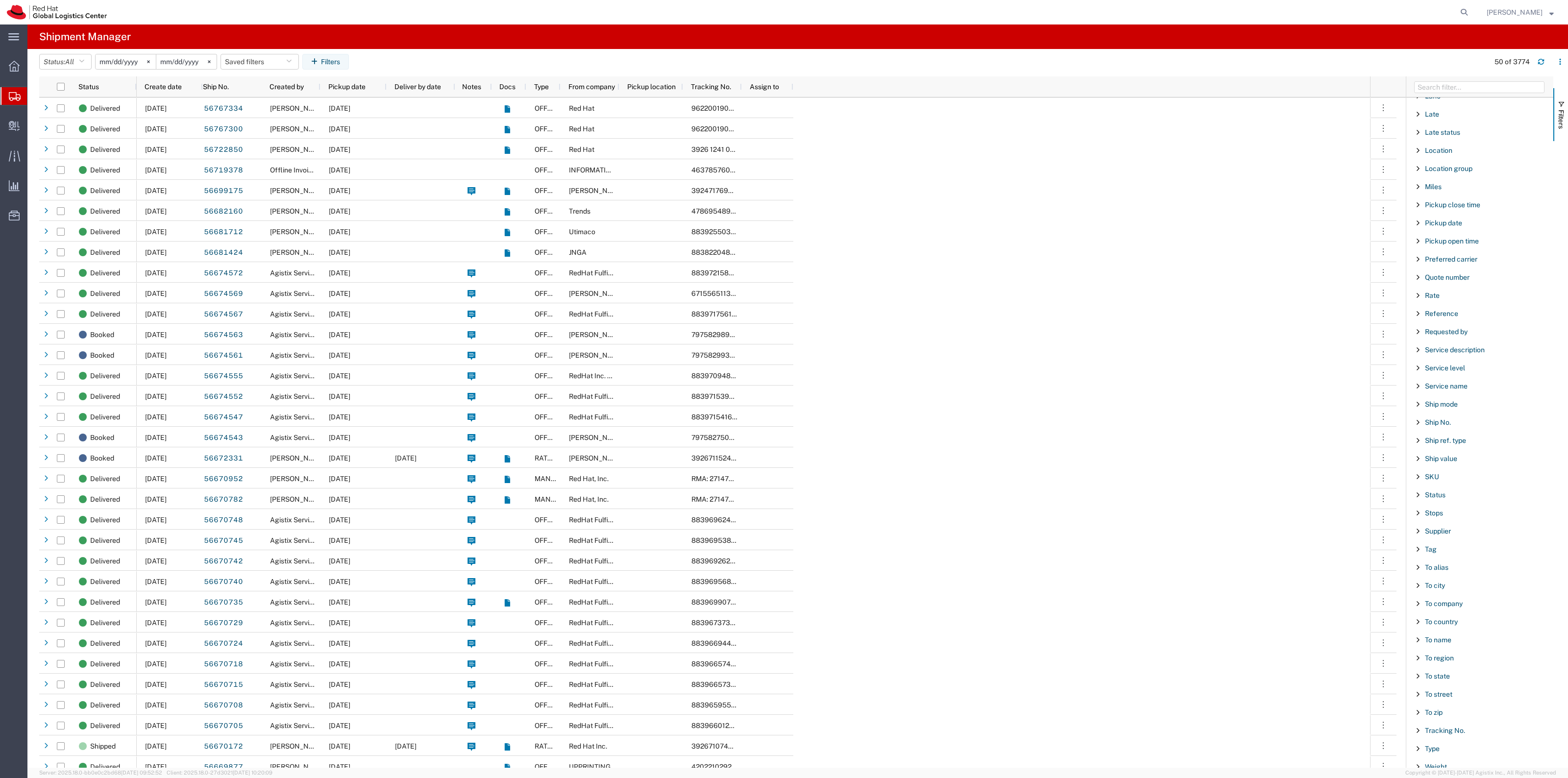
scroll to position [534, 0]
click at [1436, 628] on span "To name" at bounding box center [1438, 632] width 26 height 8
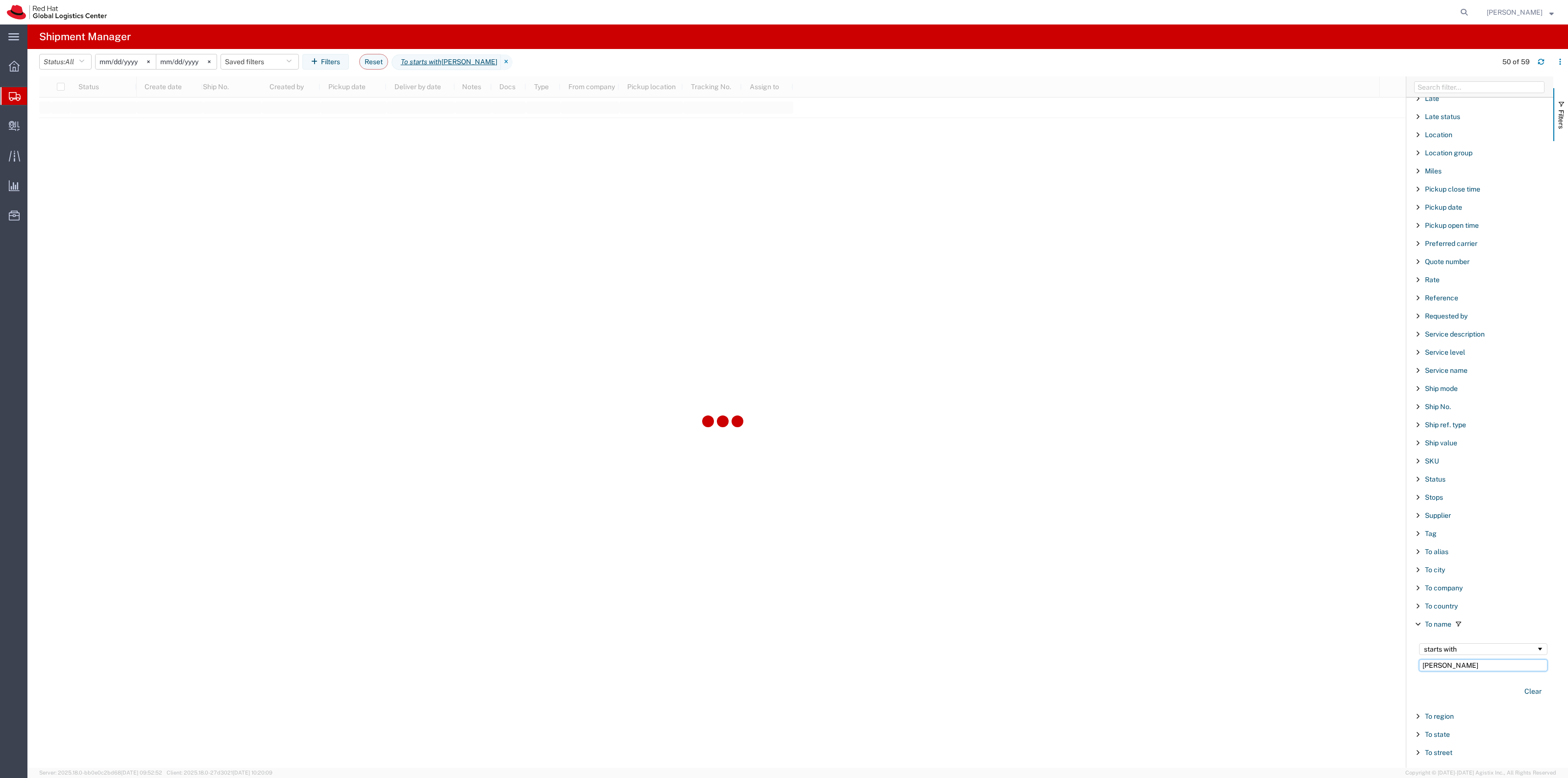
drag, startPoint x: 1477, startPoint y: 670, endPoint x: 1341, endPoint y: 656, distance: 136.7
click at [1341, 656] on div "Status Create date Ship No. Created by Pickup date Deliver by date Notes Docs T…" at bounding box center [803, 422] width 1529 height 692
paste input "peth"
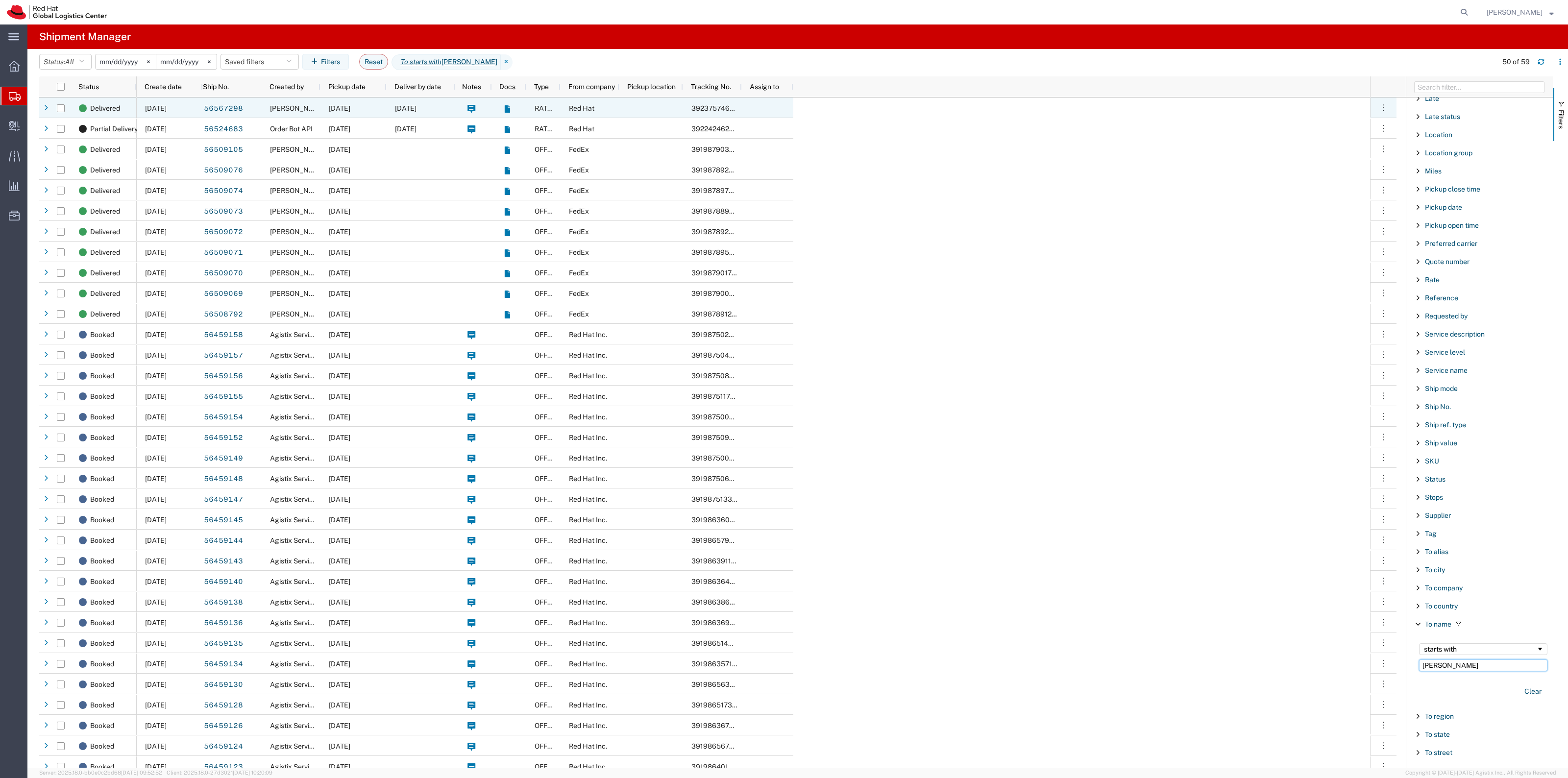
type input "[PERSON_NAME]"
click at [316, 110] on div "[PERSON_NAME]" at bounding box center [291, 108] width 59 height 21
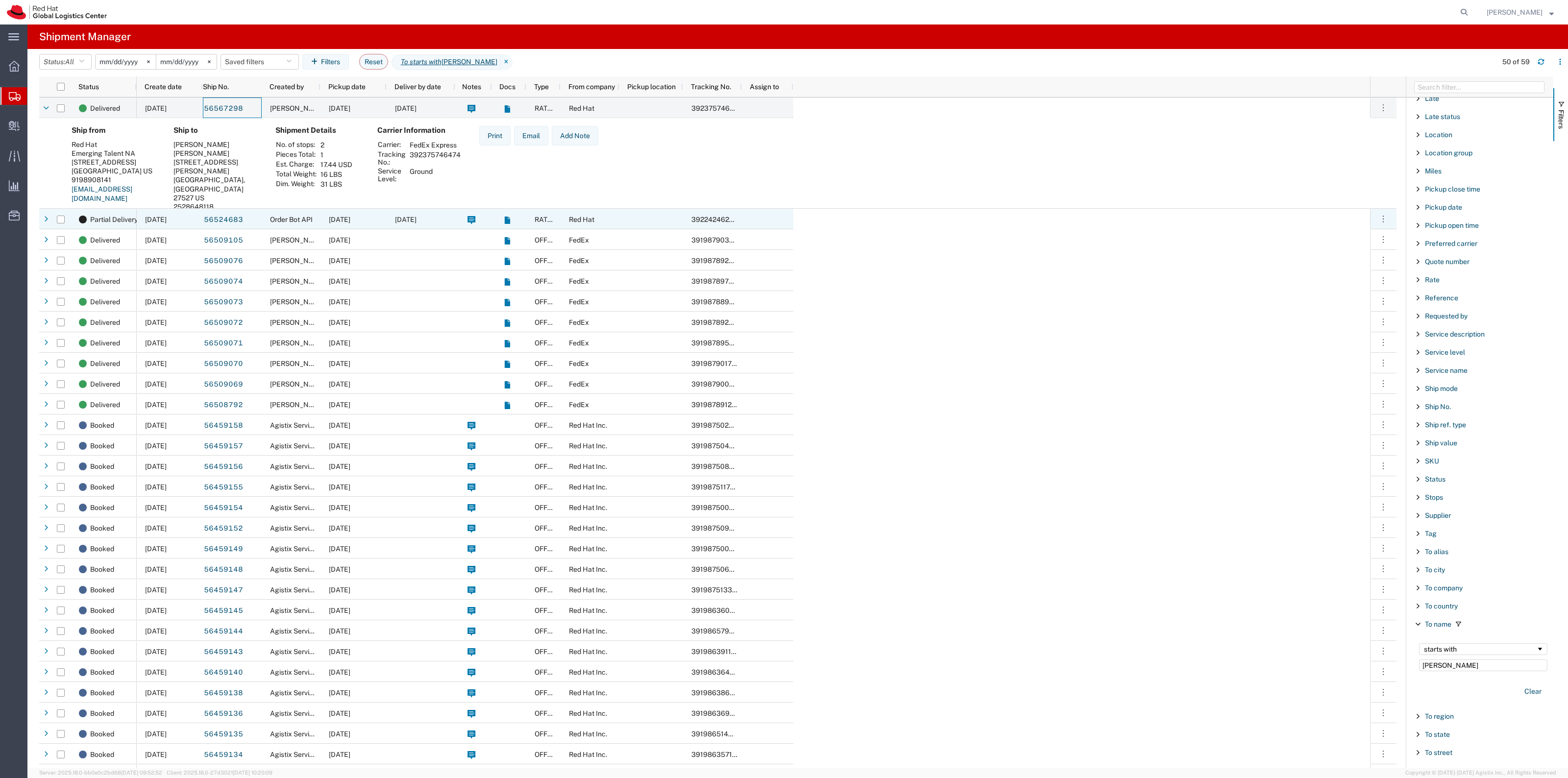
click at [310, 216] on span "Order Bot API" at bounding box center [292, 219] width 43 height 8
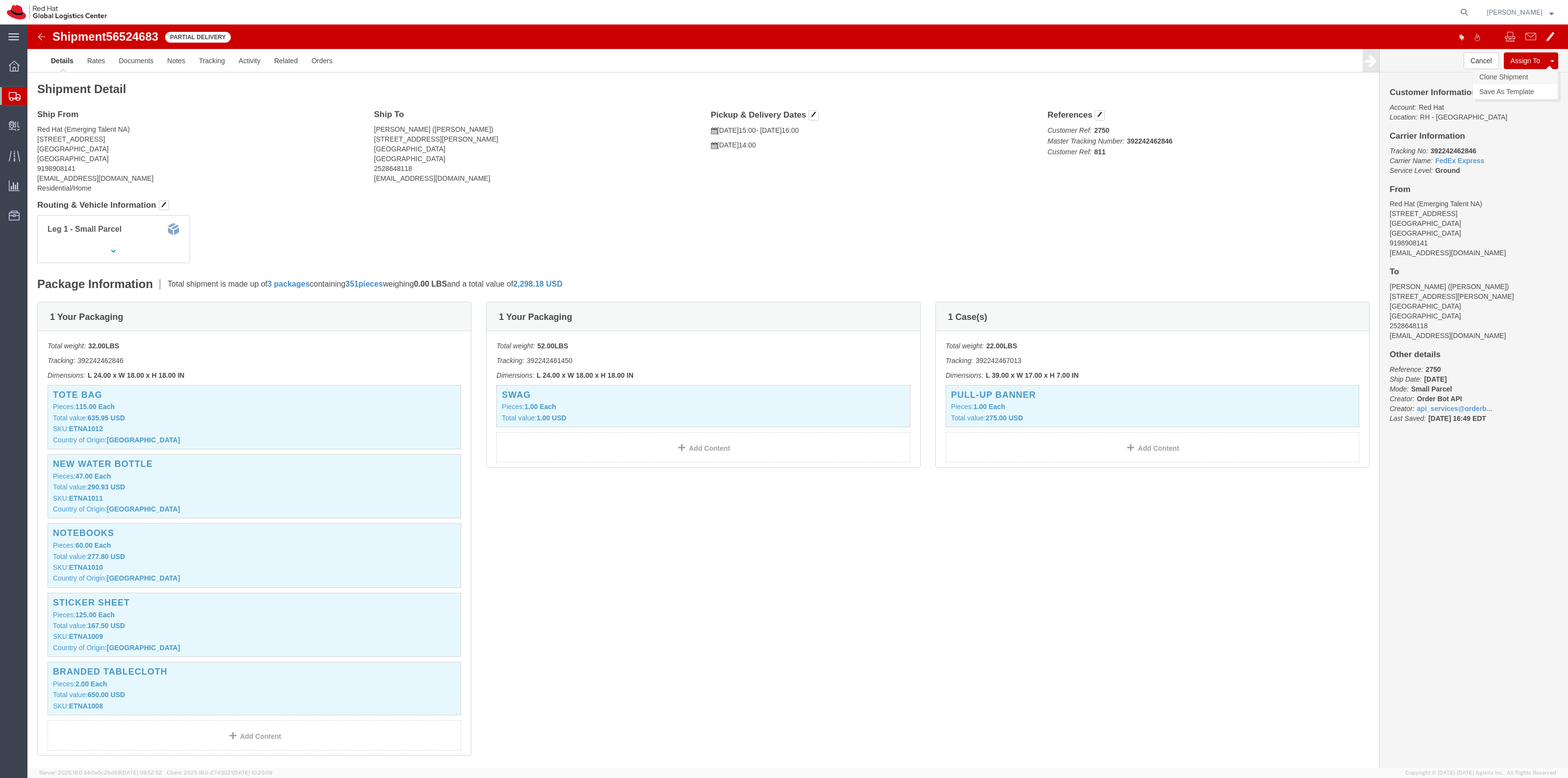
click link "Clone Shipment"
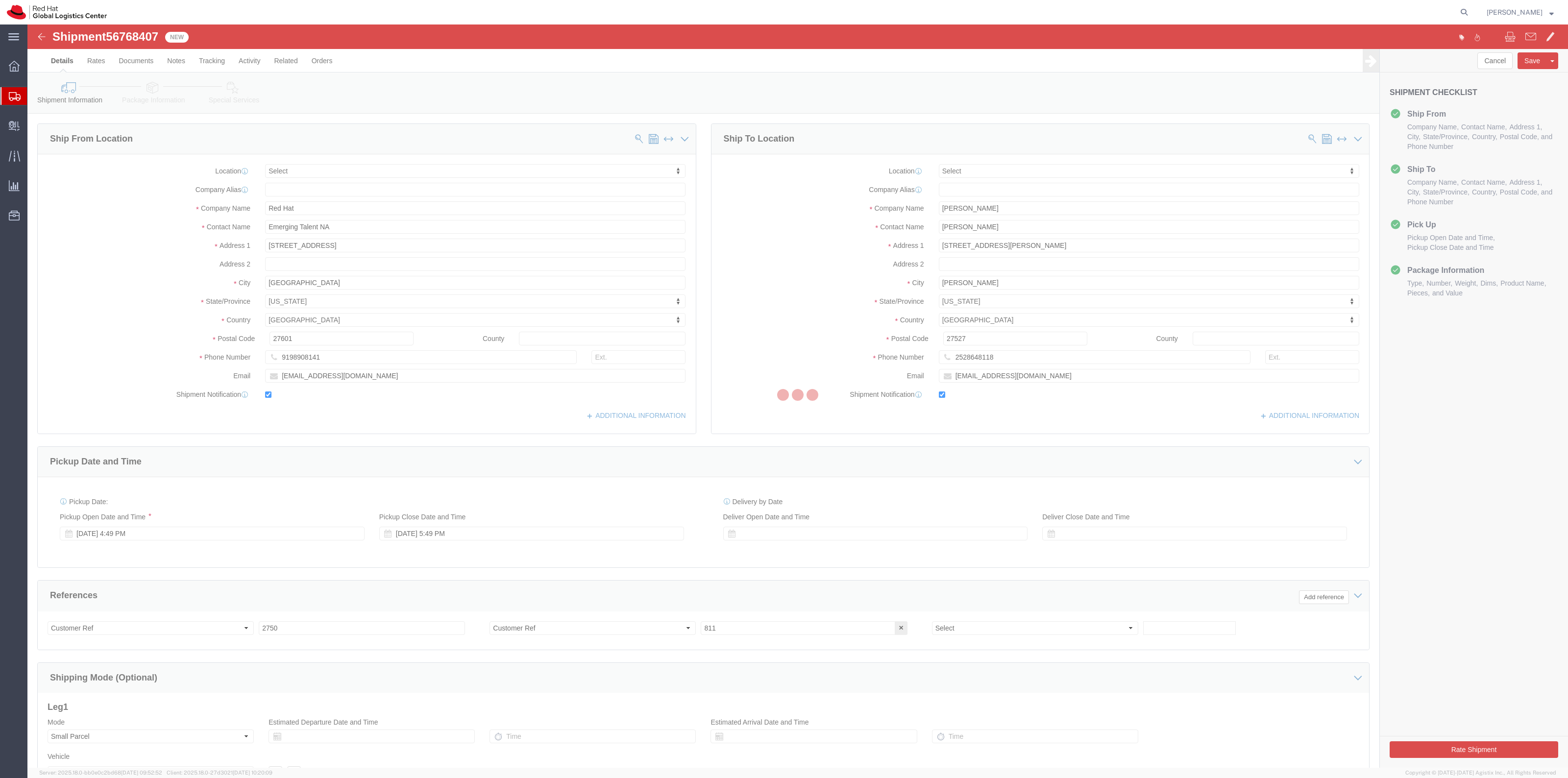
select select
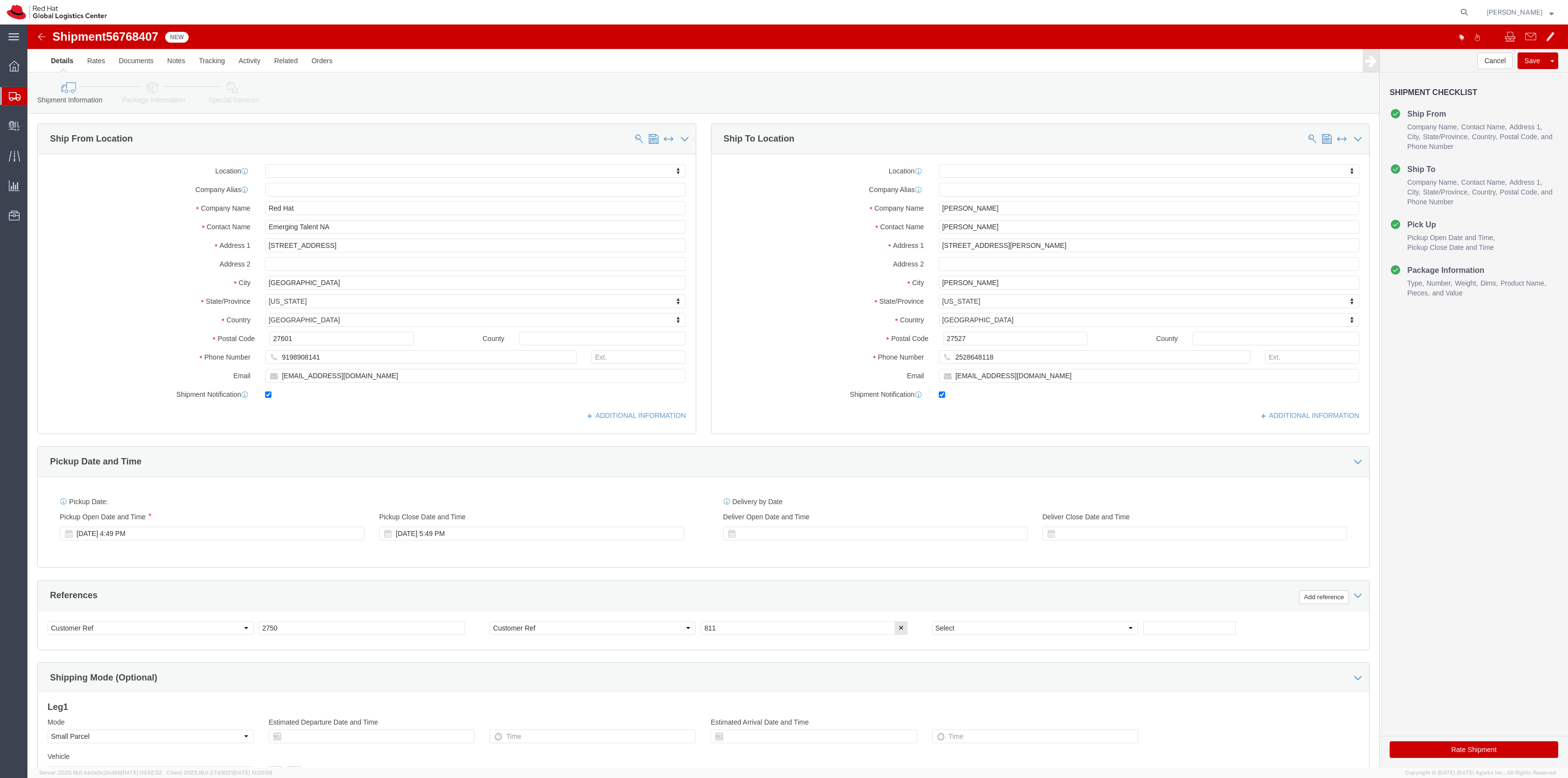
click label
click input "checkbox"
checkbox input "false"
click div "Location My Profile Location RH - Amsterdam - MSO RH - Amsterdam Data Center RH…"
click label
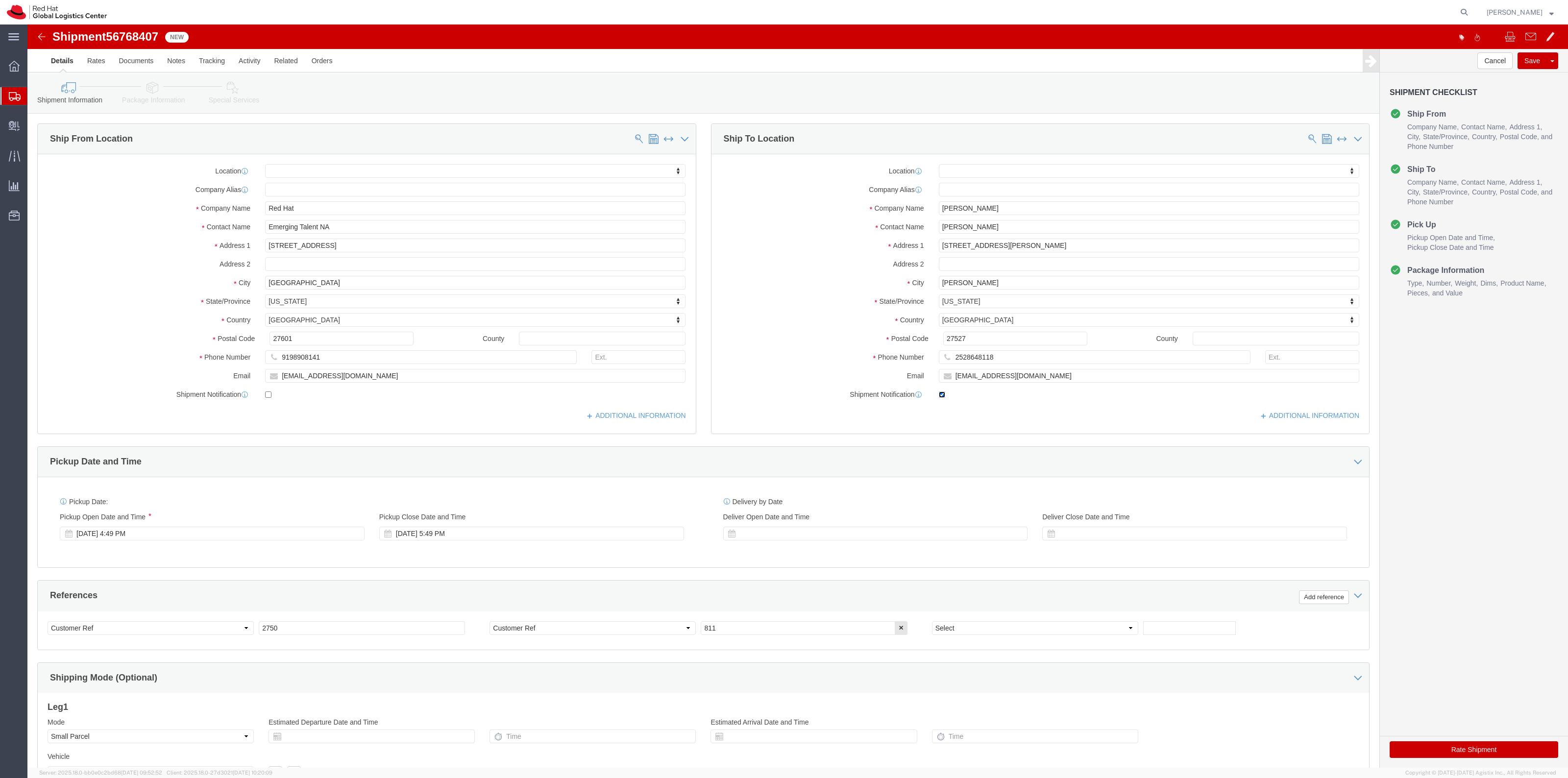
click input "checkbox"
checkbox input "false"
click link "Package Information"
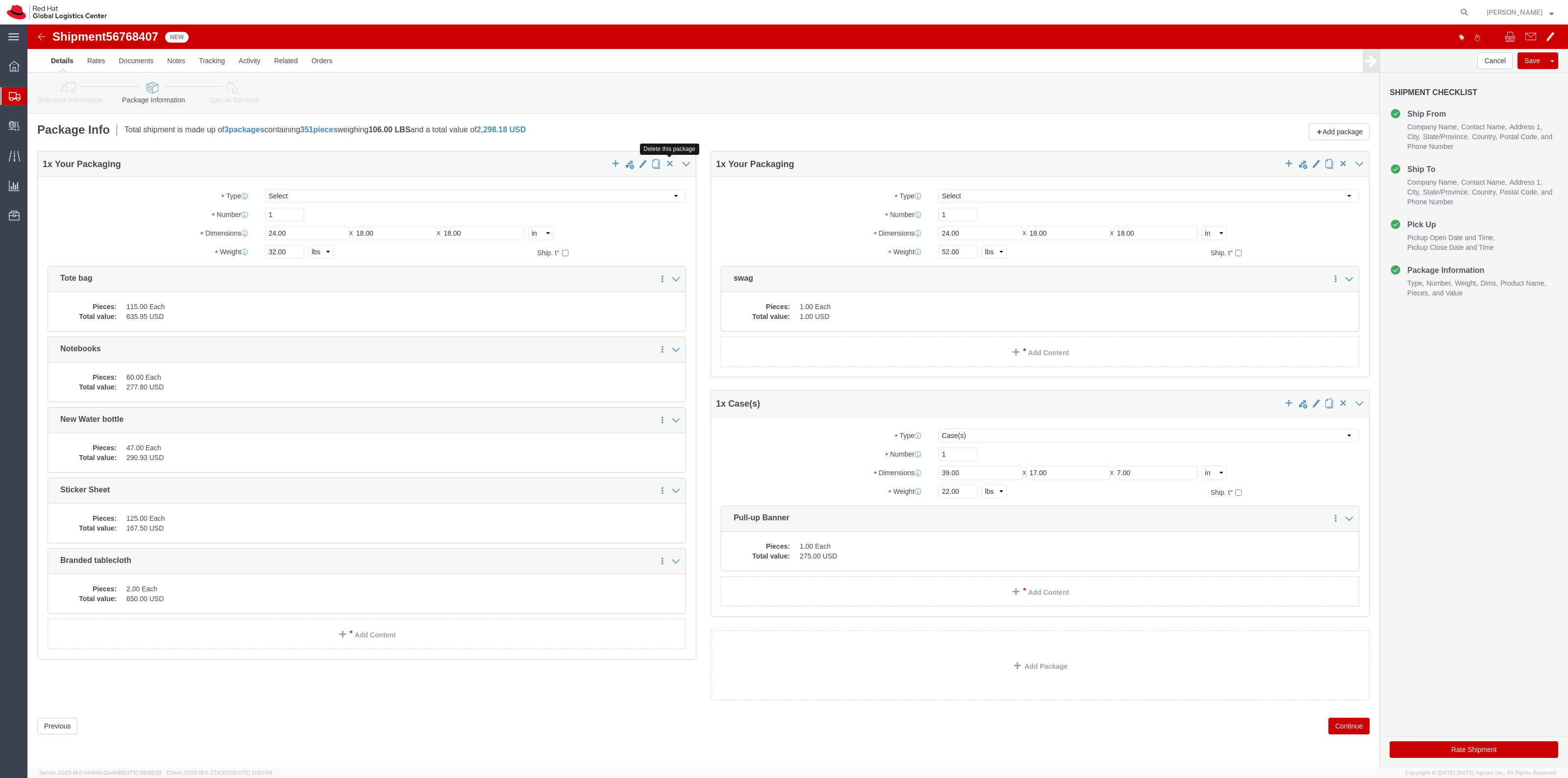
click span "button"
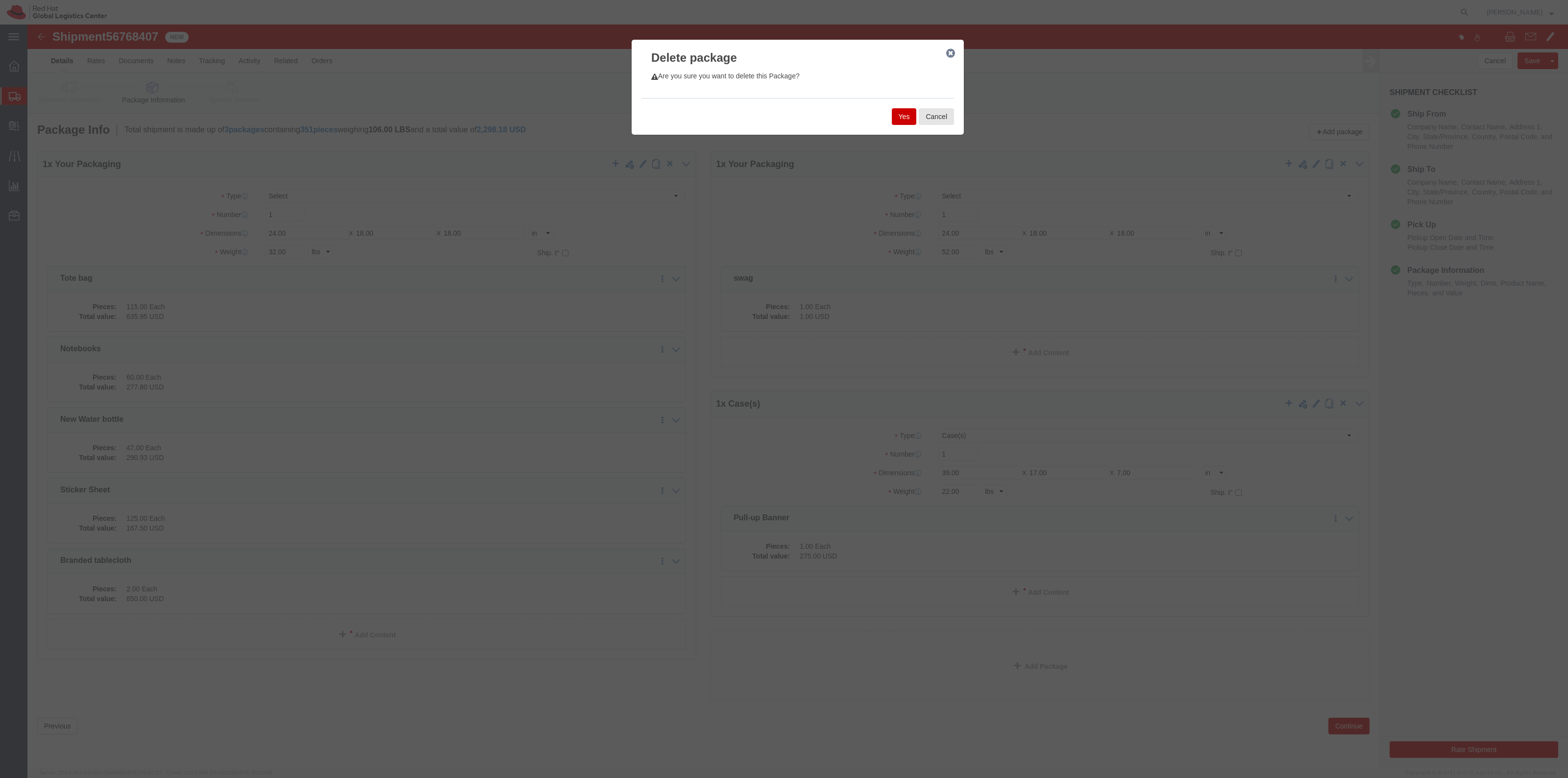
click button "Yes"
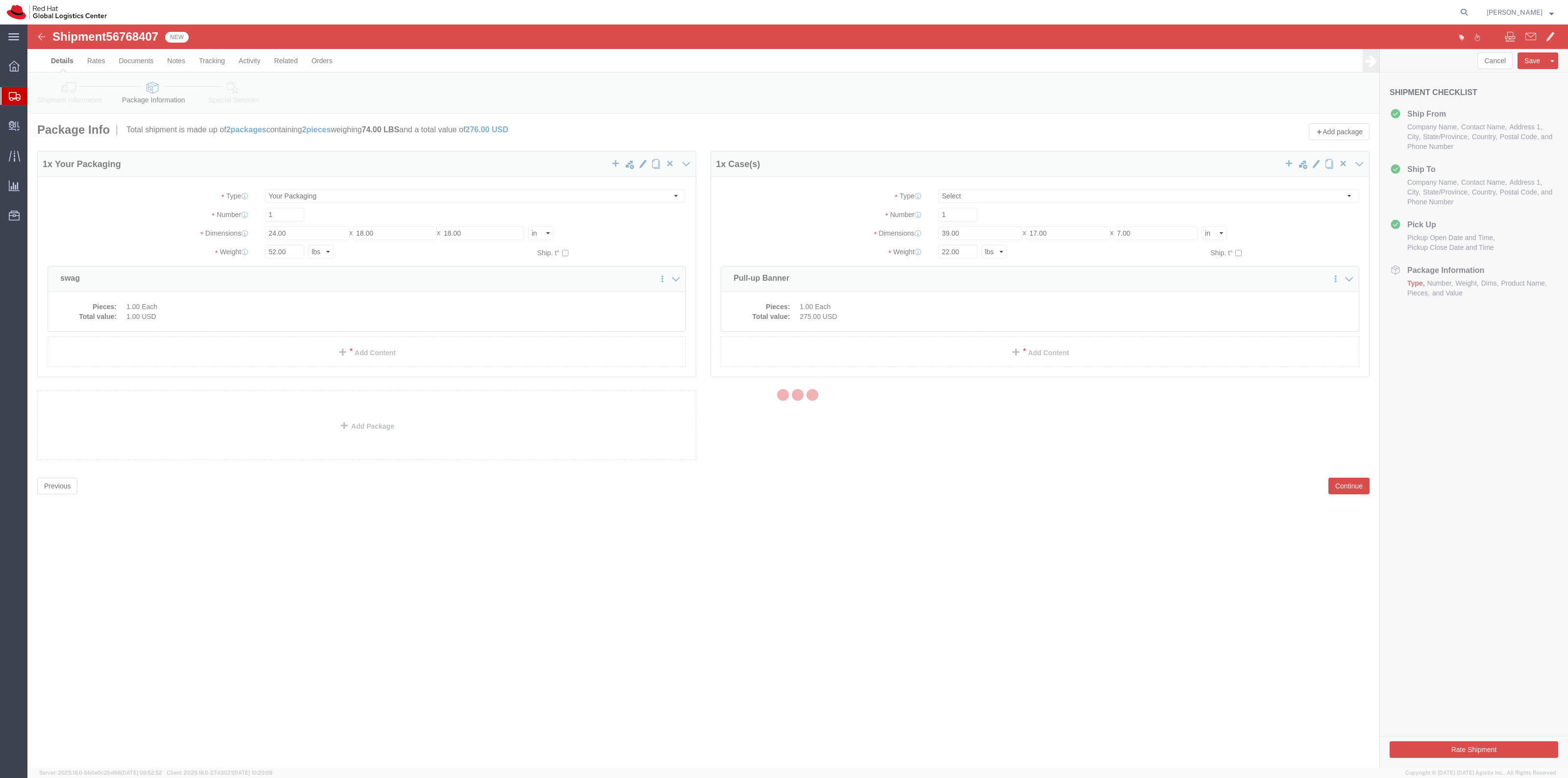
select select "CASE"
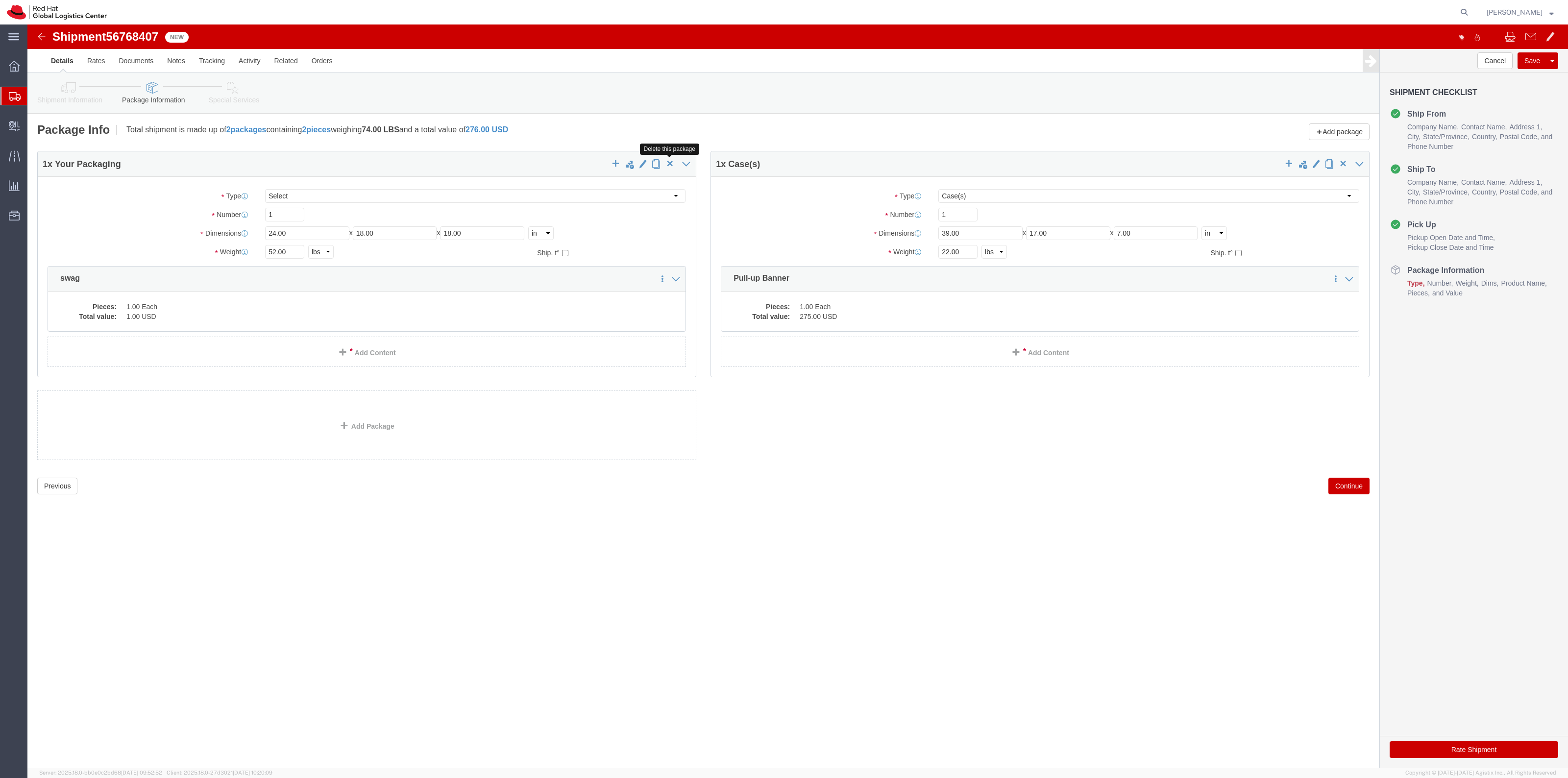
click span "button"
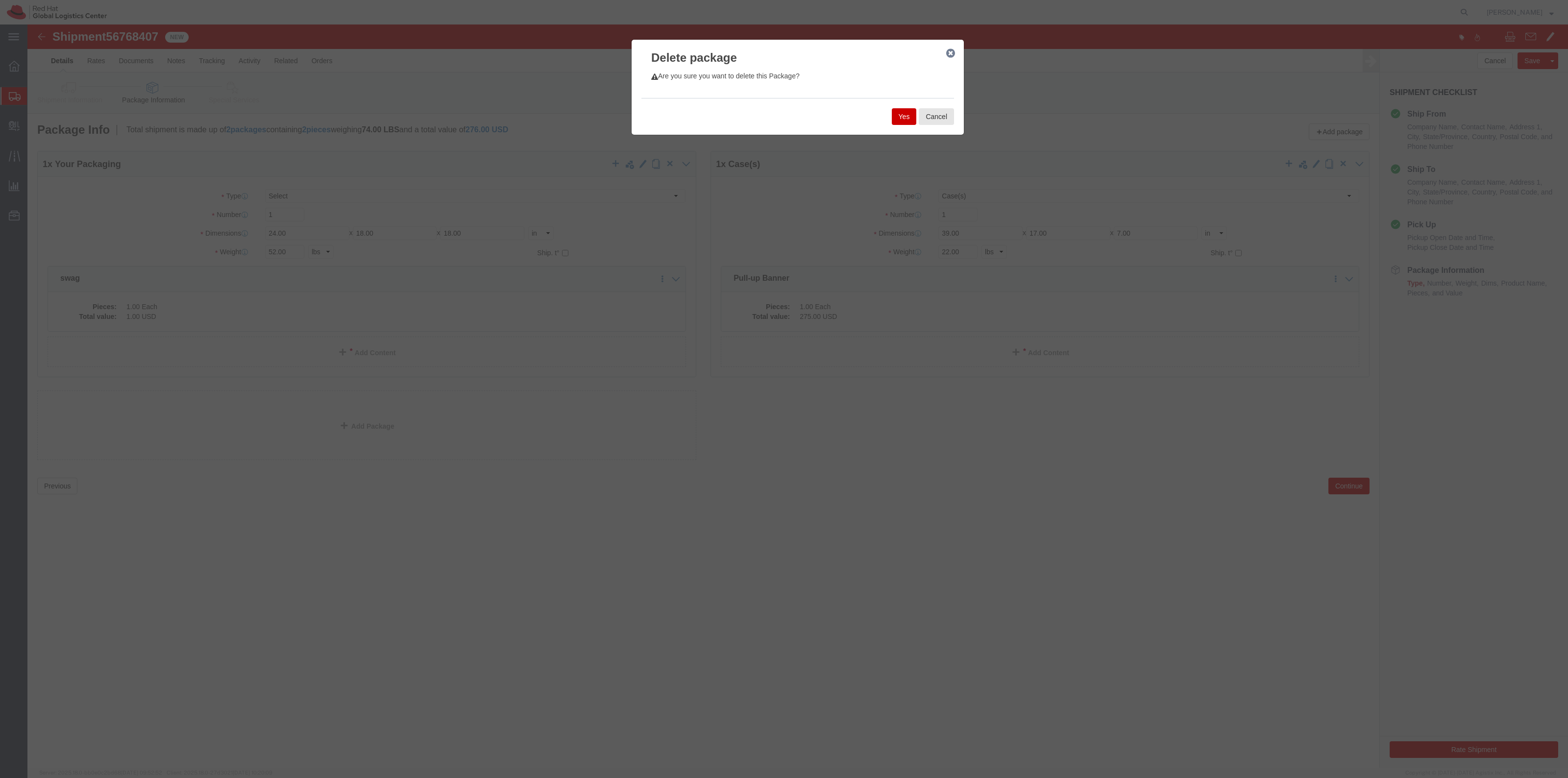
click button "Yes"
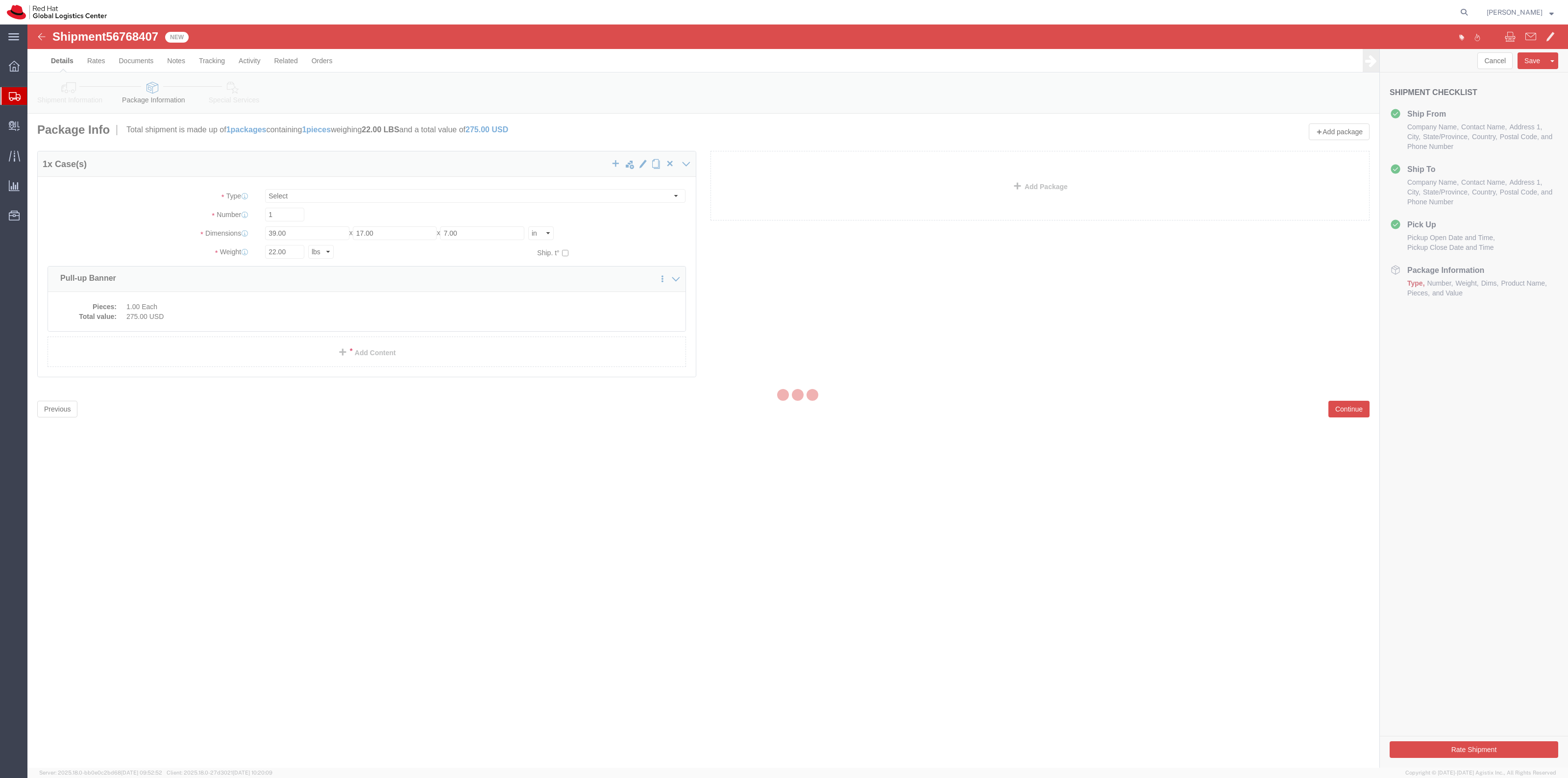
select select "CASE"
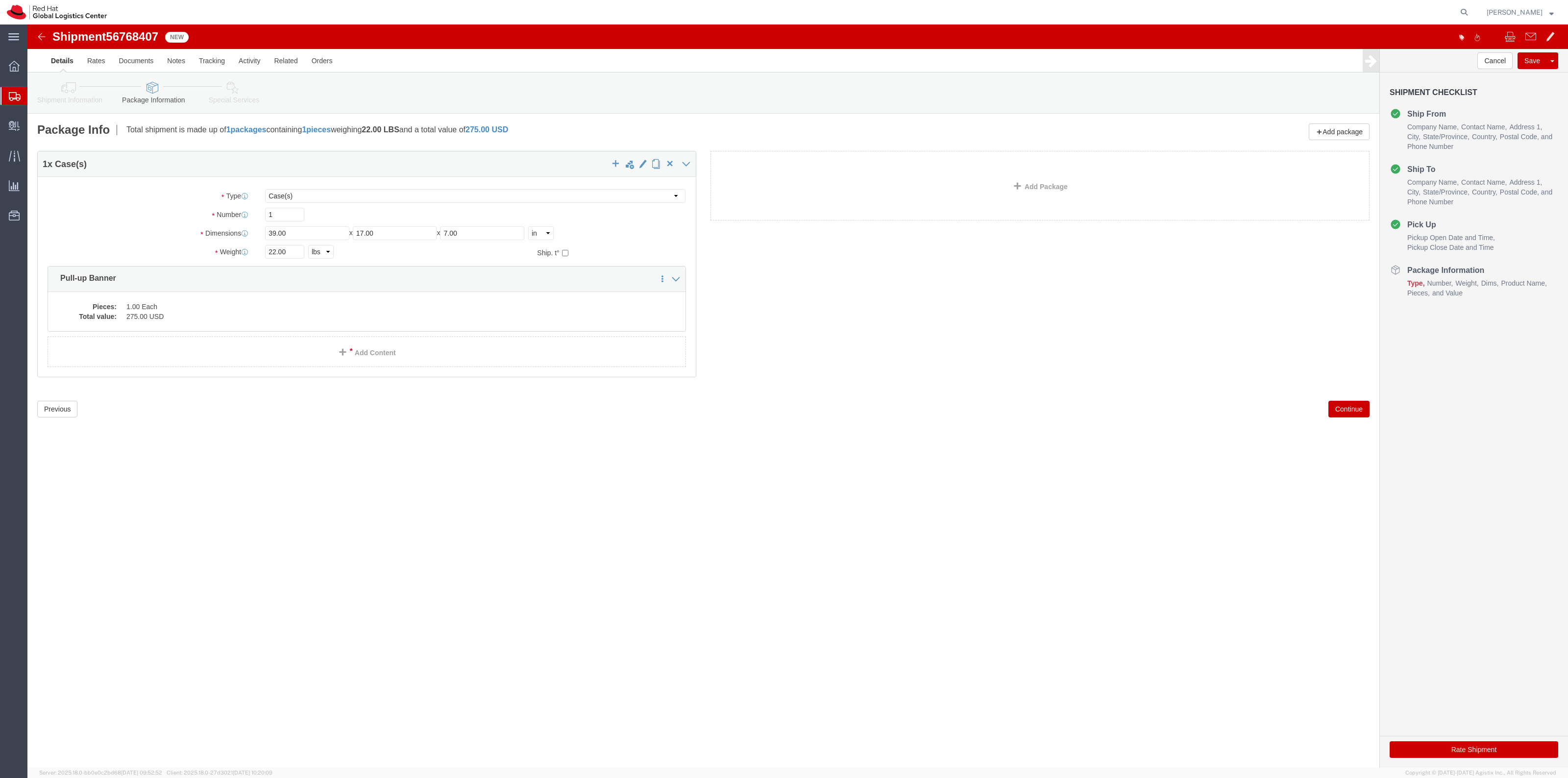
click icon
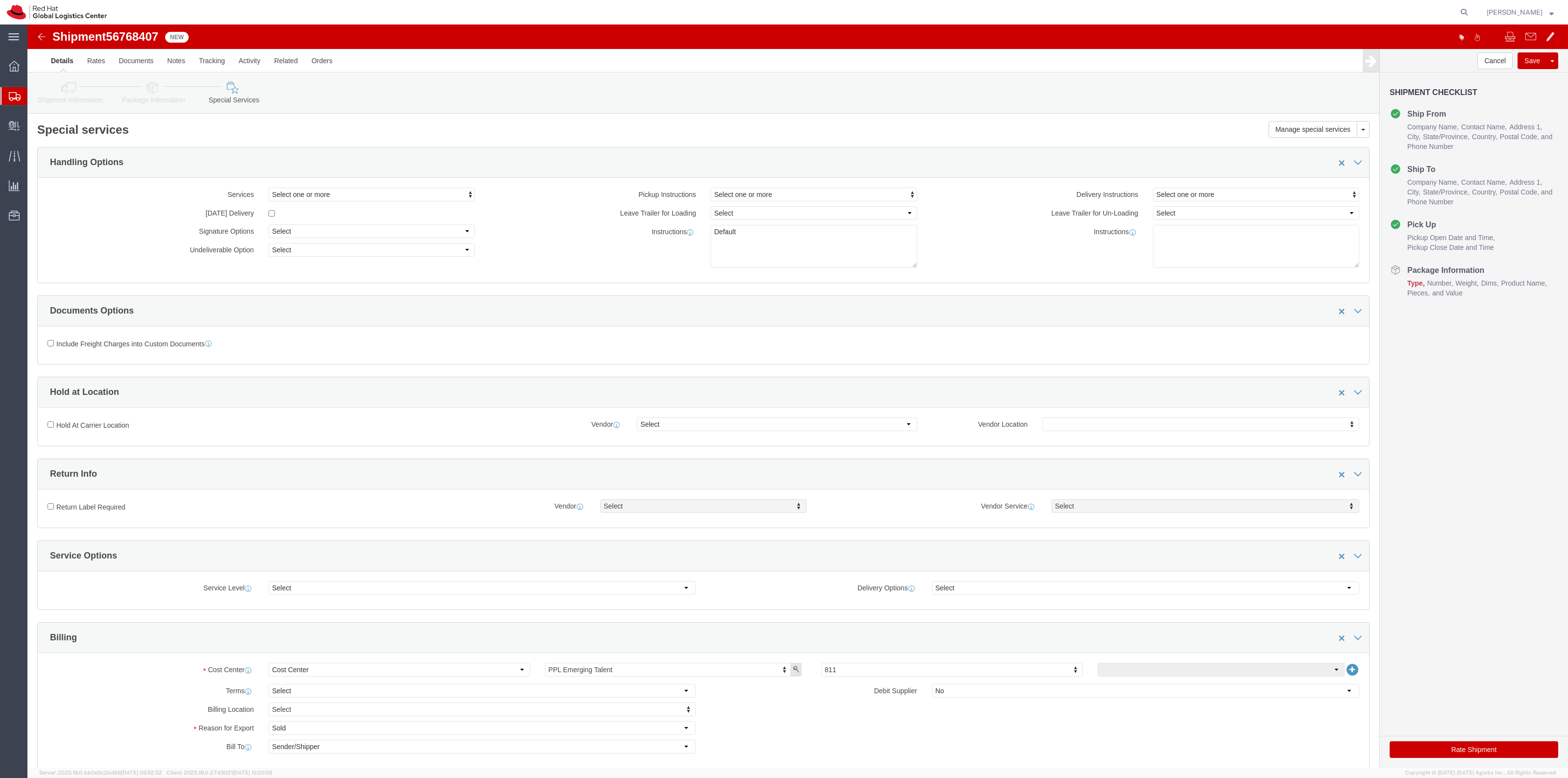
click button "Rate Shipment"
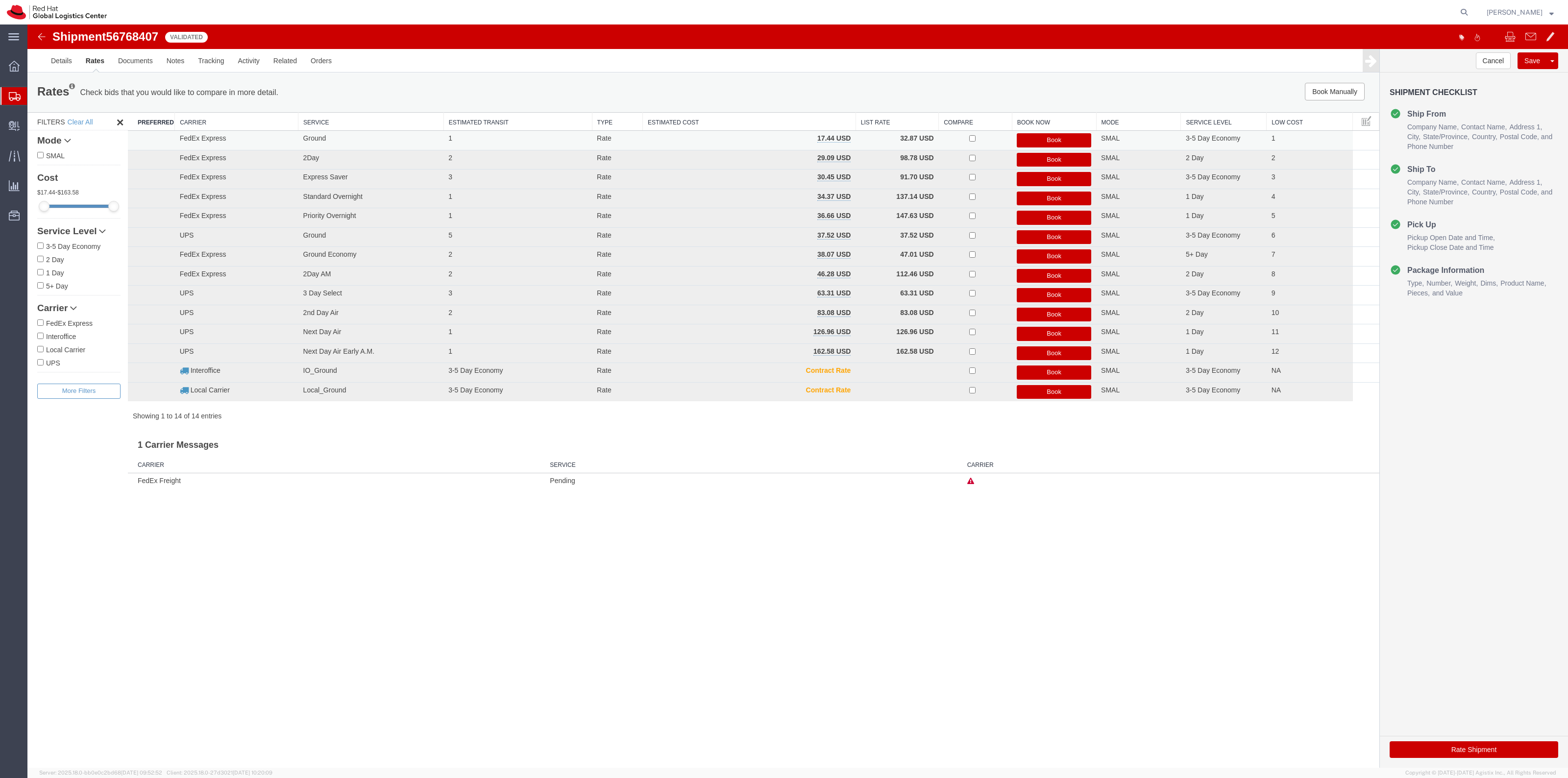
click at [1042, 133] on button "Book" at bounding box center [1054, 140] width 74 height 14
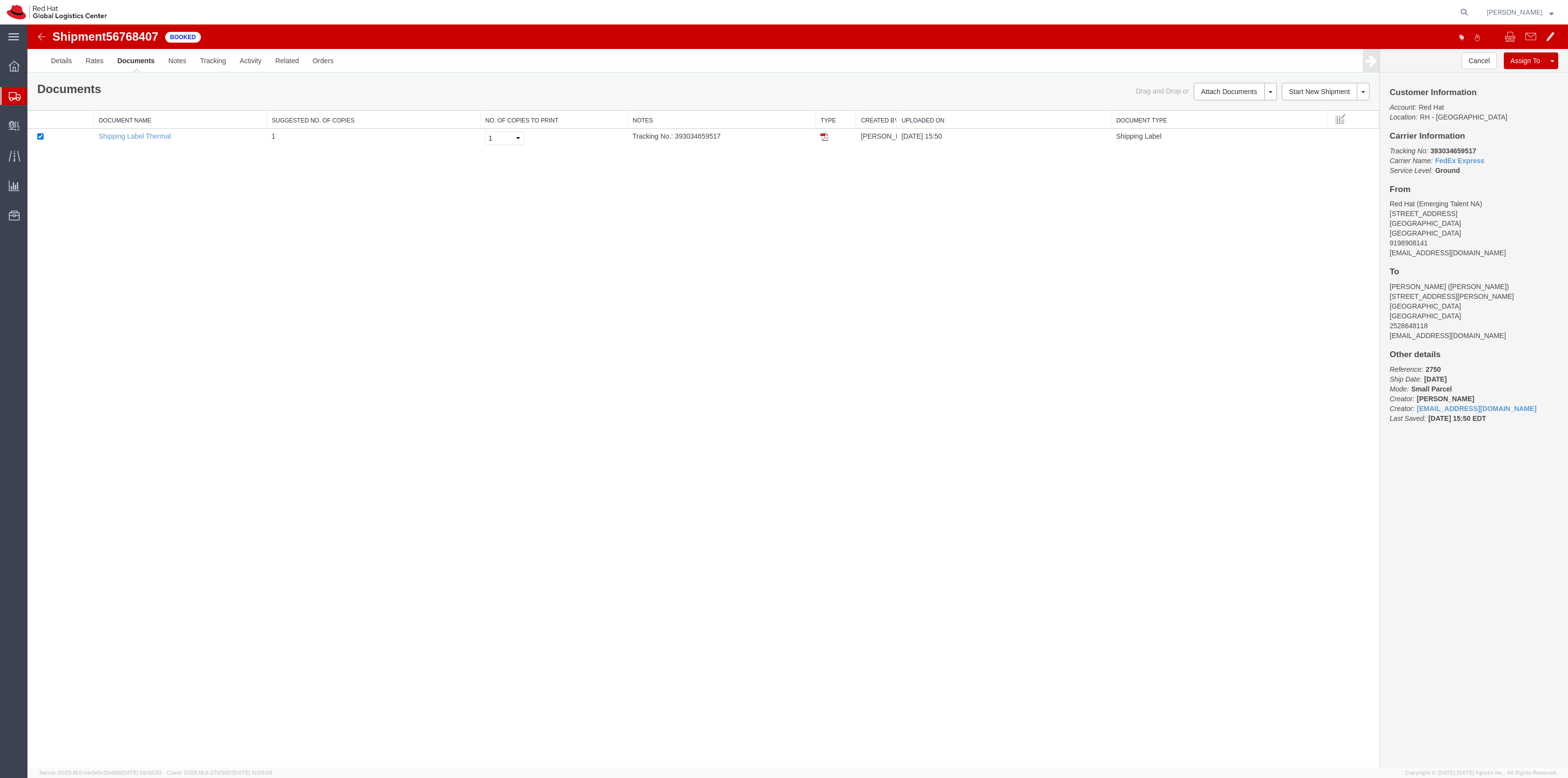
click at [822, 138] on img at bounding box center [824, 136] width 8 height 8
